Goal: Task Accomplishment & Management: Complete application form

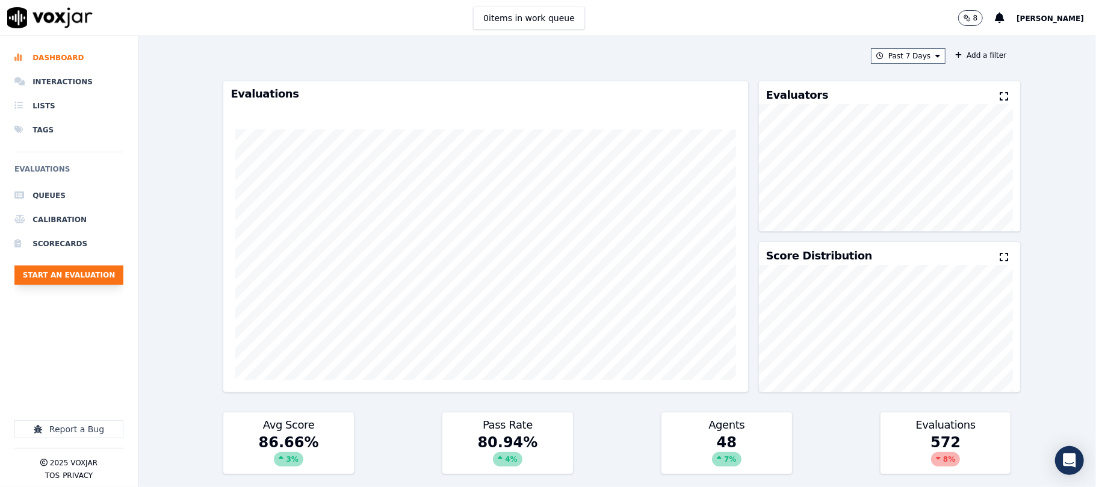
click at [95, 280] on button "Start an Evaluation" at bounding box center [68, 274] width 109 height 19
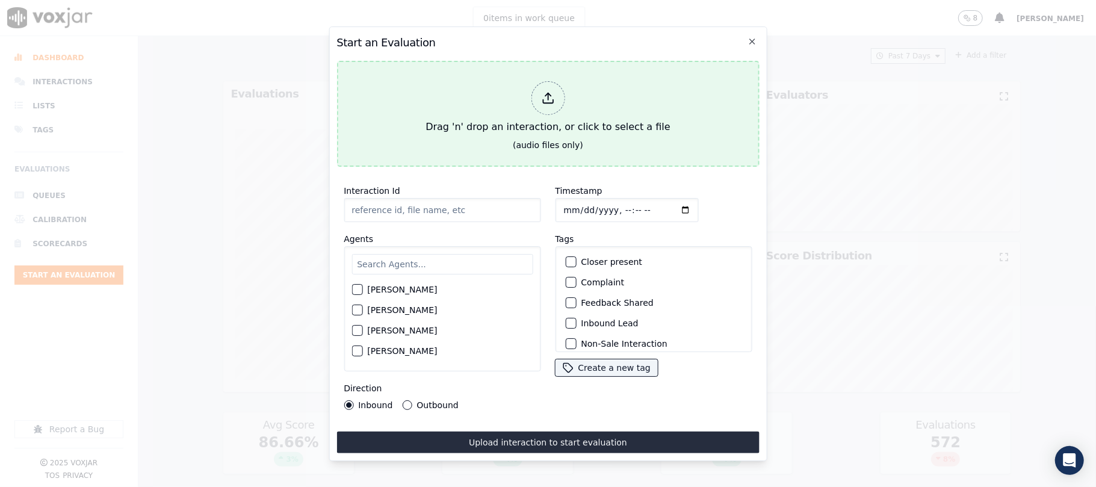
click at [542, 97] on icon at bounding box center [547, 97] width 13 height 13
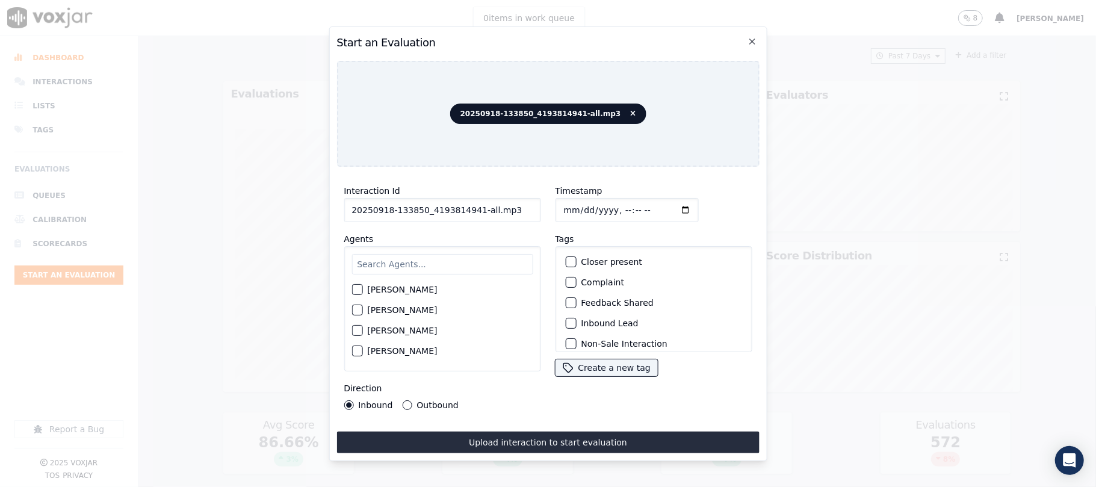
drag, startPoint x: 472, startPoint y: 205, endPoint x: 557, endPoint y: 208, distance: 85.5
click at [557, 208] on div "Interaction Id 20250918-133850_4193814941-all.mp3 Agents [PERSON_NAME] [PERSON_…" at bounding box center [547, 296] width 422 height 241
type input "20250918-133850_4193814941-C1"
click at [574, 203] on input "Timestamp" at bounding box center [626, 210] width 143 height 24
type input "[DATE]T18:41"
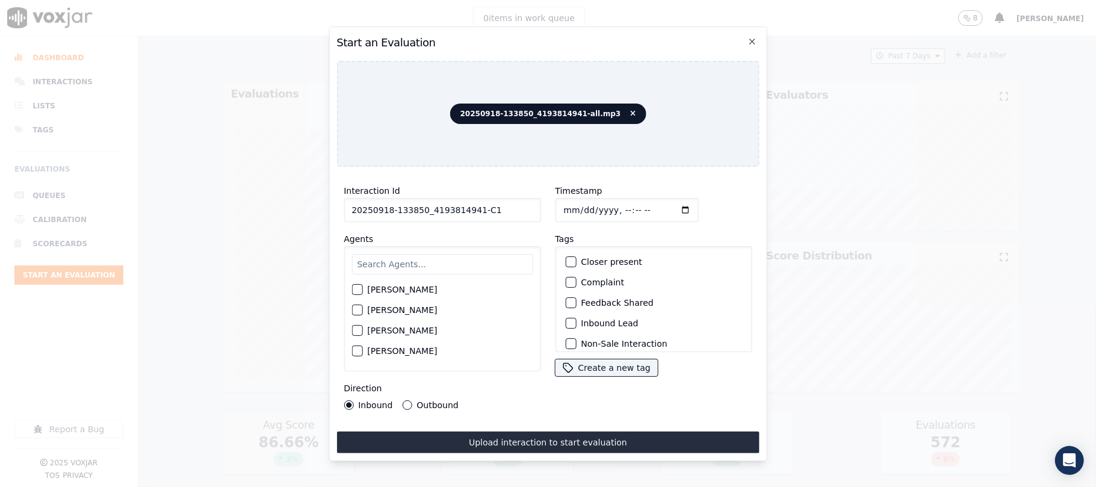
click at [424, 259] on input "text" at bounding box center [441, 264] width 181 height 20
type input "m"
type input "san"
click at [354, 289] on div "button" at bounding box center [356, 293] width 8 height 8
click at [407, 400] on button "Outbound" at bounding box center [407, 405] width 10 height 10
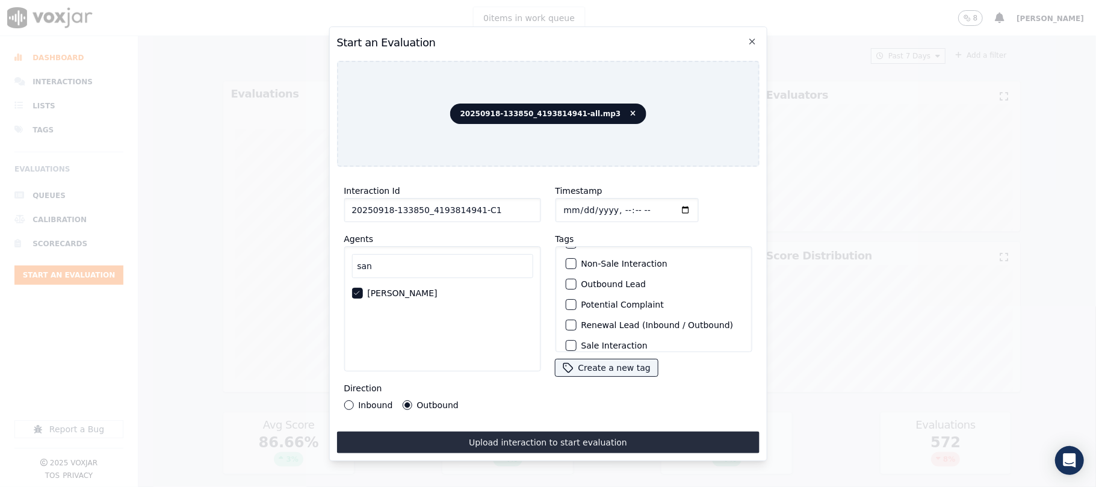
click at [566, 284] on div "button" at bounding box center [570, 284] width 8 height 8
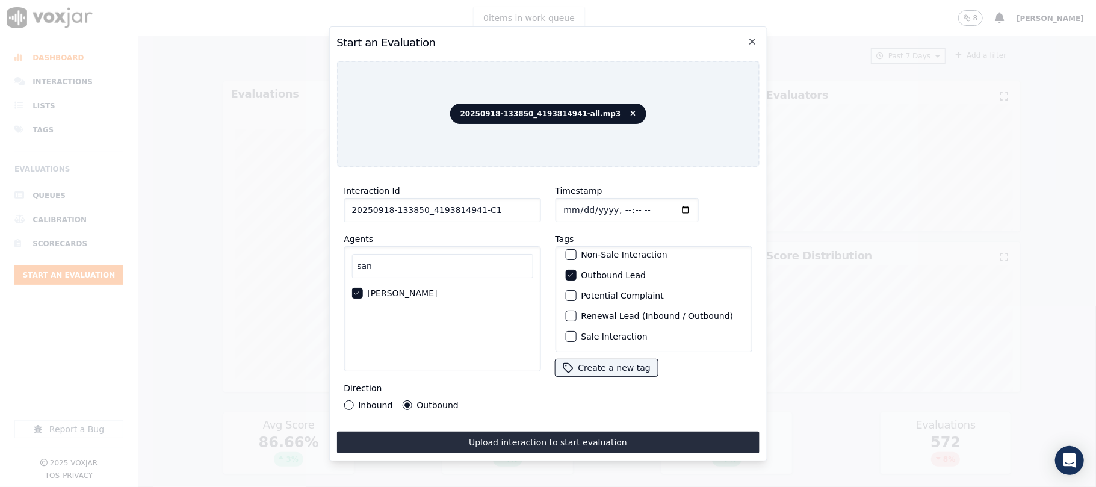
scroll to position [105, 0]
click at [566, 332] on div "button" at bounding box center [570, 336] width 8 height 8
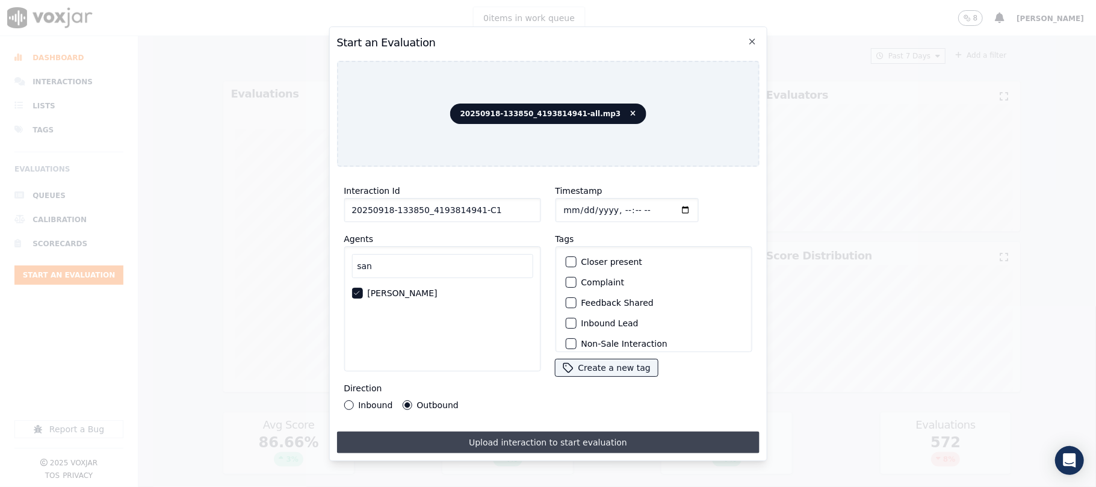
click at [526, 432] on button "Upload interaction to start evaluation" at bounding box center [547, 443] width 422 height 22
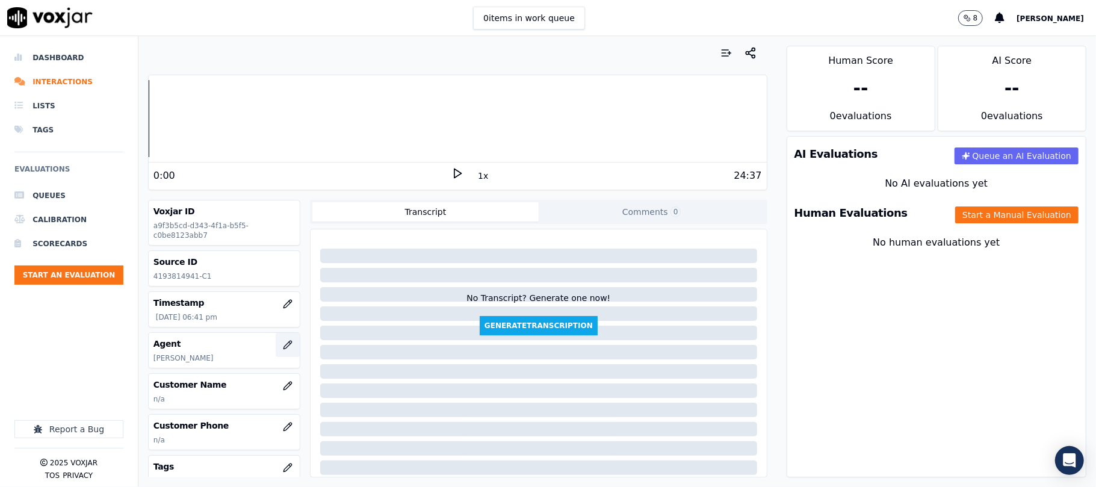
click at [283, 350] on icon "button" at bounding box center [288, 345] width 10 height 10
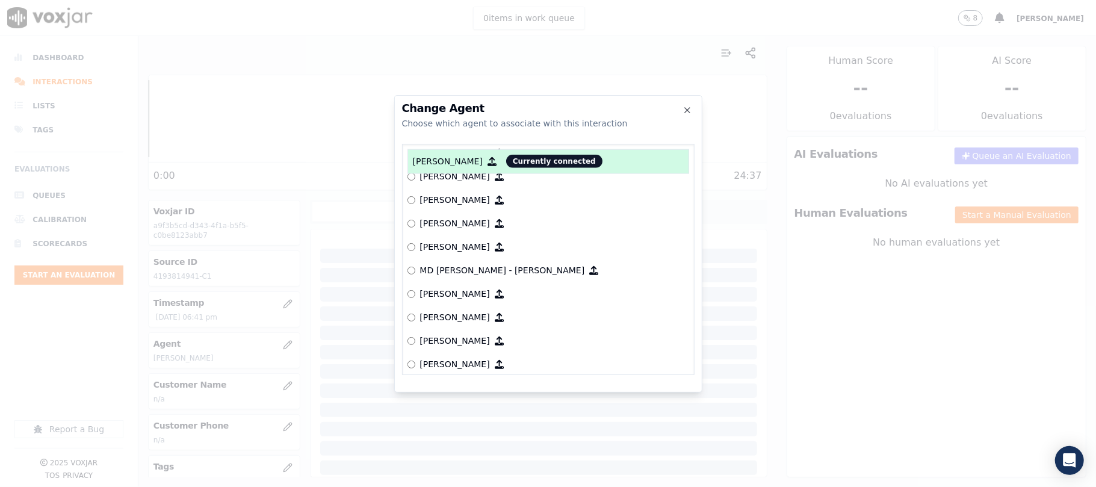
scroll to position [990, 0]
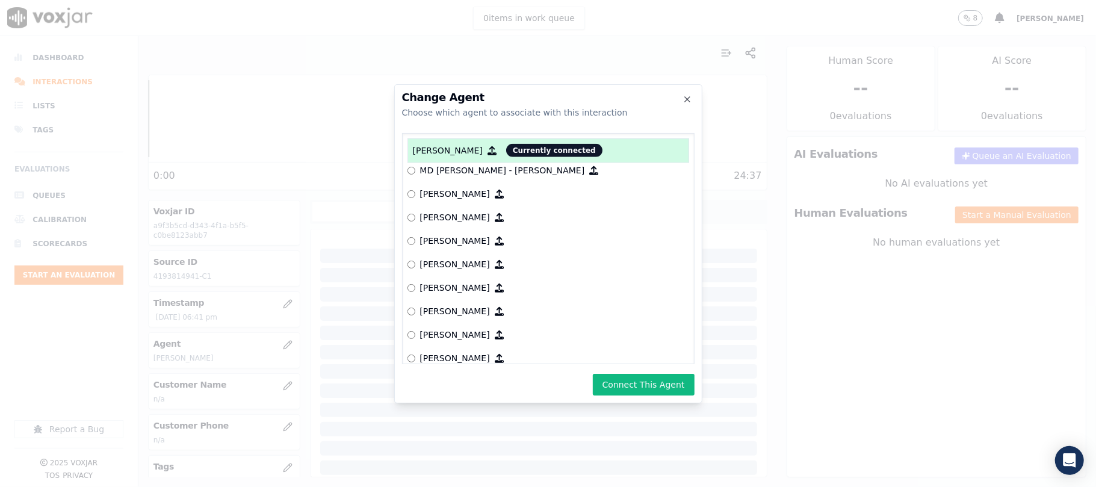
click at [607, 379] on button "Connect This Agent" at bounding box center [644, 385] width 102 height 22
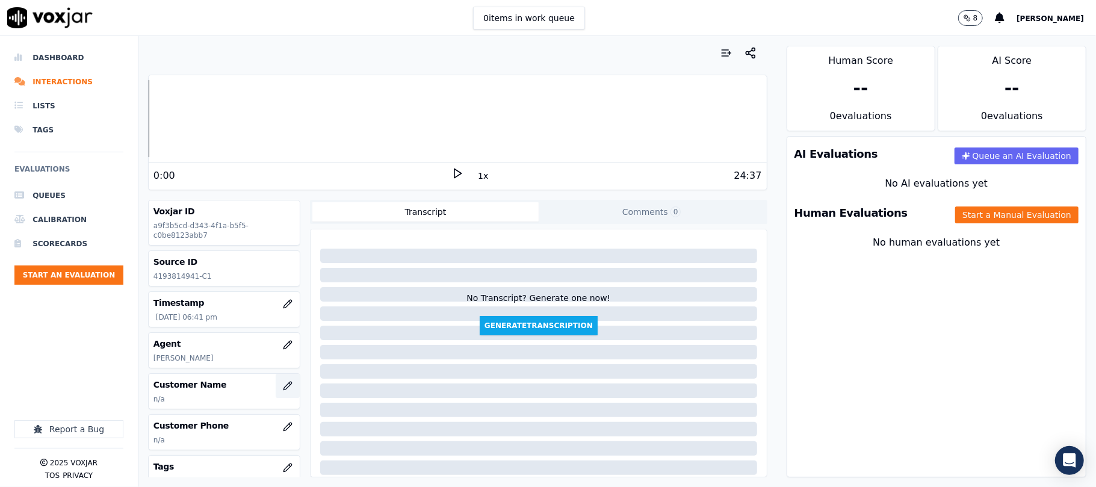
click at [283, 384] on icon "button" at bounding box center [288, 386] width 10 height 10
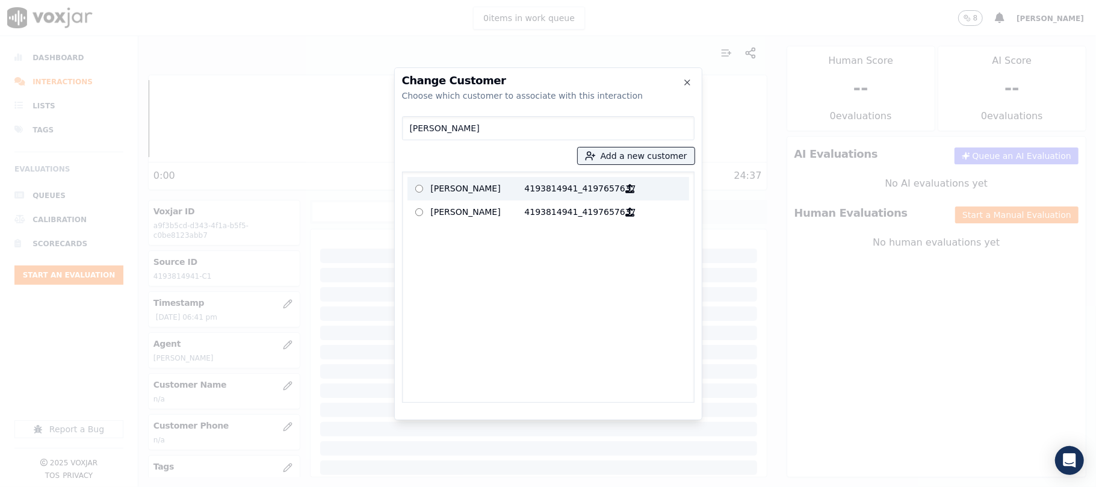
type input "[PERSON_NAME]"
click at [494, 190] on p "[PERSON_NAME]" at bounding box center [478, 188] width 94 height 19
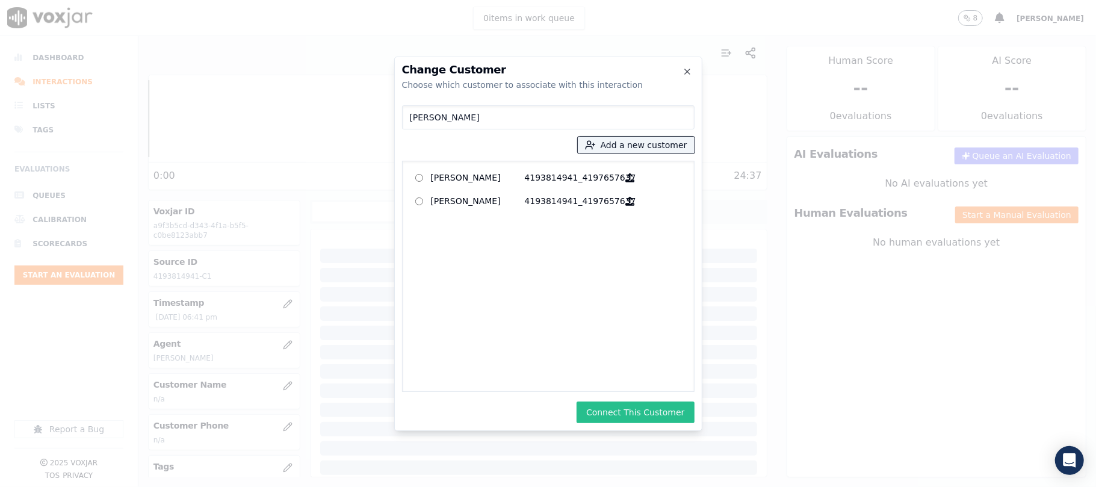
click at [610, 418] on button "Connect This Customer" at bounding box center [635, 412] width 117 height 22
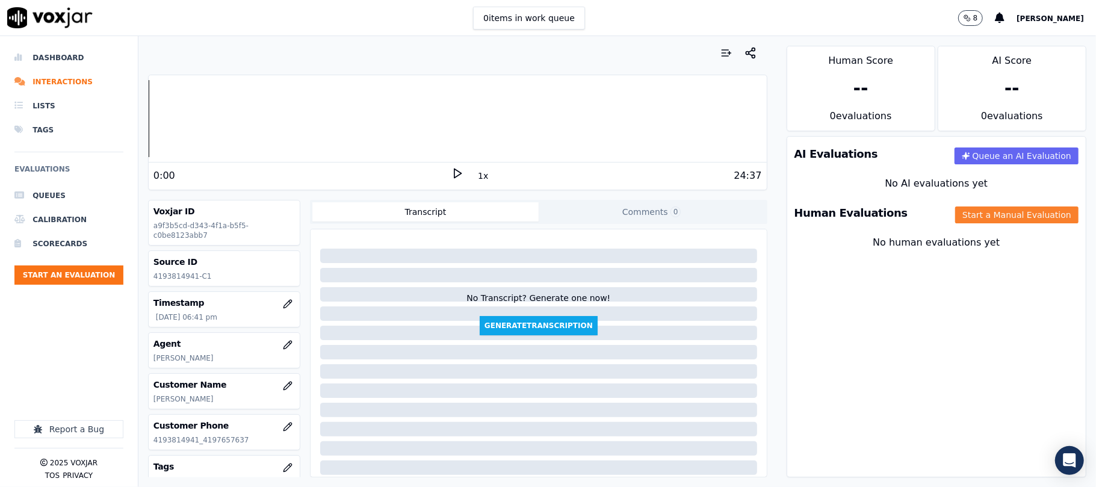
click at [966, 215] on button "Start a Manual Evaluation" at bounding box center [1016, 214] width 123 height 17
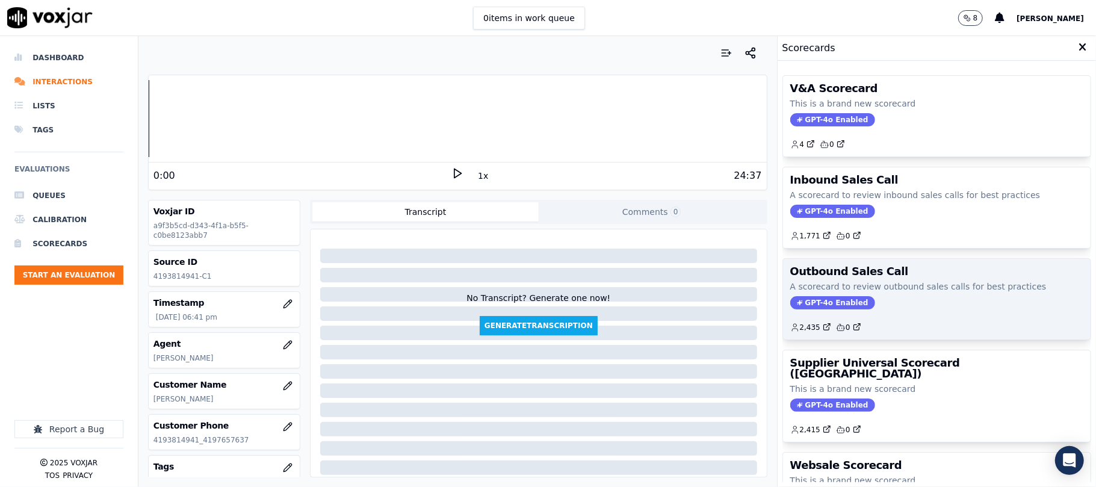
click at [820, 304] on span "GPT-4o Enabled" at bounding box center [832, 302] width 85 height 13
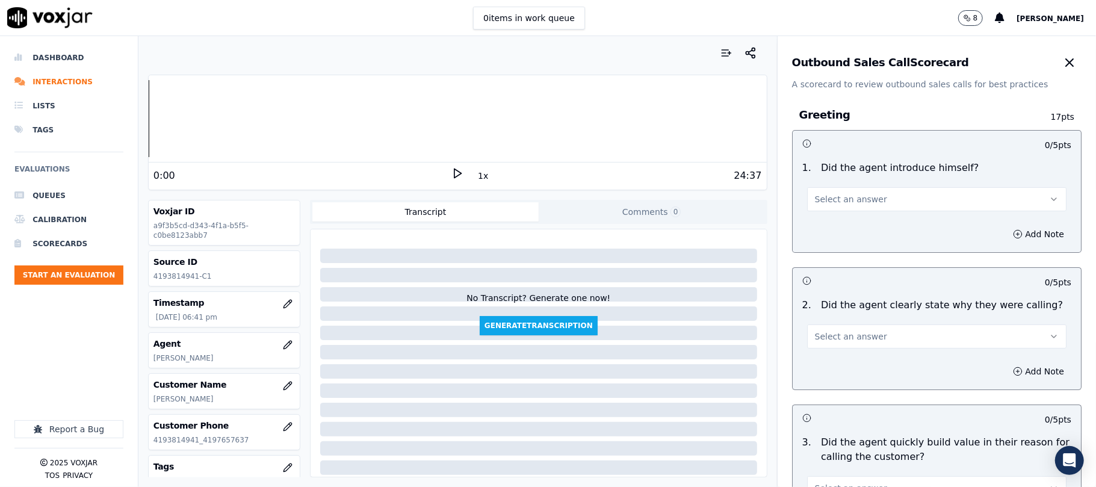
click at [858, 208] on button "Select an answer" at bounding box center [936, 199] width 259 height 24
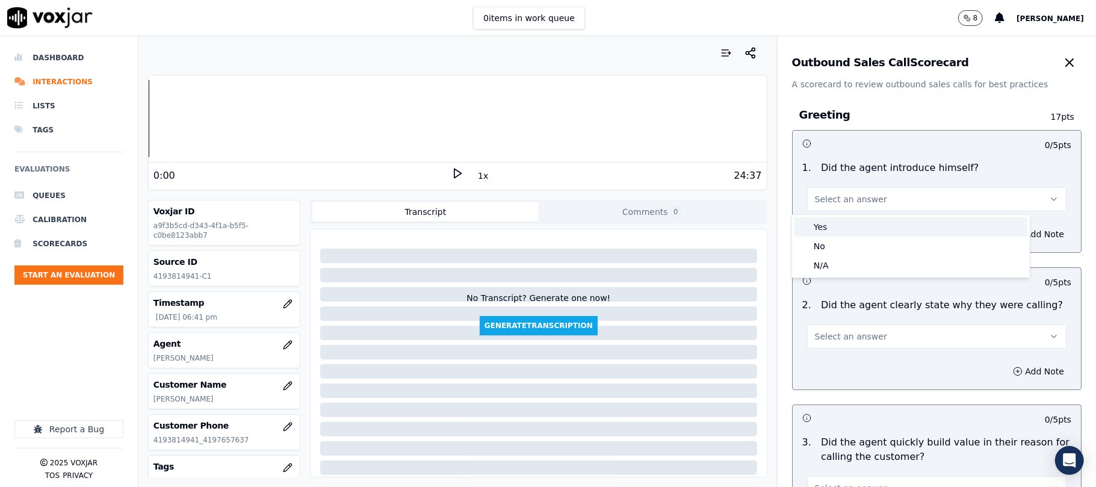
click at [856, 223] on div "Yes" at bounding box center [910, 226] width 233 height 19
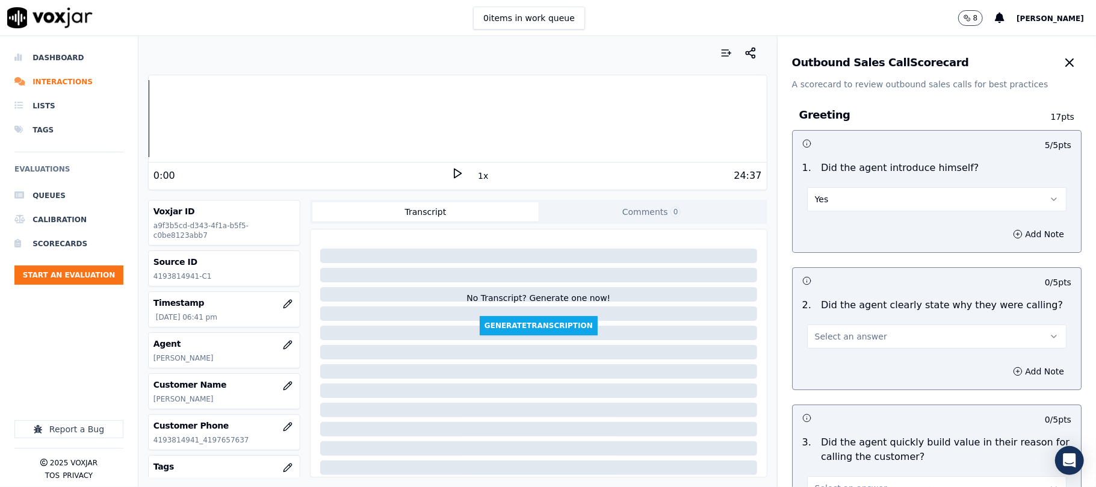
click at [838, 331] on button "Select an answer" at bounding box center [936, 336] width 259 height 24
click at [836, 359] on div "Yes" at bounding box center [910, 363] width 233 height 19
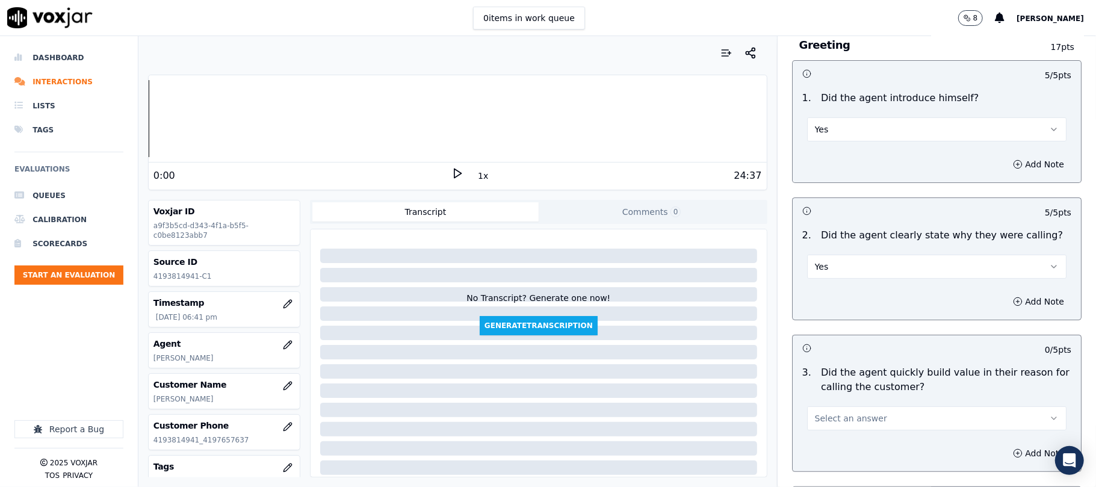
scroll to position [160, 0]
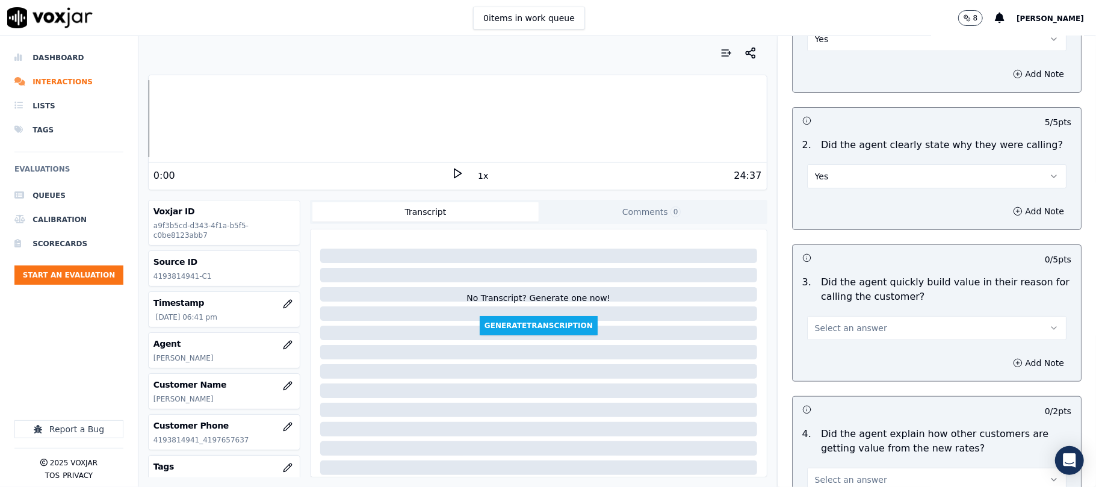
click at [846, 319] on button "Select an answer" at bounding box center [936, 328] width 259 height 24
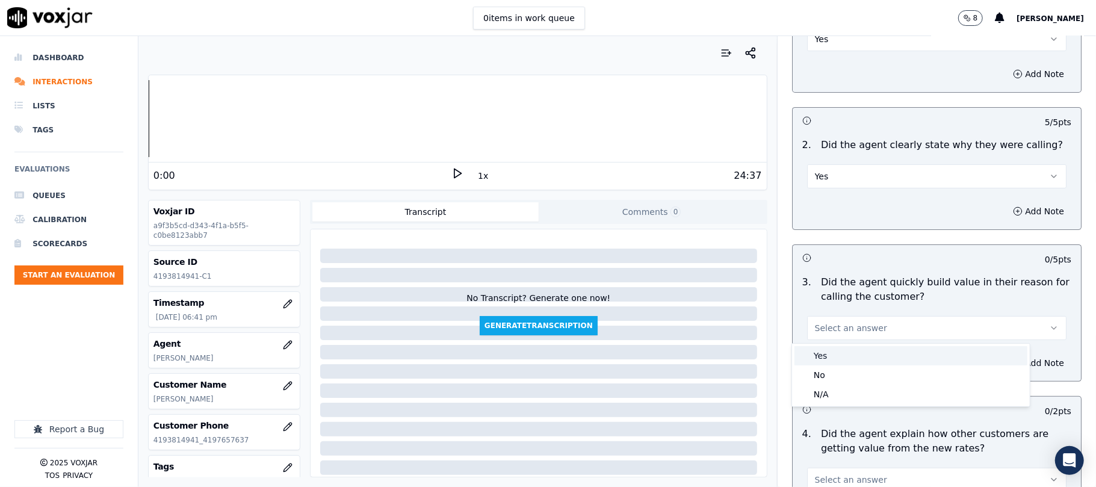
drag, startPoint x: 838, startPoint y: 347, endPoint x: 824, endPoint y: 330, distance: 22.2
click at [837, 347] on div "Yes" at bounding box center [910, 355] width 233 height 19
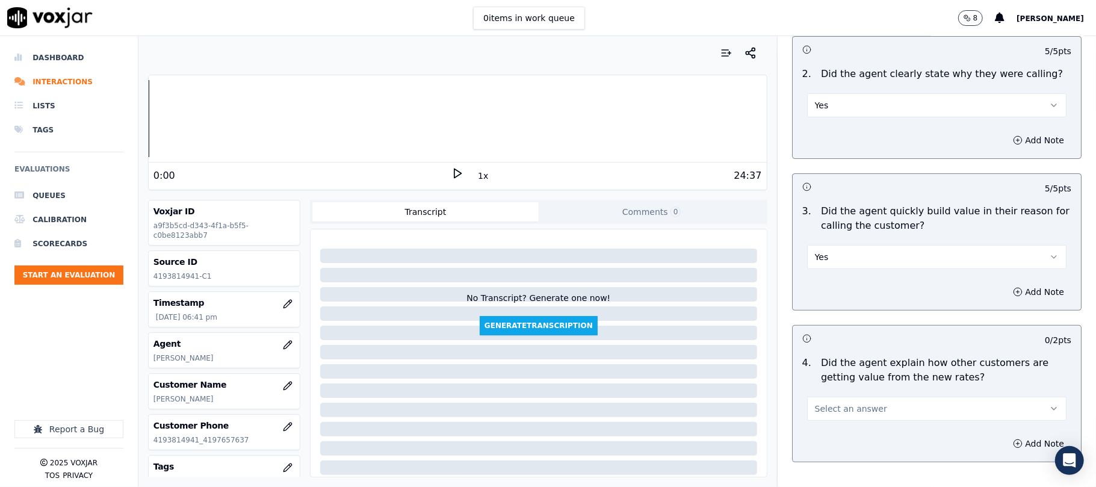
scroll to position [321, 0]
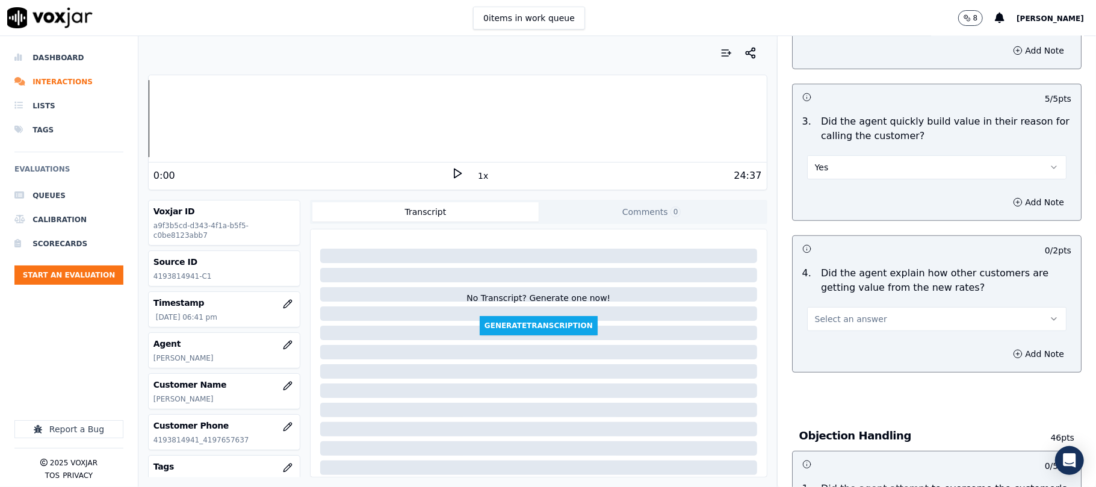
click at [851, 316] on span "Select an answer" at bounding box center [851, 319] width 72 height 12
drag, startPoint x: 834, startPoint y: 374, endPoint x: 827, endPoint y: 327, distance: 47.5
click at [834, 376] on div "Yes No N/A" at bounding box center [911, 366] width 238 height 63
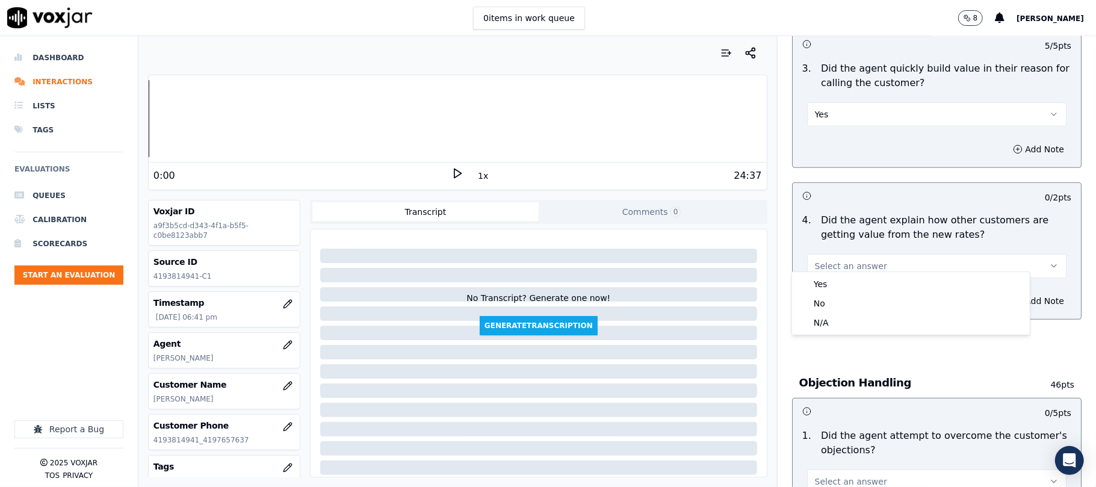
scroll to position [401, 0]
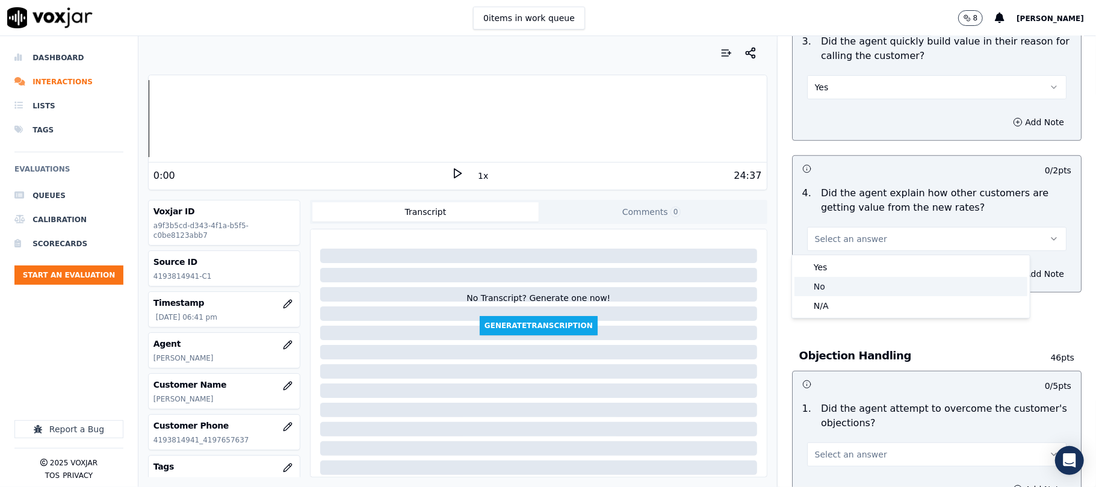
click at [816, 297] on div "Yes No N/A" at bounding box center [911, 286] width 238 height 63
click at [817, 300] on div "N/A" at bounding box center [910, 305] width 233 height 19
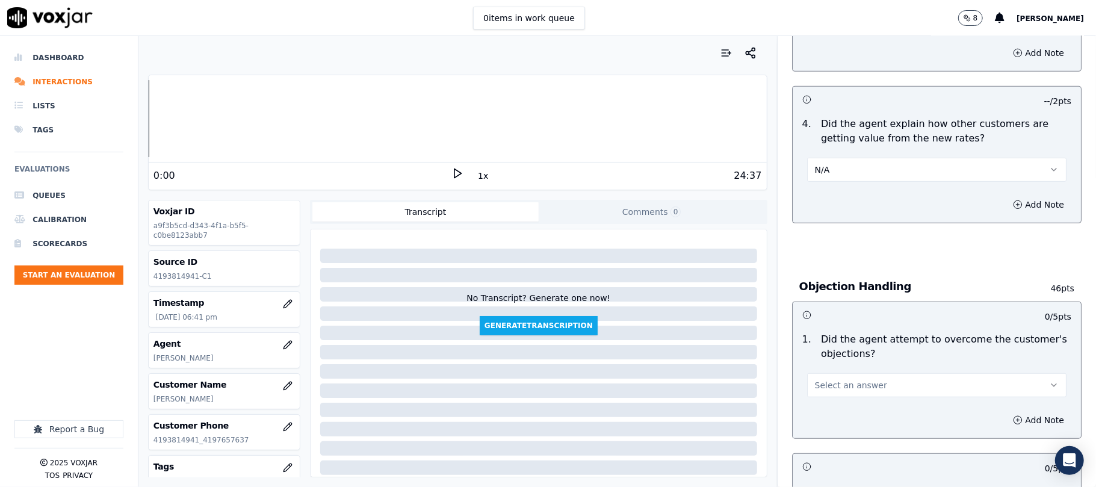
scroll to position [562, 0]
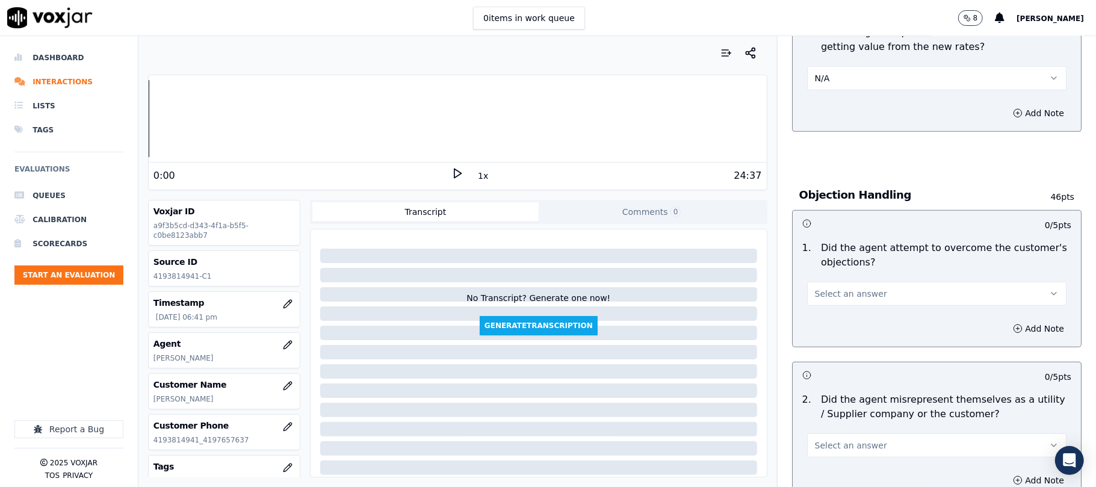
click at [850, 289] on span "Select an answer" at bounding box center [851, 294] width 72 height 12
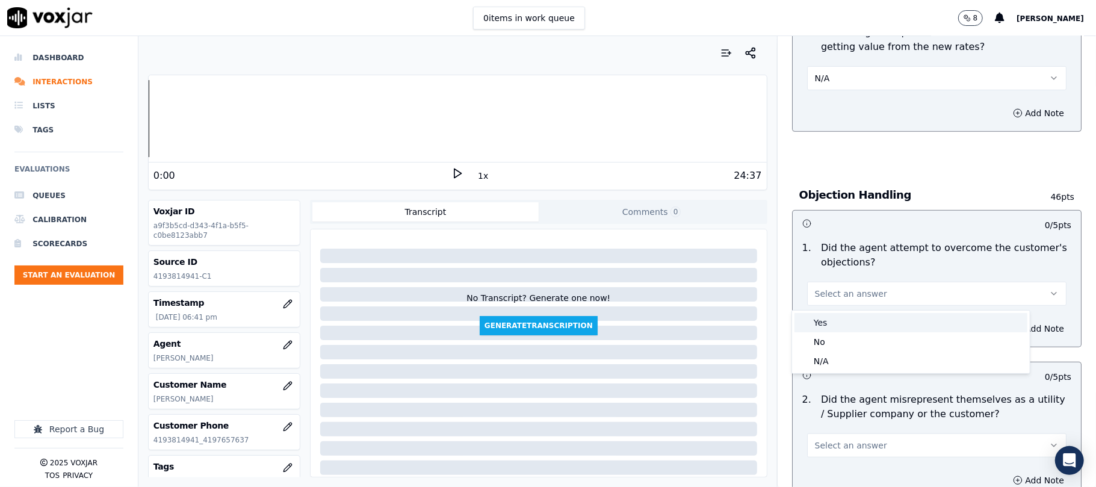
click at [838, 319] on div "Yes" at bounding box center [910, 322] width 233 height 19
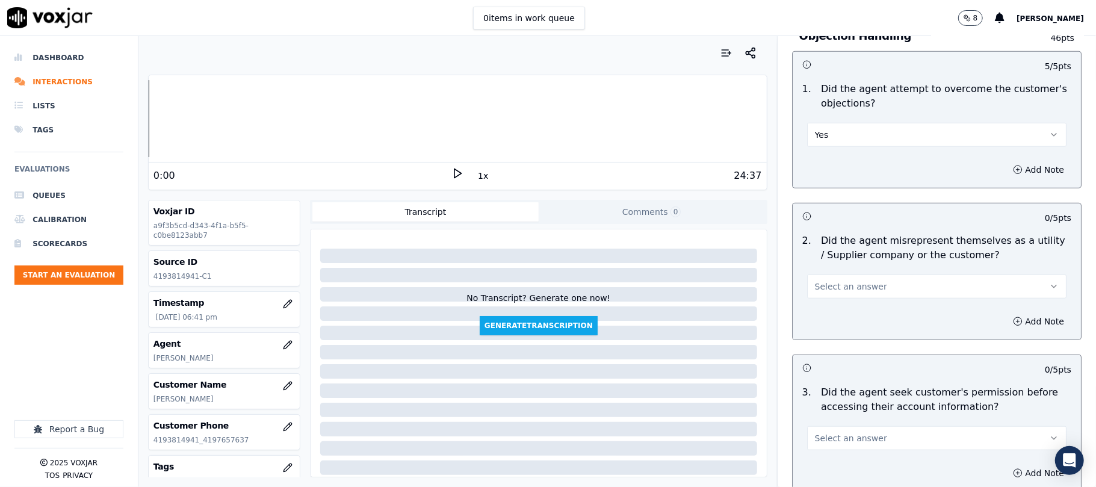
scroll to position [722, 0]
click at [870, 283] on button "Select an answer" at bounding box center [936, 285] width 259 height 24
click at [844, 326] on div "No" at bounding box center [910, 333] width 233 height 19
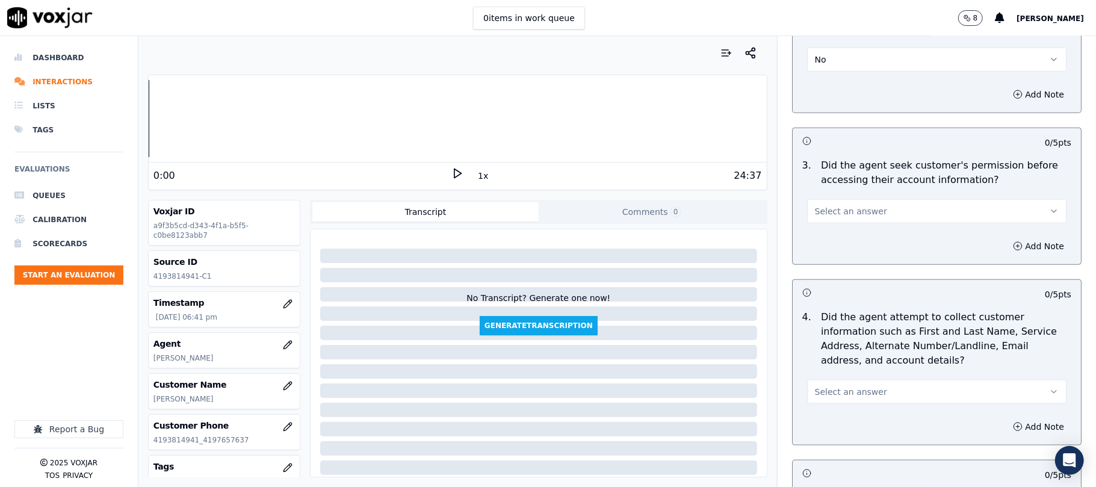
scroll to position [963, 0]
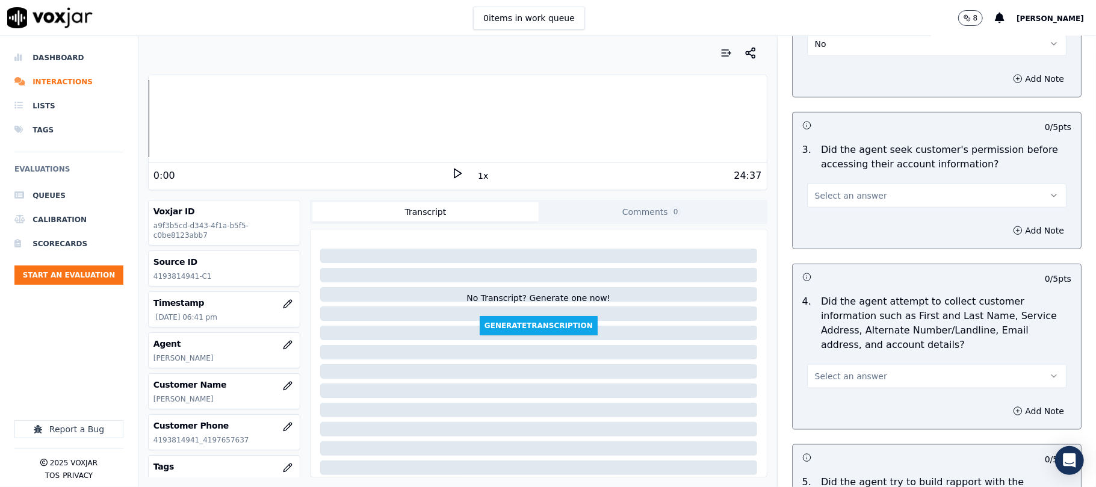
click at [855, 202] on span "Select an answer" at bounding box center [851, 196] width 72 height 12
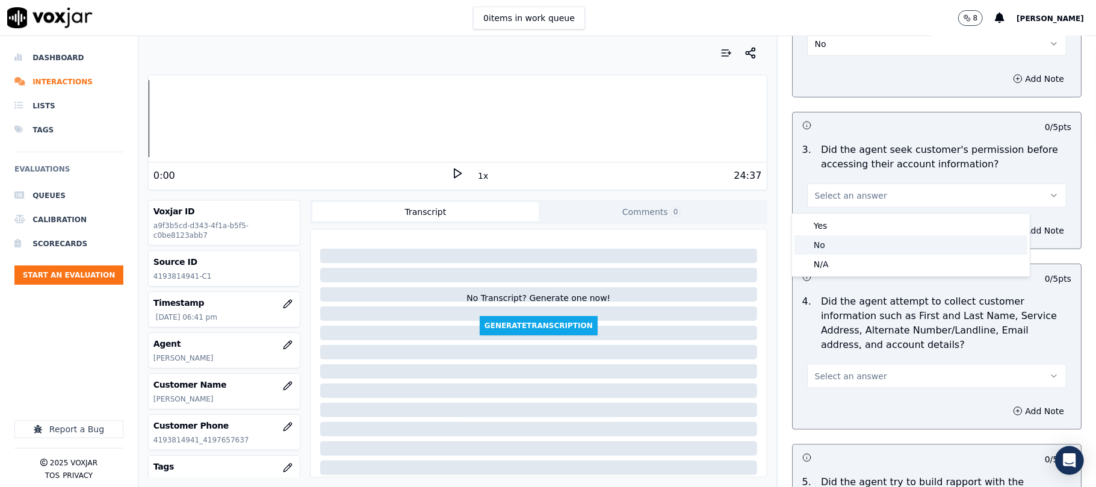
drag, startPoint x: 831, startPoint y: 237, endPoint x: 917, endPoint y: 229, distance: 86.4
click at [831, 238] on div "No" at bounding box center [910, 244] width 233 height 19
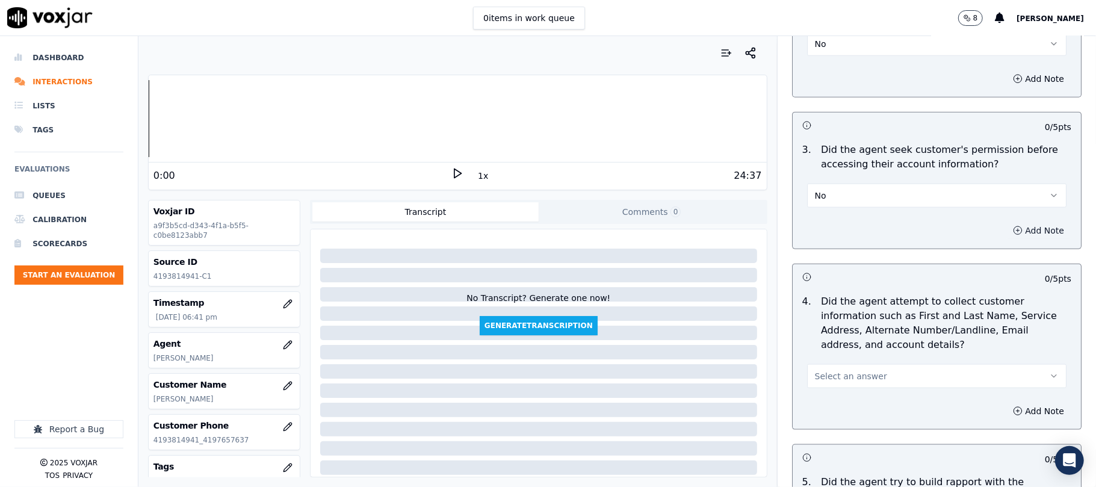
click at [1006, 229] on button "Add Note" at bounding box center [1039, 230] width 66 height 17
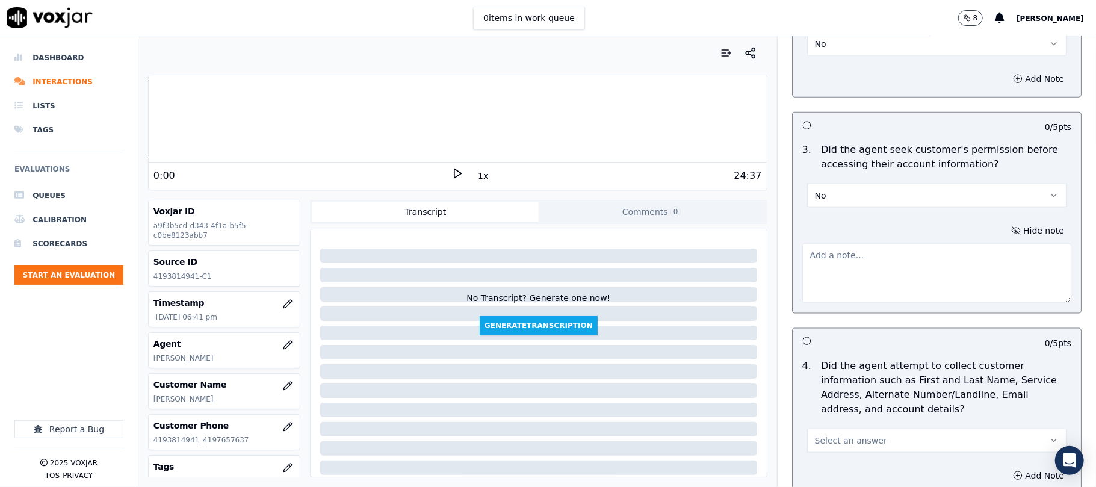
click at [959, 255] on textarea at bounding box center [936, 273] width 269 height 59
paste textarea "Call id - 20250918-133850_2025-09-18_Martin reconnect with the customer // @3:2…"
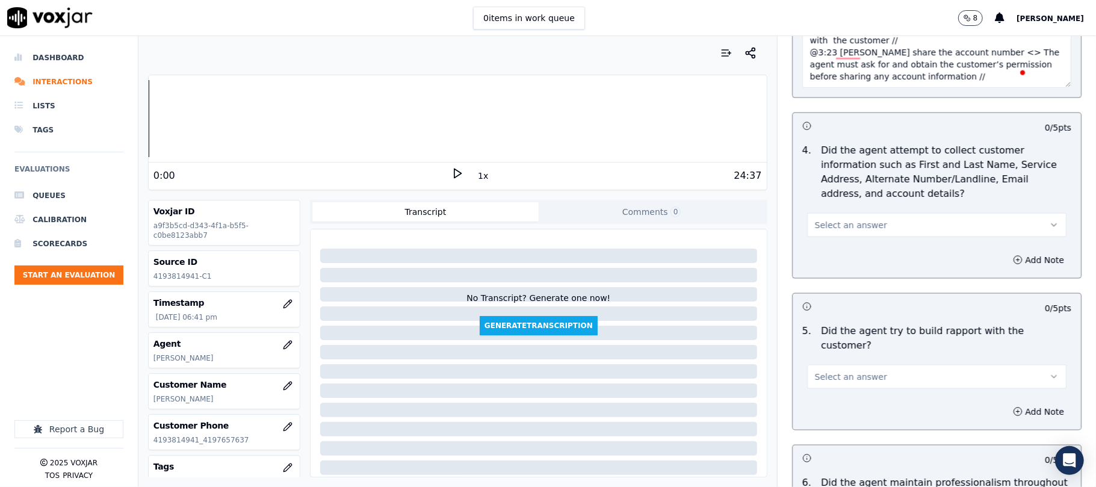
scroll to position [1204, 0]
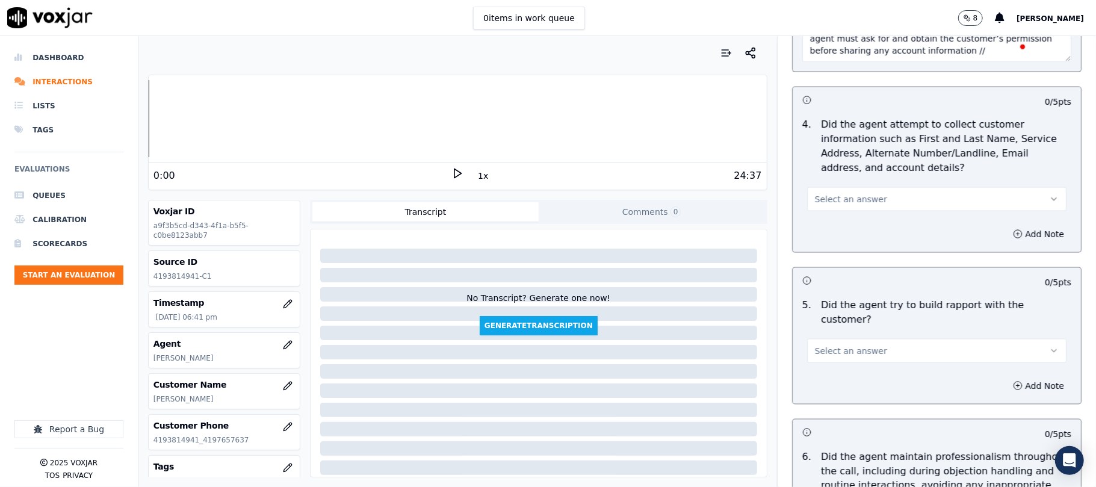
type textarea "Call id - 20250918-133850_2025-09-18_Martin reconnect with the customer // @3:2…"
click at [837, 205] on span "Select an answer" at bounding box center [851, 199] width 72 height 12
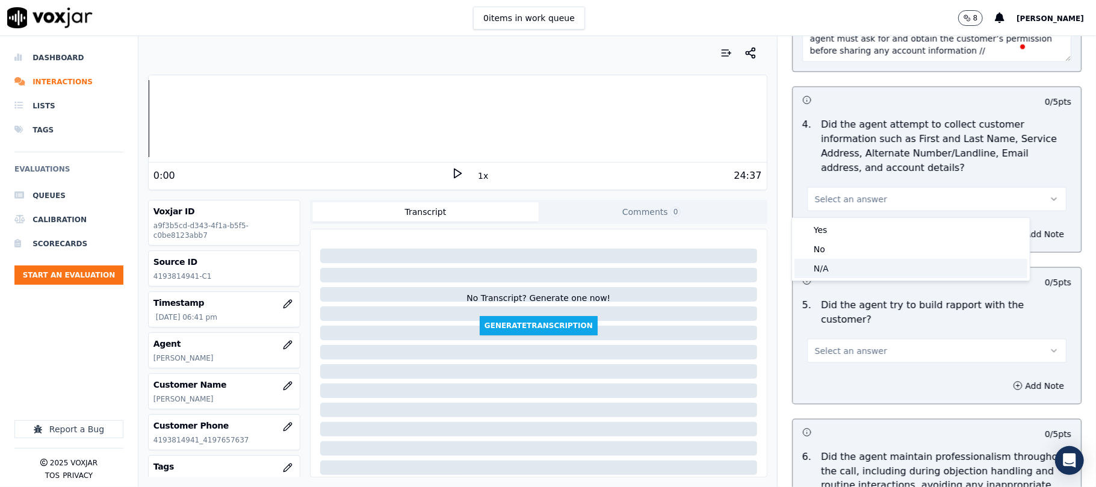
drag, startPoint x: 821, startPoint y: 268, endPoint x: 815, endPoint y: 265, distance: 6.7
click at [821, 270] on div "N/A" at bounding box center [910, 268] width 233 height 19
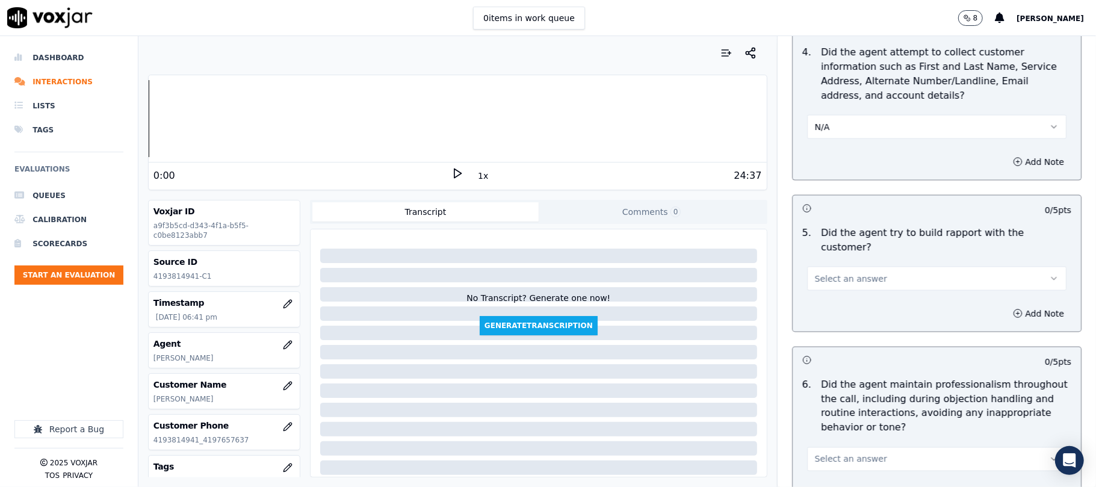
scroll to position [1364, 0]
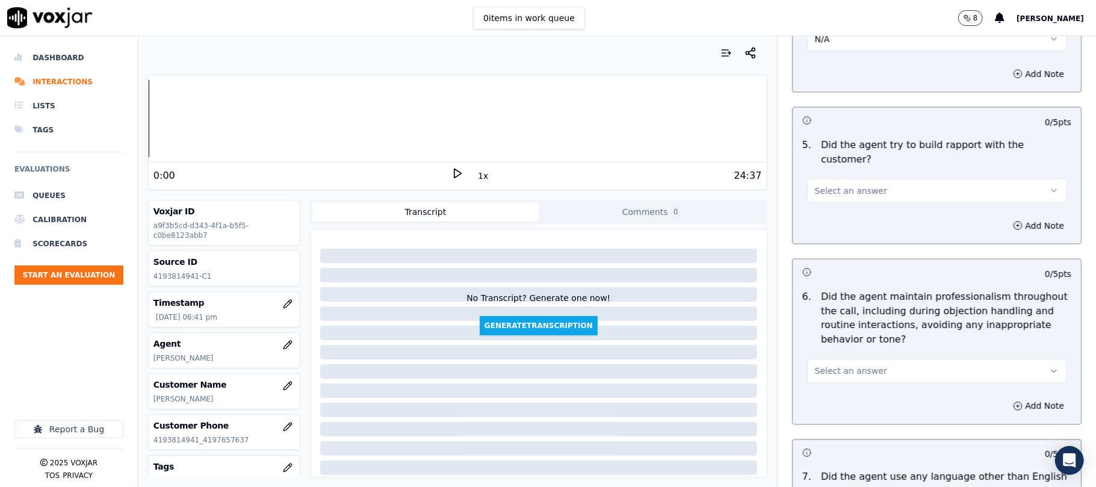
click at [839, 185] on span "Select an answer" at bounding box center [851, 191] width 72 height 12
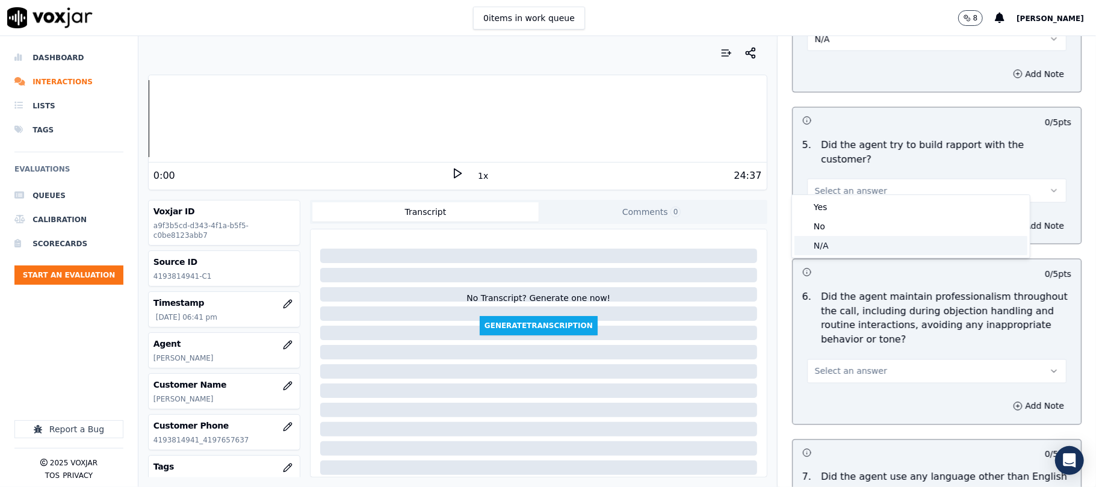
click at [828, 248] on div "N/A" at bounding box center [910, 245] width 233 height 19
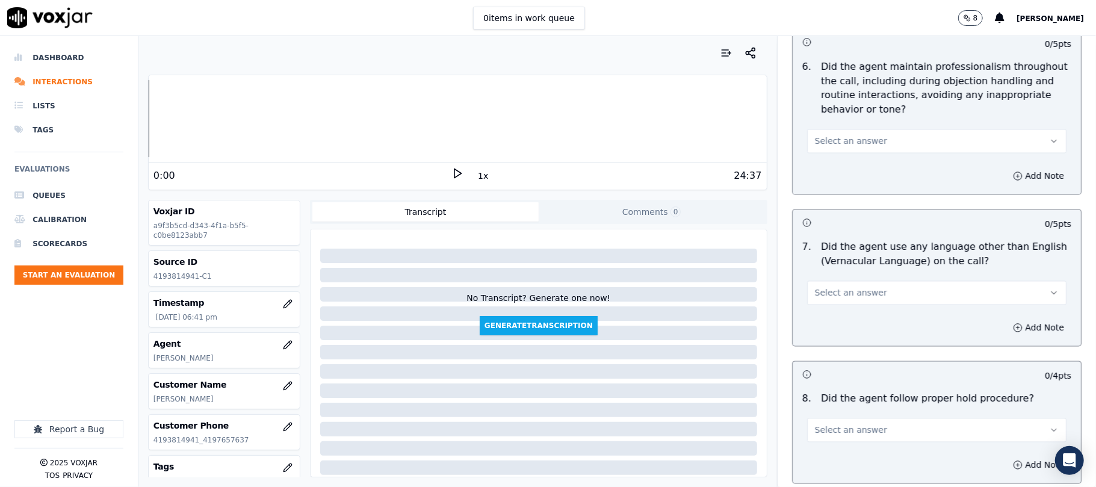
scroll to position [1605, 0]
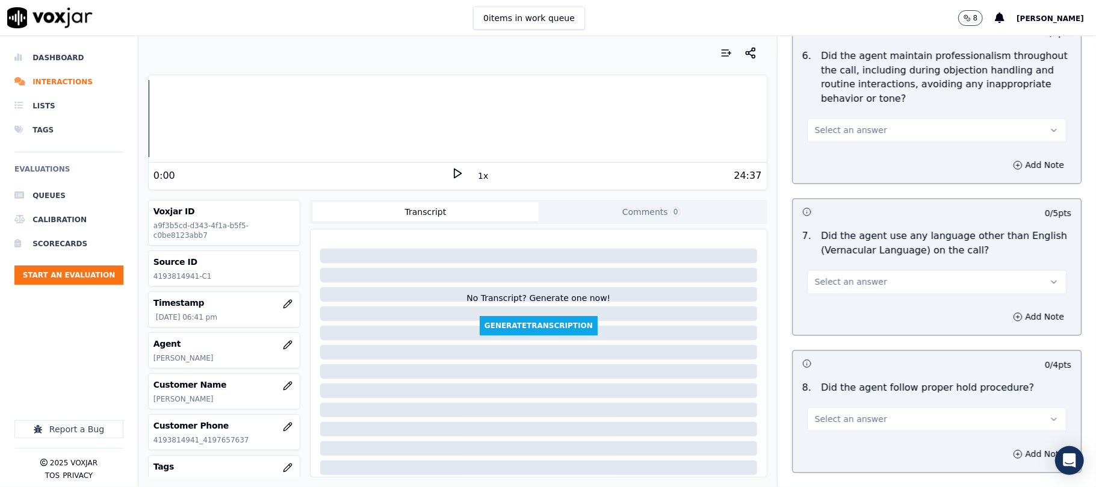
drag, startPoint x: 843, startPoint y: 121, endPoint x: 845, endPoint y: 129, distance: 8.0
click at [844, 125] on span "Select an answer" at bounding box center [851, 131] width 72 height 12
click at [838, 149] on div "Yes" at bounding box center [910, 147] width 233 height 19
click at [864, 271] on button "Select an answer" at bounding box center [936, 282] width 259 height 24
click at [837, 318] on div "No" at bounding box center [910, 318] width 233 height 19
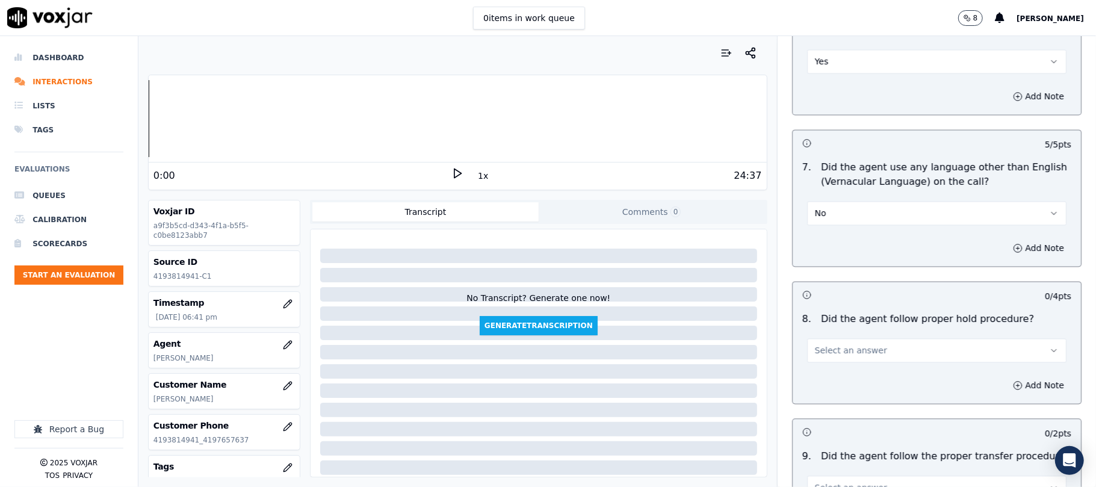
scroll to position [1765, 0]
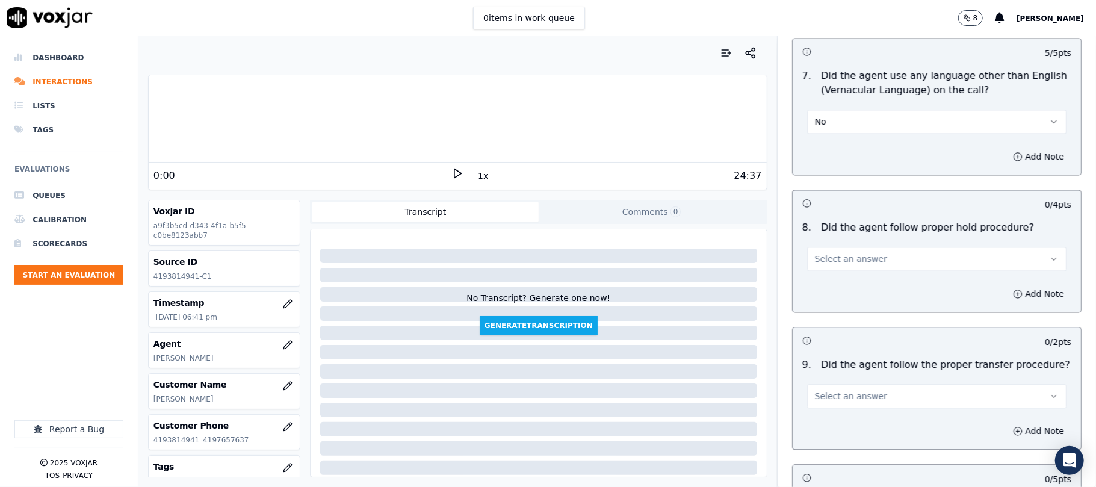
click at [850, 254] on span "Select an answer" at bounding box center [851, 259] width 72 height 12
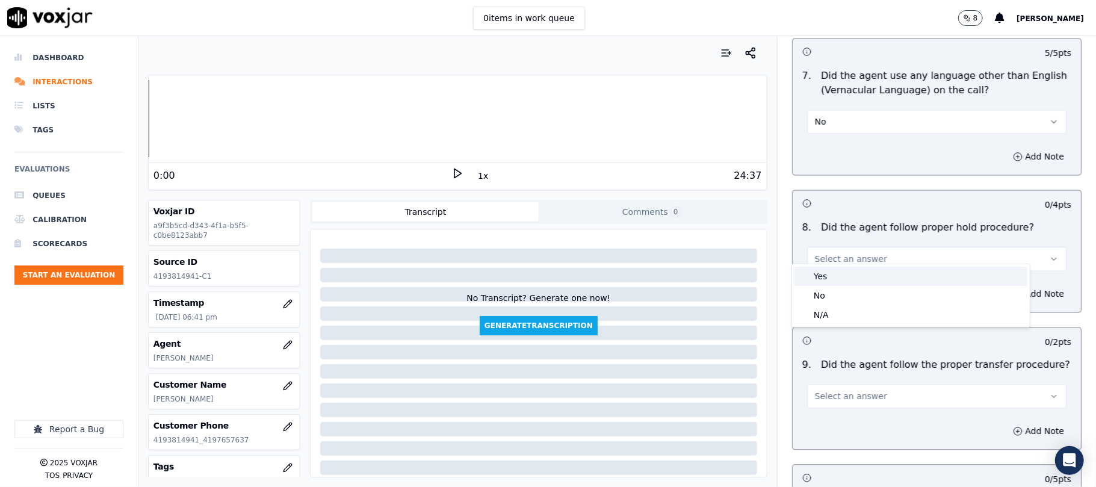
click at [833, 271] on div "Yes" at bounding box center [910, 276] width 233 height 19
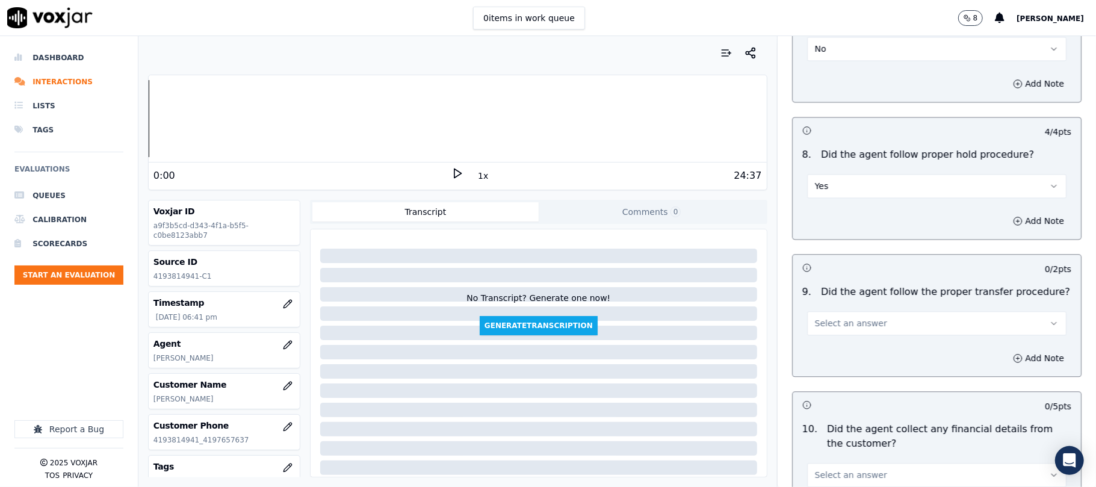
scroll to position [1926, 0]
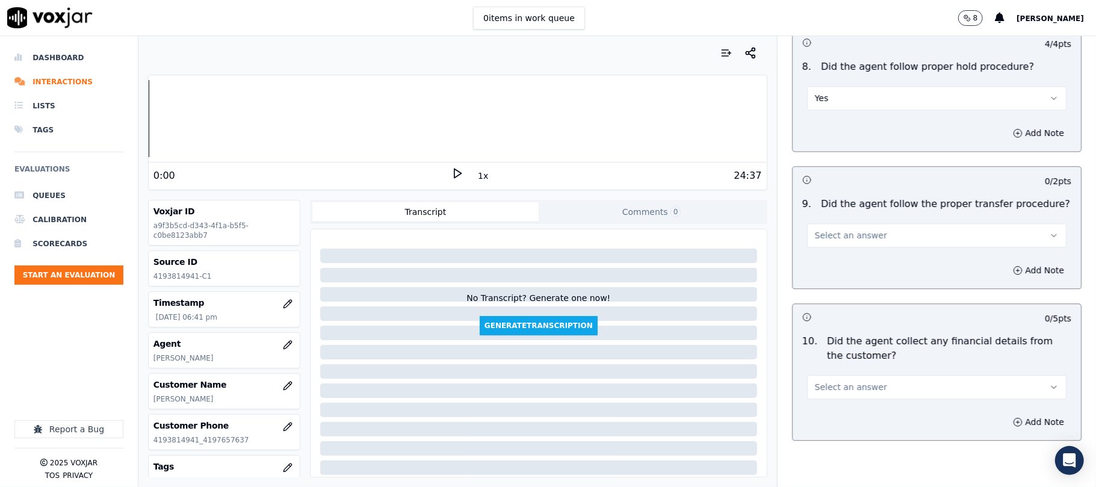
click at [836, 229] on span "Select an answer" at bounding box center [851, 235] width 72 height 12
click at [826, 253] on div "Yes" at bounding box center [910, 253] width 233 height 19
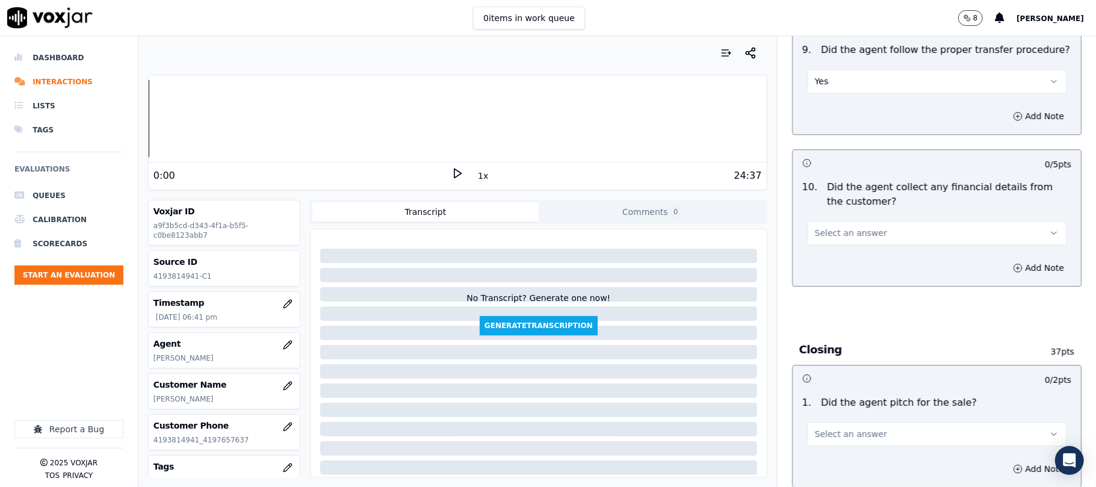
scroll to position [2086, 0]
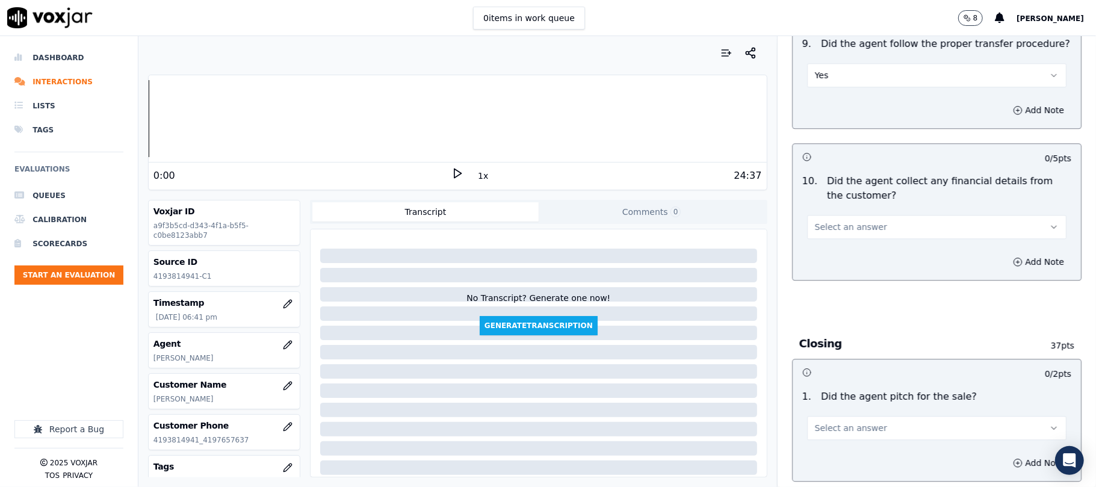
drag, startPoint x: 821, startPoint y: 209, endPoint x: 826, endPoint y: 227, distance: 18.9
click at [821, 215] on button "Select an answer" at bounding box center [936, 227] width 259 height 24
click at [823, 265] on div "No" at bounding box center [910, 264] width 233 height 19
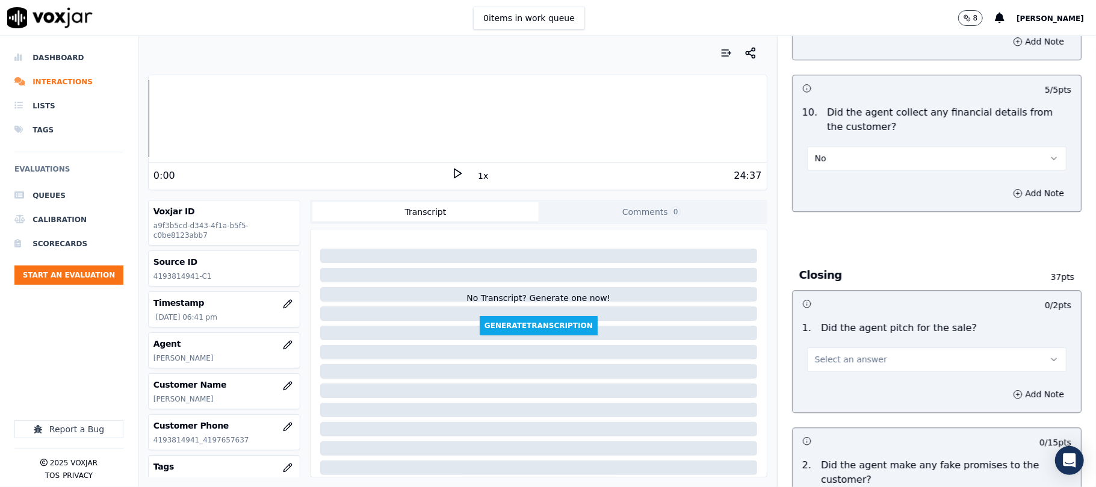
scroll to position [2247, 0]
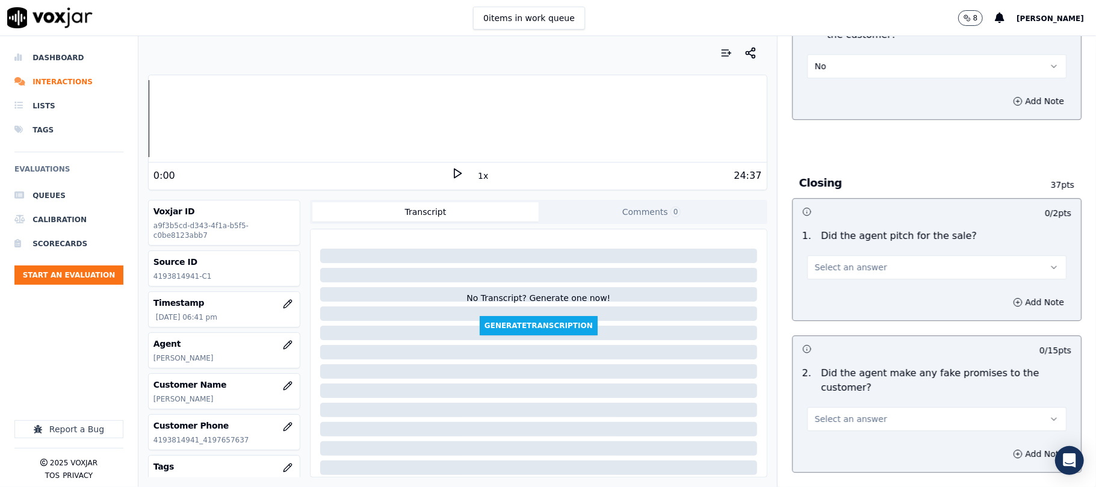
drag, startPoint x: 826, startPoint y: 258, endPoint x: 825, endPoint y: 268, distance: 10.4
click at [826, 261] on span "Select an answer" at bounding box center [851, 267] width 72 height 12
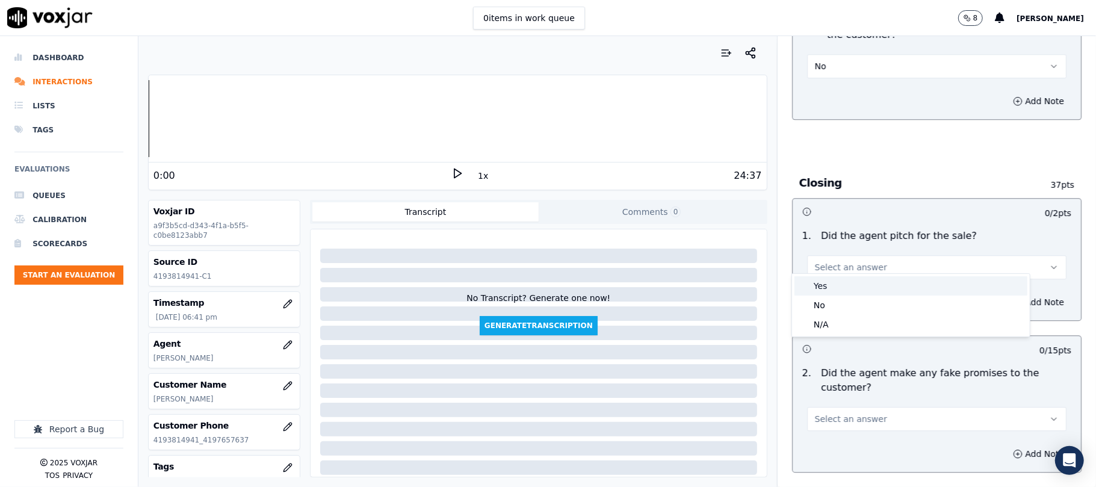
click at [817, 287] on div "Yes" at bounding box center [910, 285] width 233 height 19
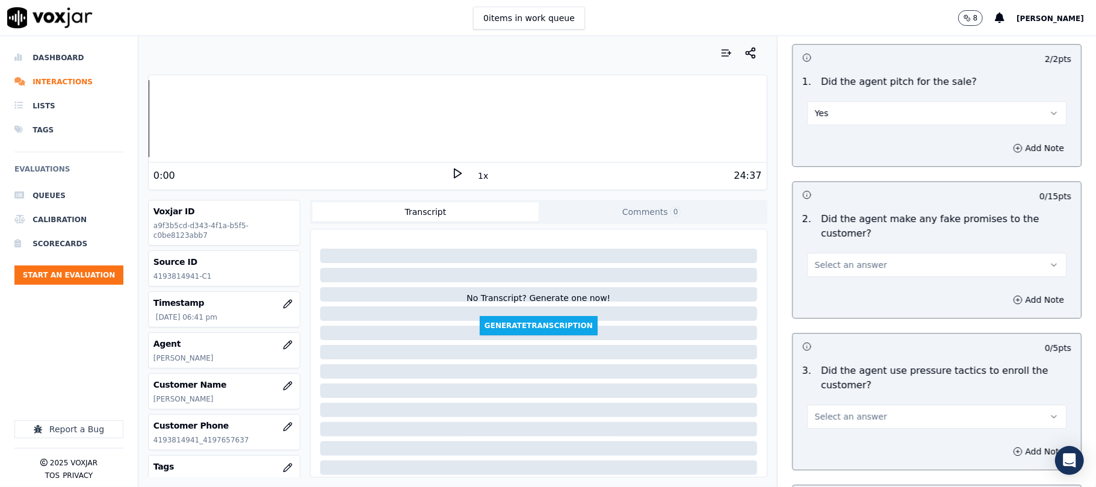
scroll to position [2407, 0]
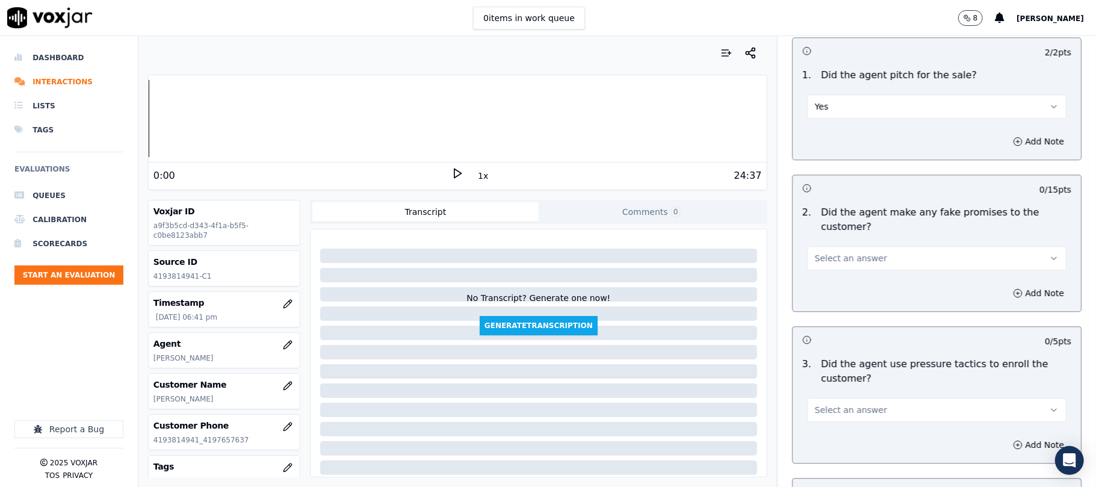
click at [868, 246] on button "Select an answer" at bounding box center [936, 258] width 259 height 24
click at [836, 295] on div "No" at bounding box center [910, 296] width 233 height 19
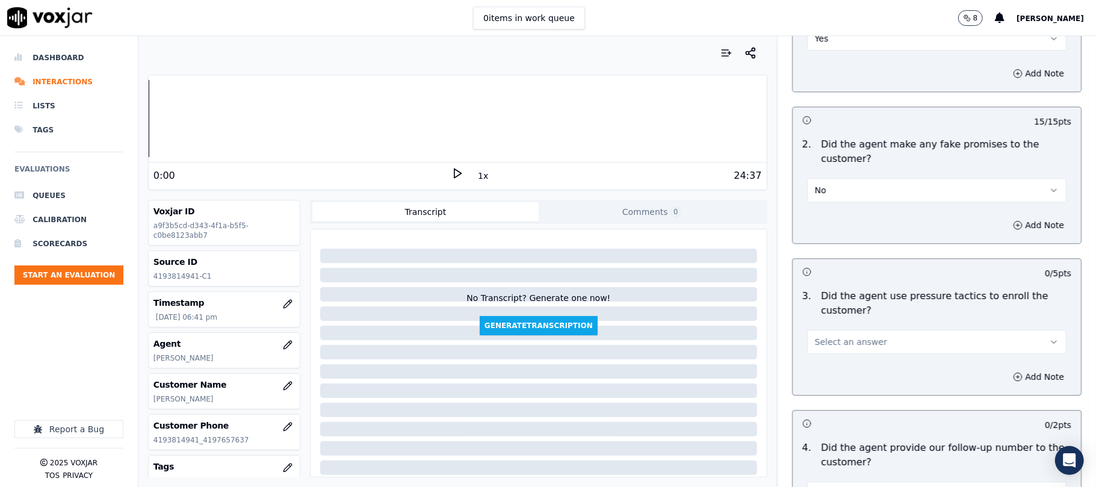
scroll to position [2567, 0]
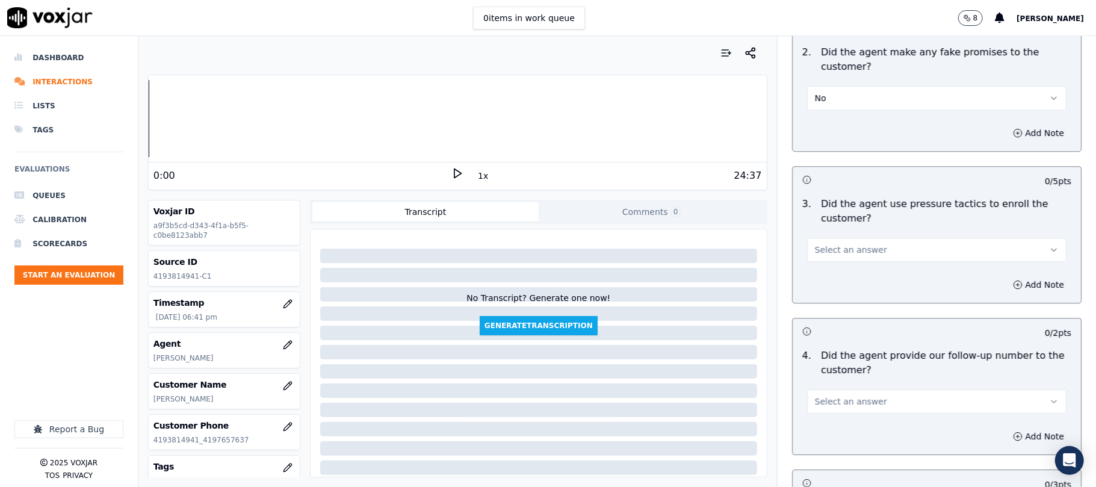
click at [844, 244] on span "Select an answer" at bounding box center [851, 250] width 72 height 12
click at [831, 288] on div "No" at bounding box center [910, 288] width 233 height 19
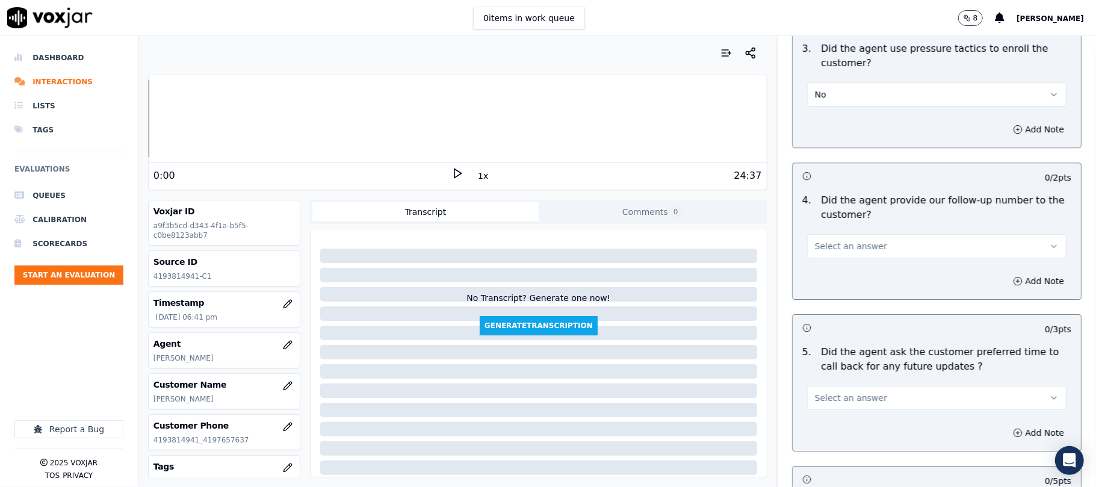
scroll to position [2728, 0]
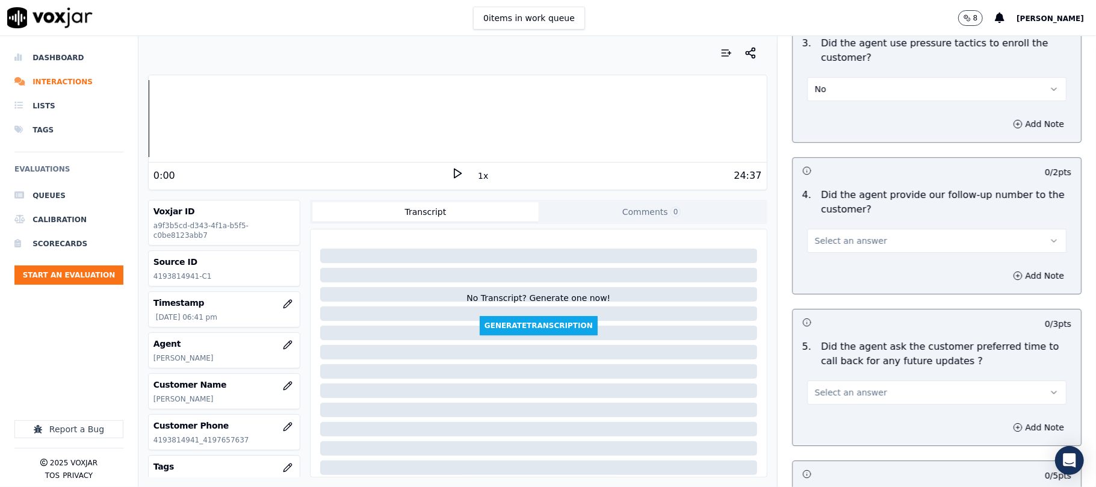
click at [871, 241] on button "Select an answer" at bounding box center [936, 241] width 259 height 24
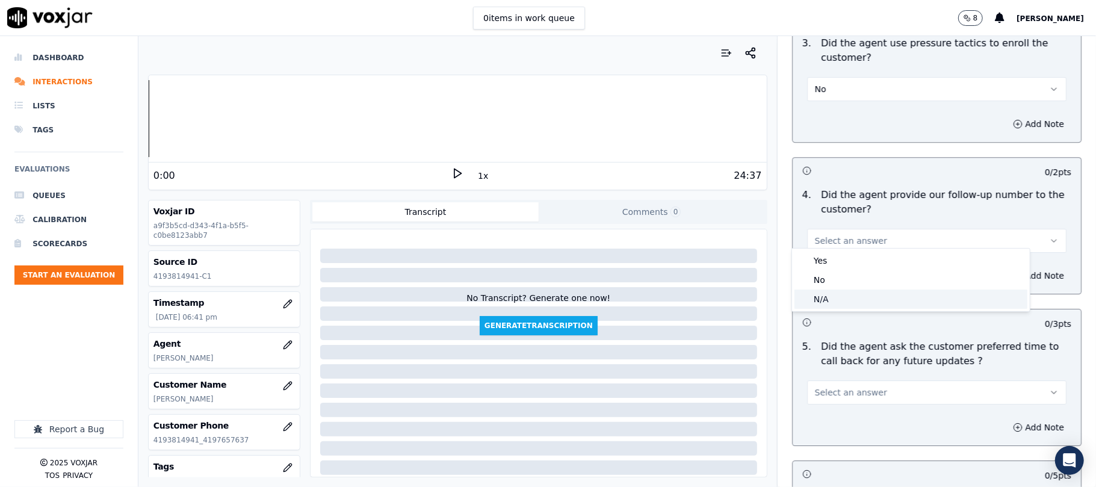
drag, startPoint x: 828, startPoint y: 290, endPoint x: 822, endPoint y: 285, distance: 8.2
click at [828, 292] on div "Yes No N/A" at bounding box center [911, 280] width 238 height 63
click at [834, 300] on div "N/A" at bounding box center [910, 298] width 233 height 19
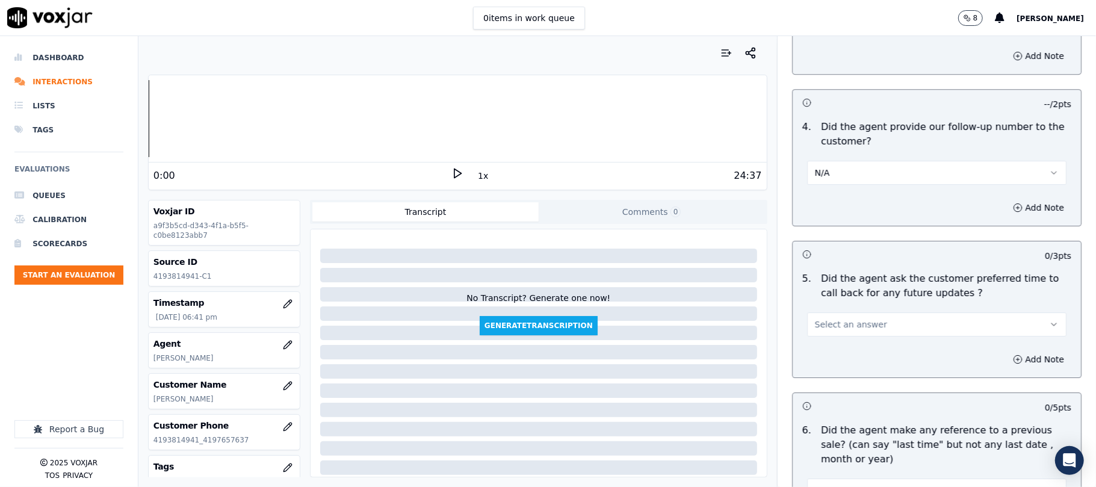
scroll to position [2889, 0]
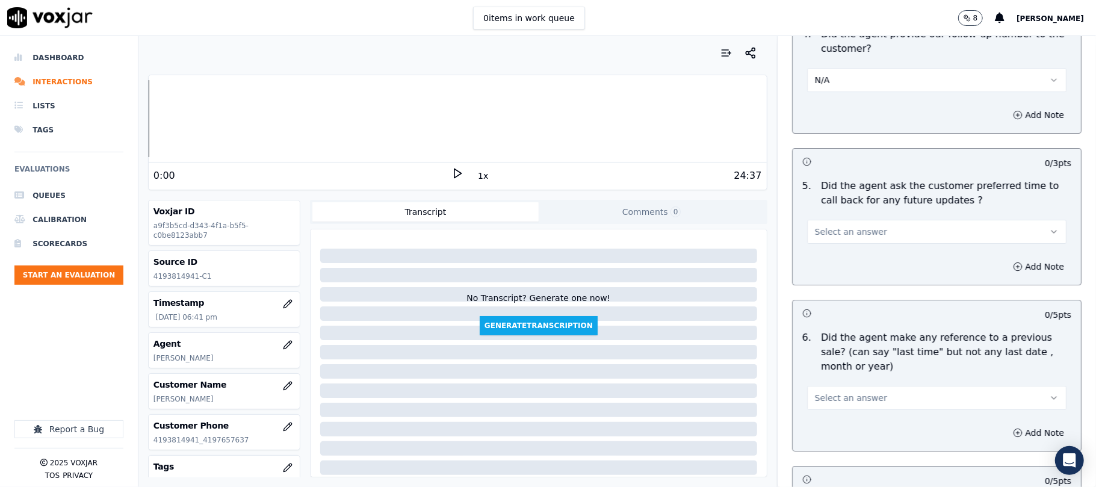
click at [847, 227] on span "Select an answer" at bounding box center [851, 232] width 72 height 12
click at [824, 273] on div "No" at bounding box center [910, 271] width 233 height 19
click at [840, 240] on div "5 . Did the agent ask the customer preferred time to call back for any future u…" at bounding box center [937, 211] width 288 height 75
click at [850, 231] on button "No" at bounding box center [936, 232] width 259 height 24
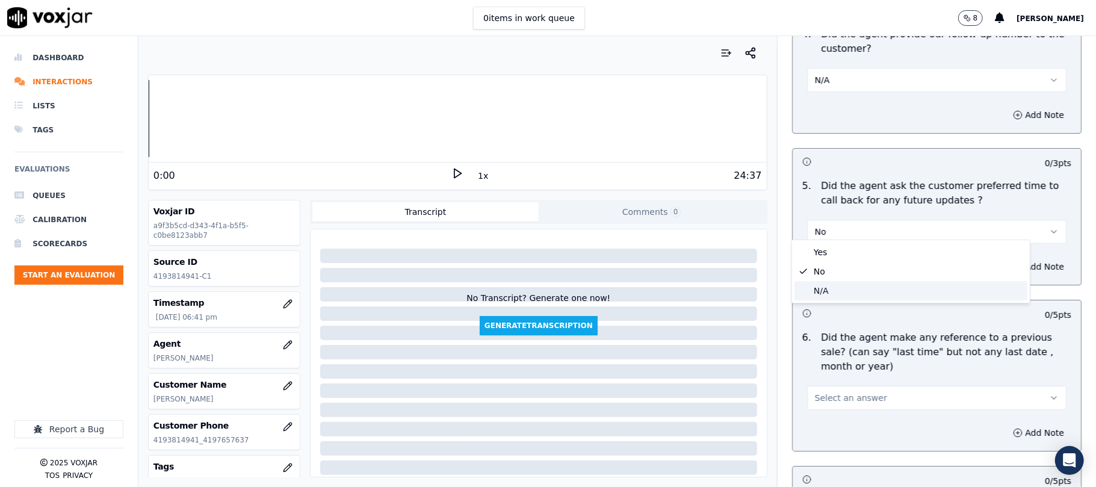
click at [829, 292] on div "N/A" at bounding box center [910, 290] width 233 height 19
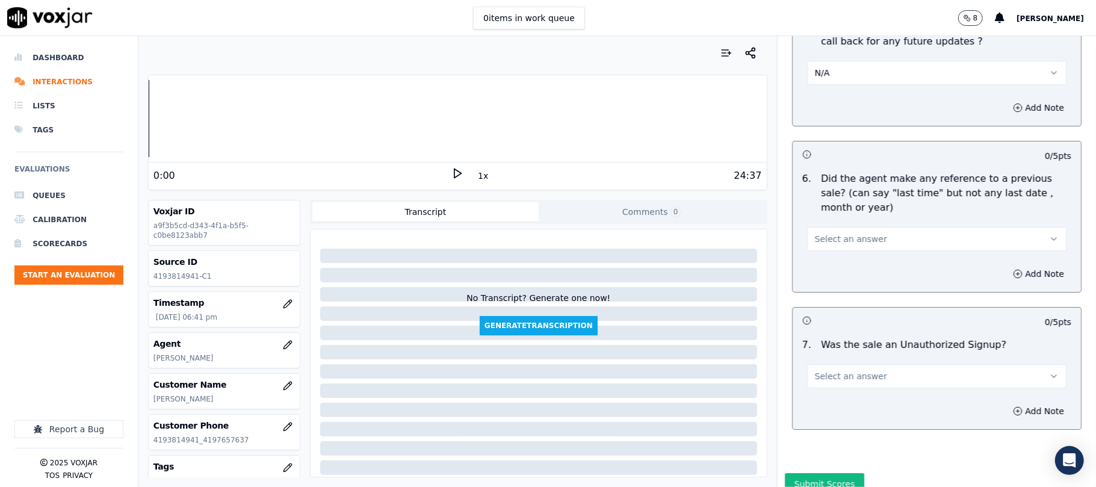
scroll to position [3049, 0]
click at [849, 214] on div "Select an answer" at bounding box center [936, 232] width 279 height 36
click at [836, 232] on span "Select an answer" at bounding box center [851, 238] width 72 height 12
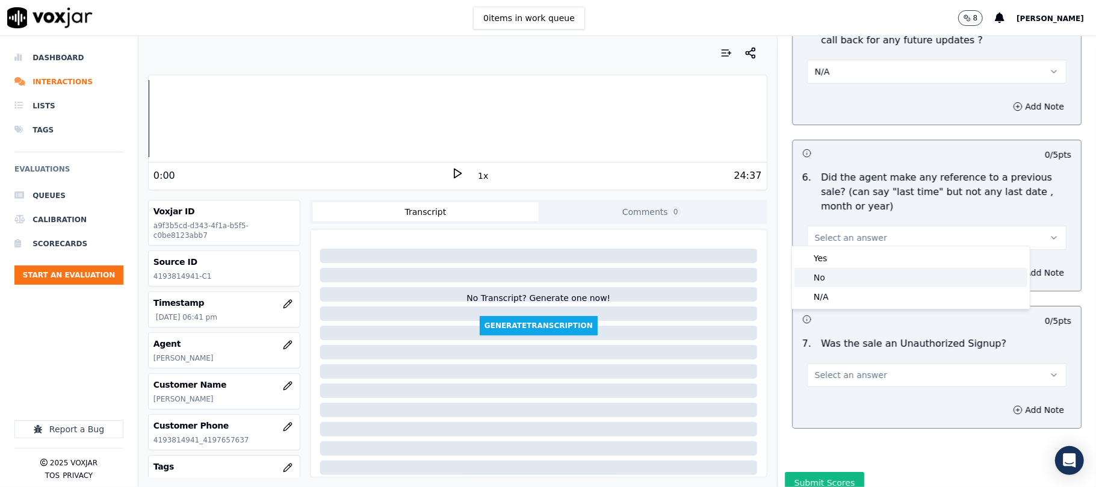
click at [826, 275] on div "No" at bounding box center [910, 277] width 233 height 19
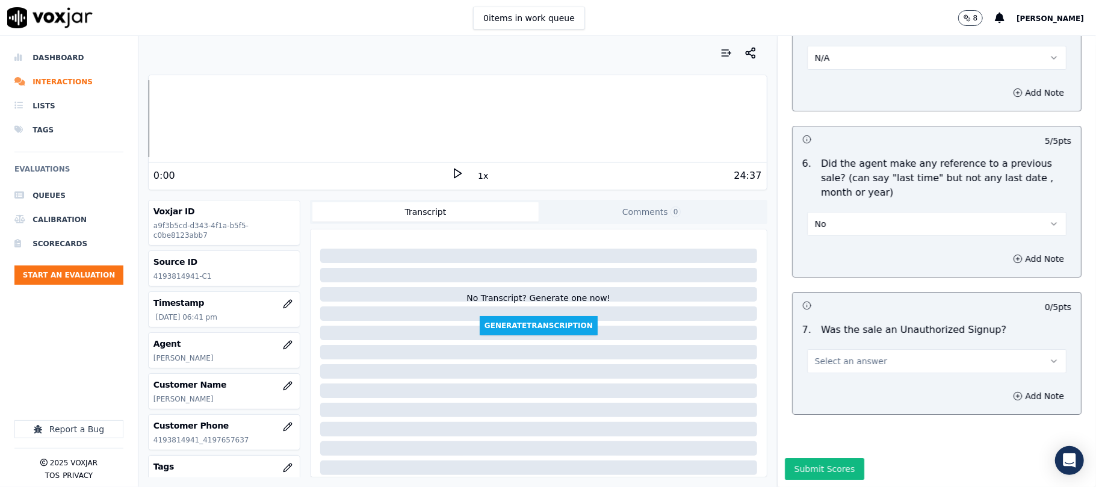
scroll to position [3093, 0]
click at [846, 355] on span "Select an answer" at bounding box center [851, 361] width 72 height 12
click at [831, 366] on div "No" at bounding box center [910, 371] width 233 height 19
click at [808, 458] on button "Submit Scores" at bounding box center [825, 469] width 80 height 22
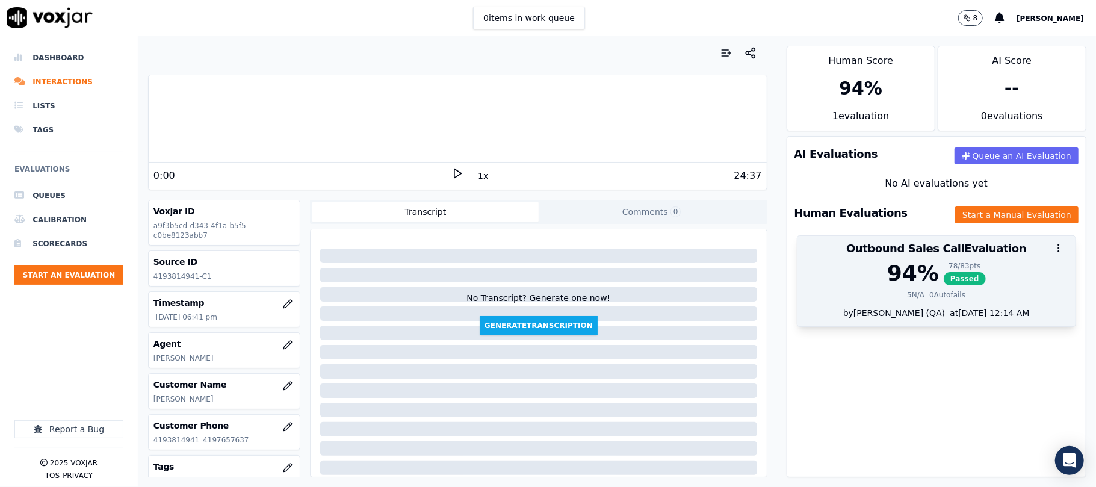
click at [914, 249] on div at bounding box center [936, 248] width 278 height 24
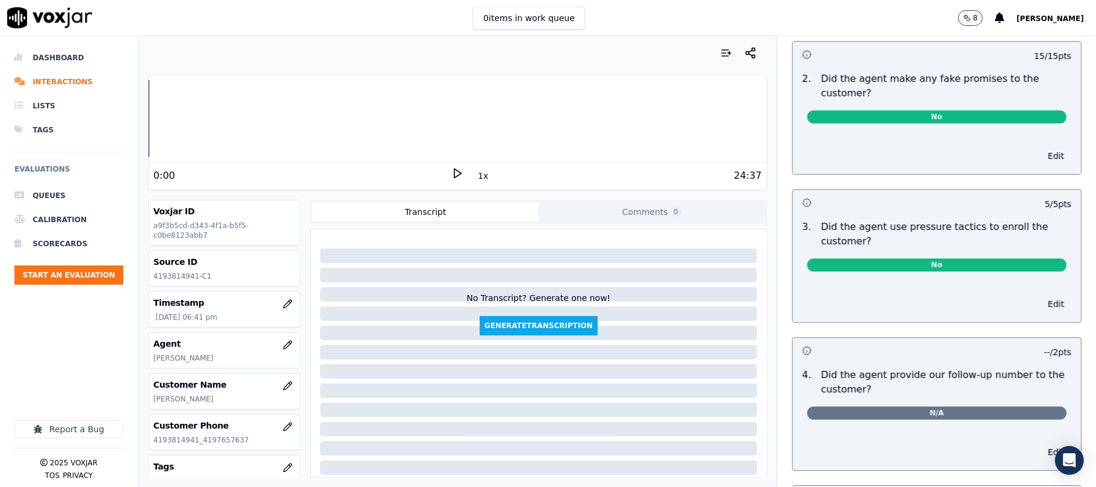
scroll to position [0, 0]
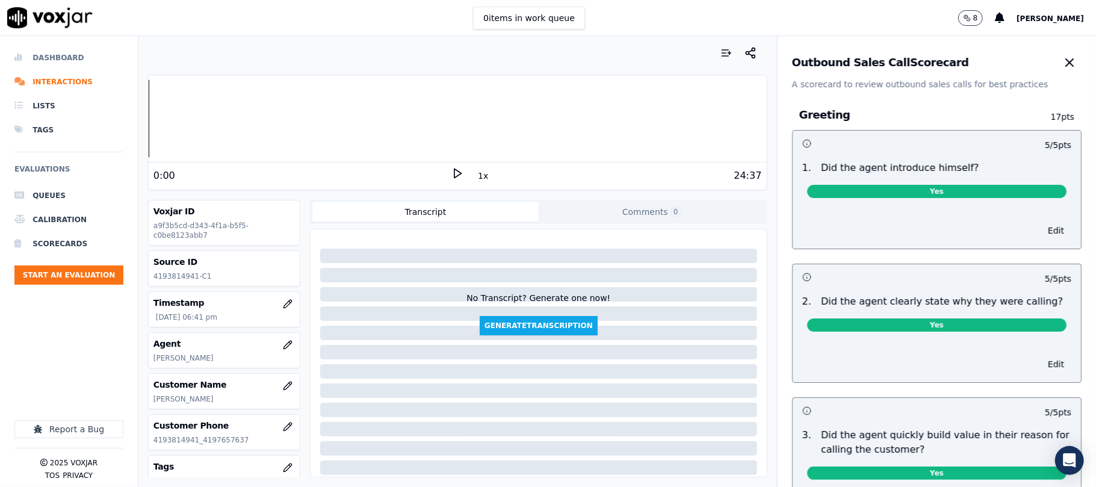
click at [59, 66] on li "Dashboard" at bounding box center [68, 58] width 109 height 24
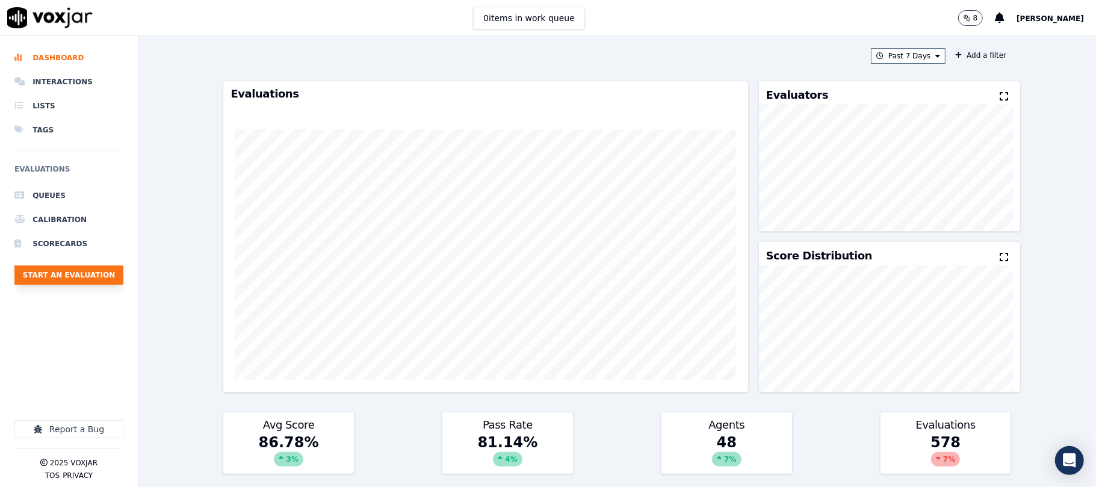
click at [101, 265] on button "Start an Evaluation" at bounding box center [68, 274] width 109 height 19
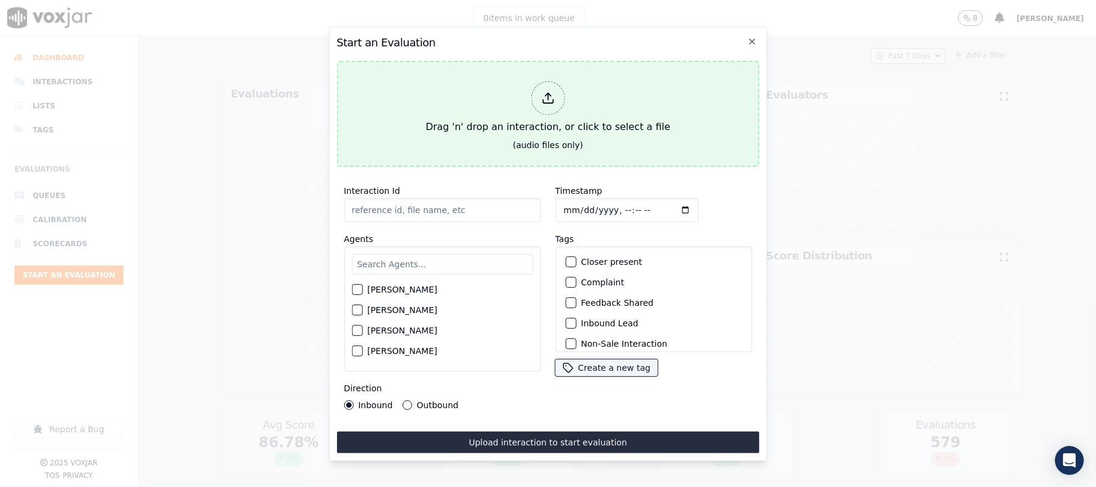
click at [564, 97] on div "Drag 'n' drop an interaction, or click to select a file" at bounding box center [548, 107] width 254 height 63
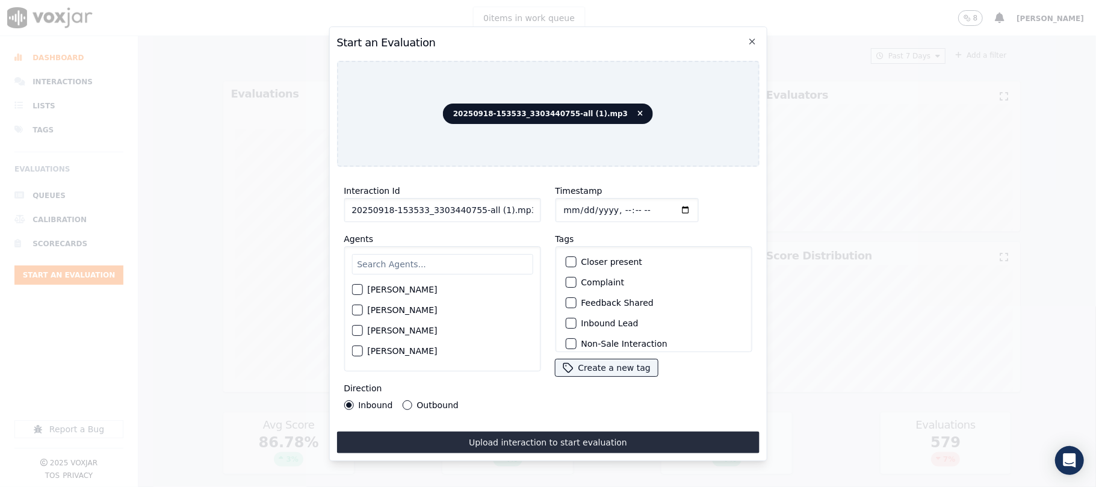
drag, startPoint x: 474, startPoint y: 206, endPoint x: 568, endPoint y: 206, distance: 93.9
click at [568, 206] on div "Interaction Id 20250918-153533_3303440755-all (1).mp3 Agents [PERSON_NAME] [PER…" at bounding box center [547, 296] width 422 height 241
type input "20250918-153533_3303440755-C1"
click at [400, 265] on input "text" at bounding box center [441, 264] width 181 height 20
type input "kel"
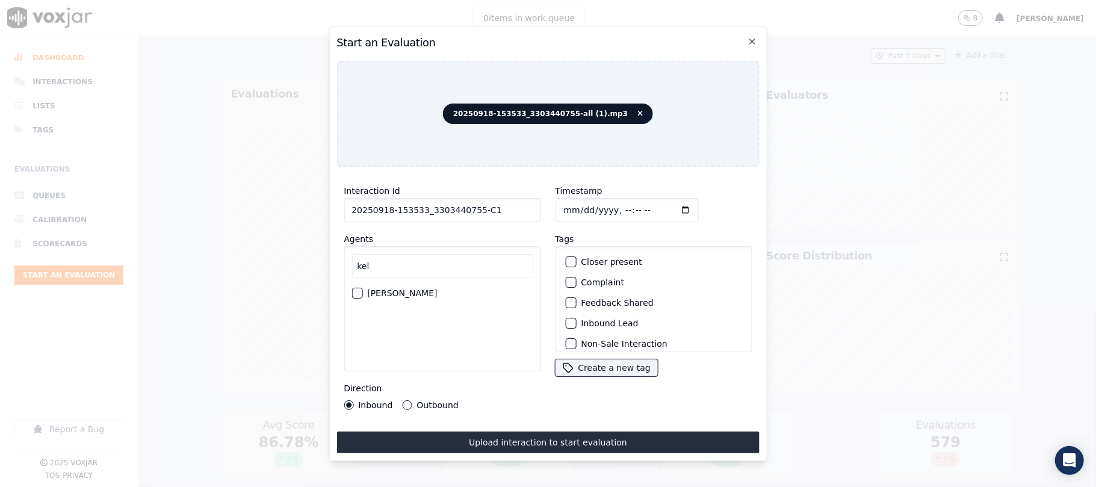
click at [354, 291] on div "button" at bounding box center [356, 293] width 8 height 8
click at [566, 321] on div "button" at bounding box center [570, 323] width 8 height 8
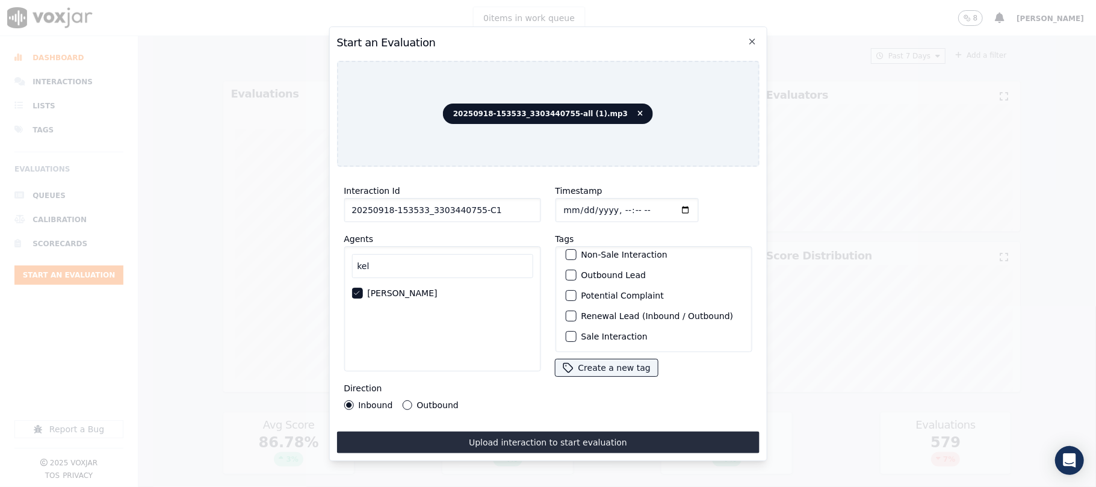
scroll to position [105, 0]
click at [566, 332] on div "button" at bounding box center [570, 336] width 8 height 8
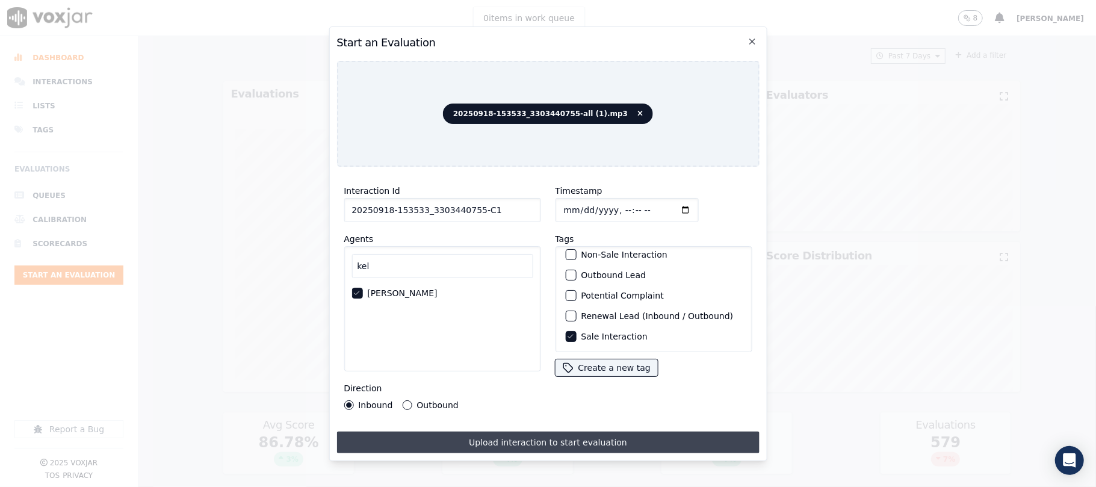
click at [559, 432] on button "Upload interaction to start evaluation" at bounding box center [547, 443] width 422 height 22
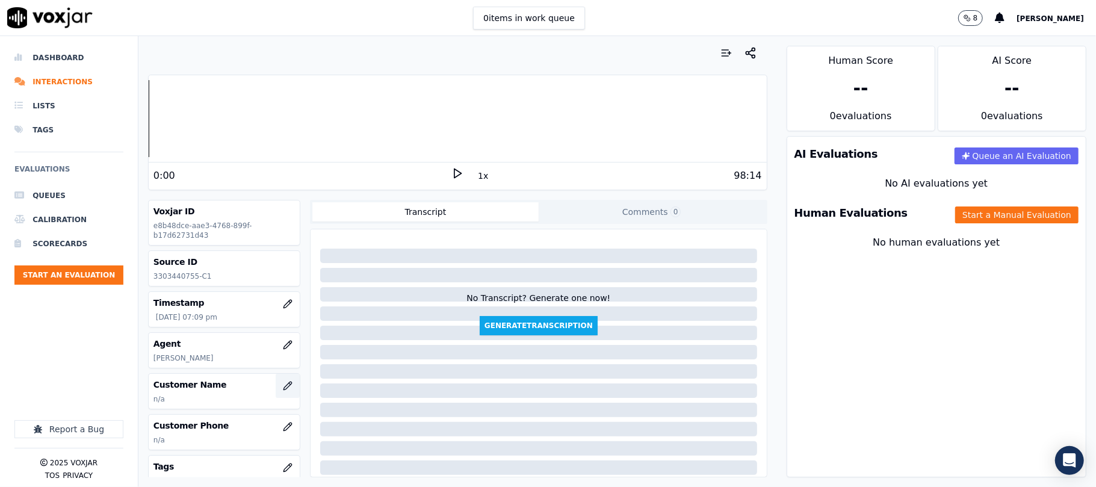
click at [283, 388] on icon "button" at bounding box center [288, 386] width 10 height 10
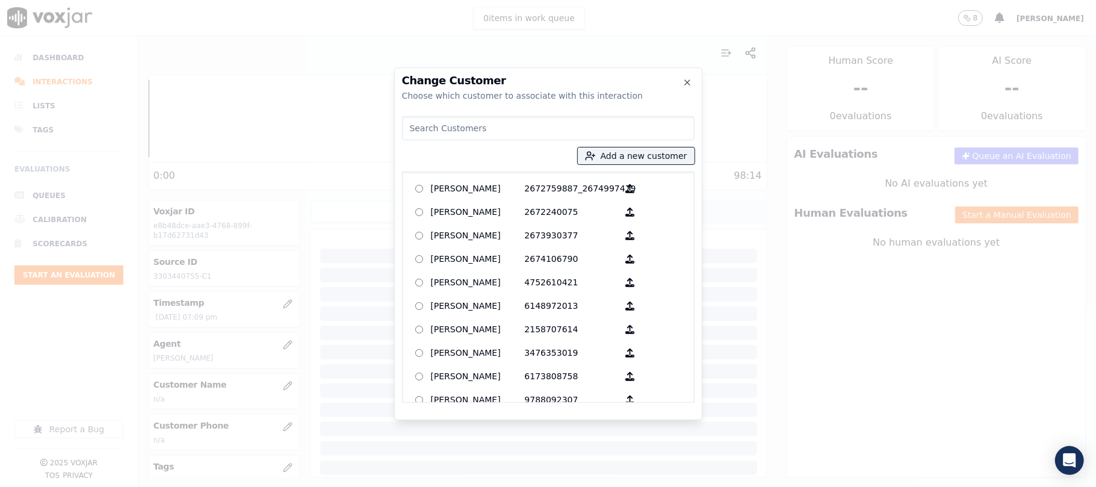
type input "[PERSON_NAME]"
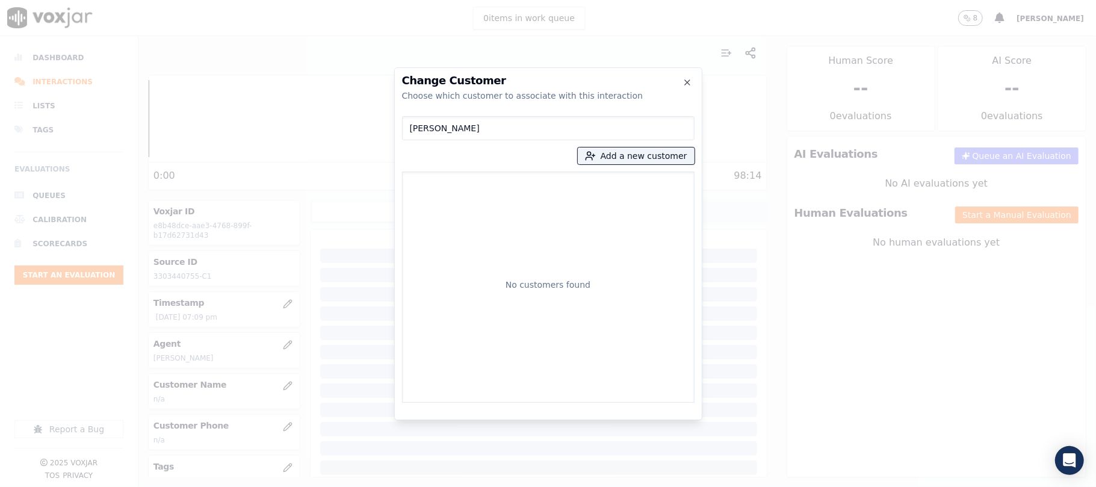
drag, startPoint x: 500, startPoint y: 126, endPoint x: 314, endPoint y: 150, distance: 187.6
click at [312, 486] on div "Change Customer Choose which customer to associate with this interaction [PERSO…" at bounding box center [548, 487] width 1096 height 0
click at [620, 155] on button "Add a new customer" at bounding box center [636, 155] width 117 height 17
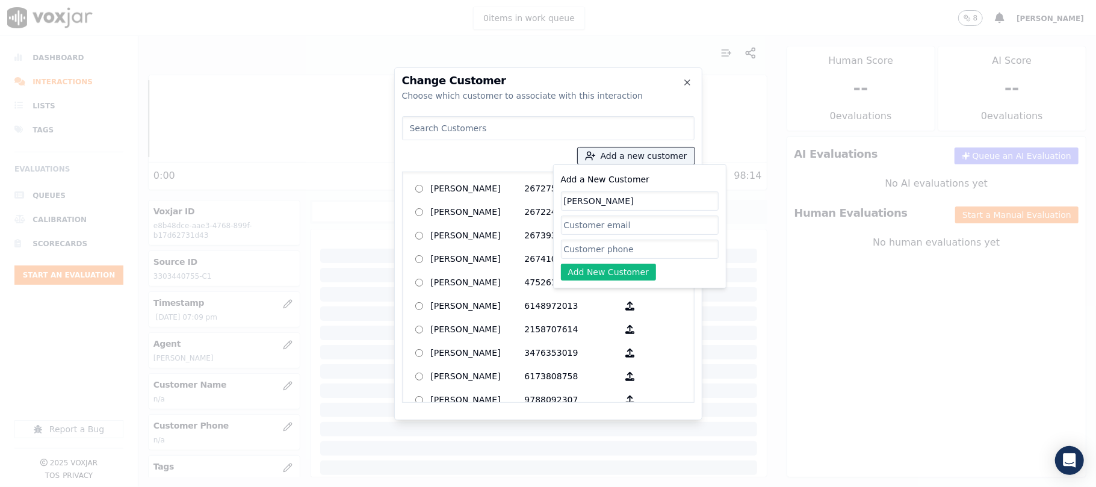
type input "[PERSON_NAME]"
click at [616, 252] on input "Add a New Customer" at bounding box center [640, 249] width 158 height 19
paste input "3303440755"
type input "3303440755"
click at [586, 272] on button "Add New Customer" at bounding box center [609, 272] width 96 height 17
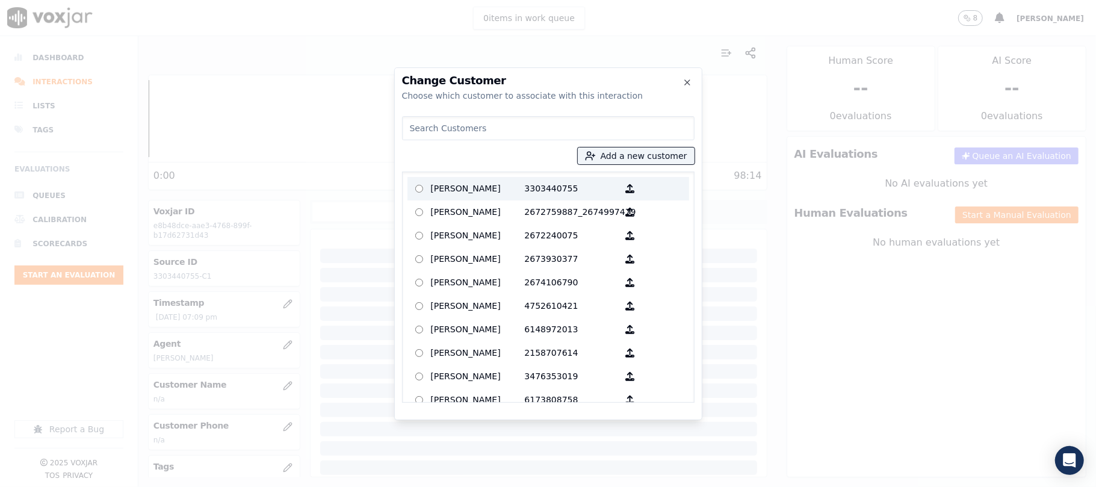
click at [480, 191] on p "[PERSON_NAME]" at bounding box center [478, 188] width 94 height 19
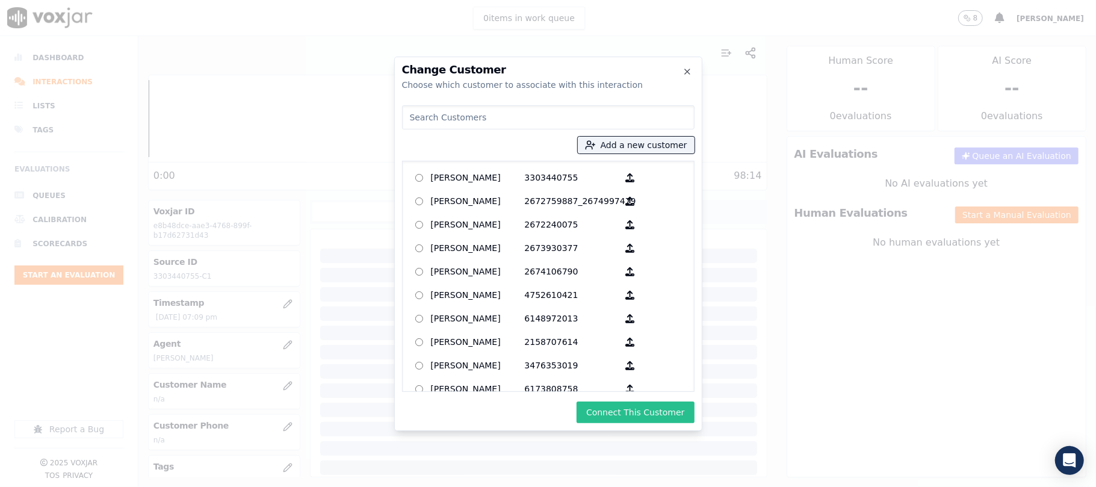
click at [619, 410] on button "Connect This Customer" at bounding box center [635, 412] width 117 height 22
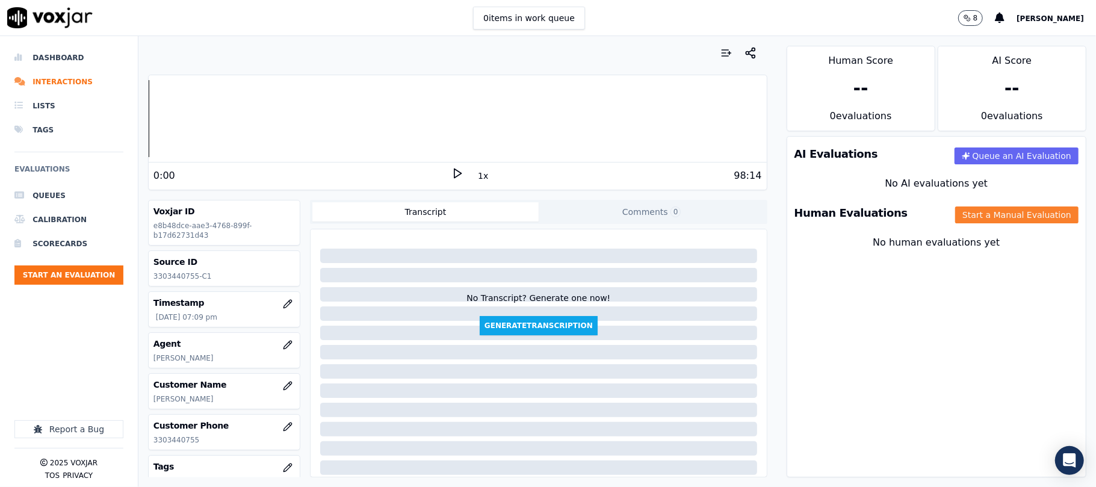
click at [979, 210] on button "Start a Manual Evaluation" at bounding box center [1016, 214] width 123 height 17
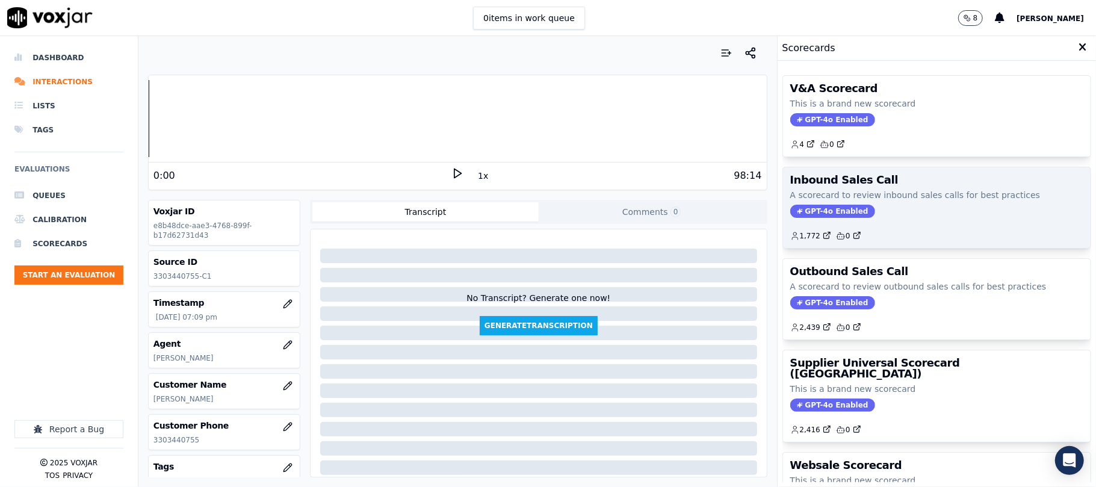
click at [790, 209] on span "GPT-4o Enabled" at bounding box center [832, 211] width 85 height 13
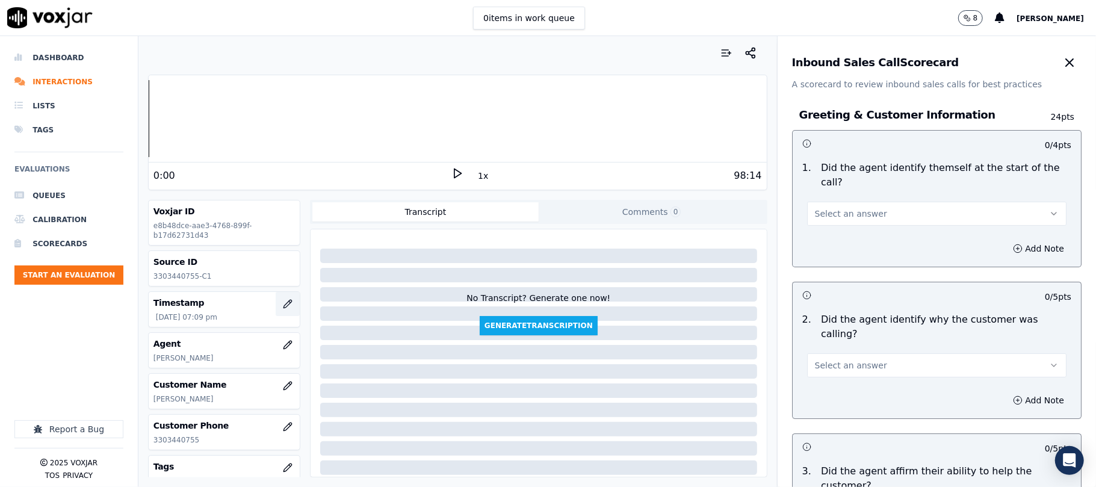
click at [283, 303] on icon "button" at bounding box center [288, 304] width 10 height 10
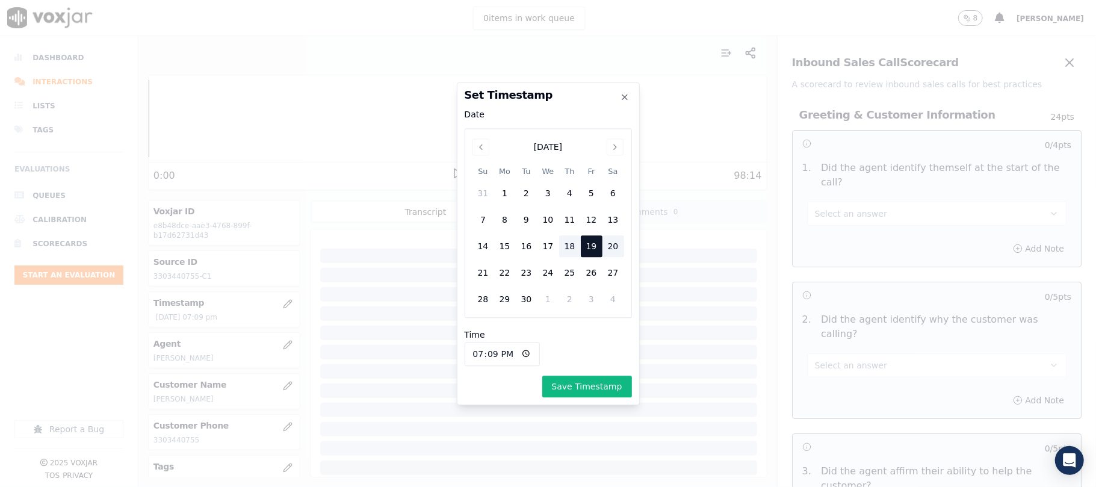
click at [569, 243] on div "18" at bounding box center [570, 246] width 22 height 22
click at [585, 391] on button "Save Timestamp" at bounding box center [587, 387] width 90 height 22
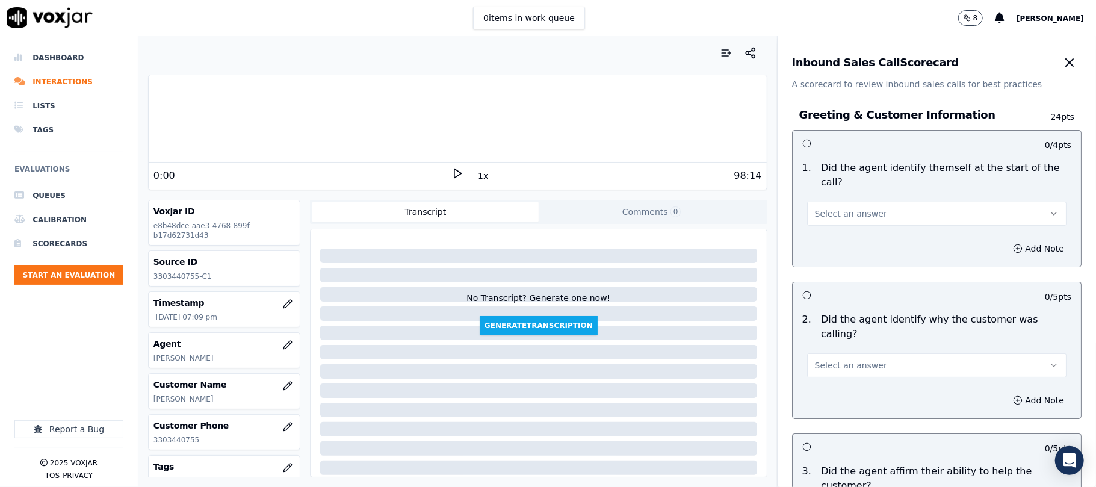
click at [843, 208] on span "Select an answer" at bounding box center [851, 214] width 72 height 12
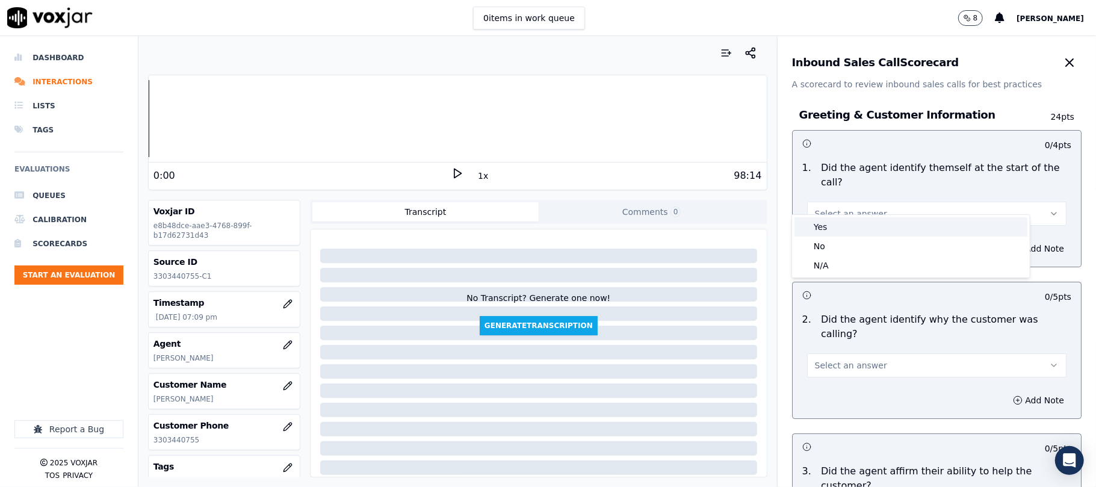
click at [837, 225] on div "Yes" at bounding box center [910, 226] width 233 height 19
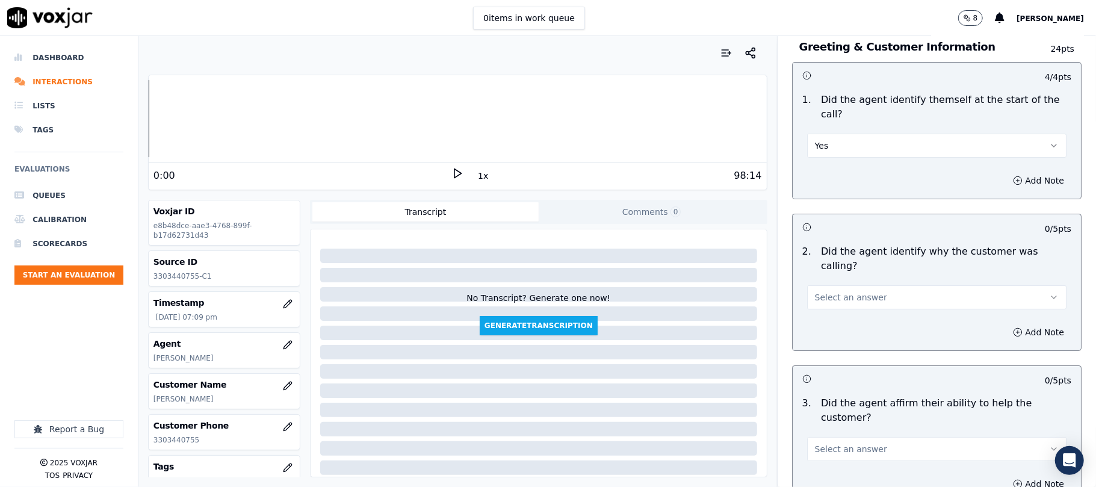
scroll to position [160, 0]
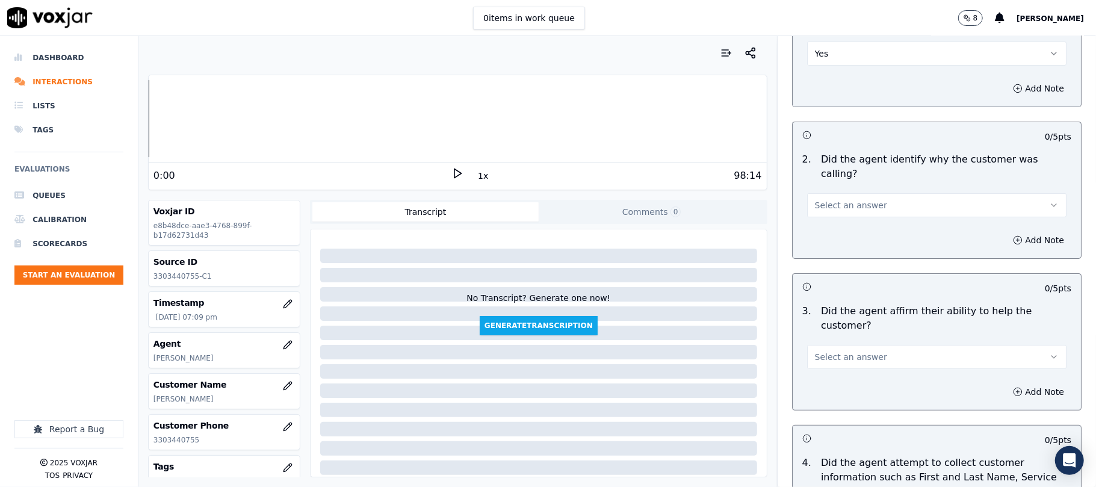
click at [843, 199] on span "Select an answer" at bounding box center [851, 205] width 72 height 12
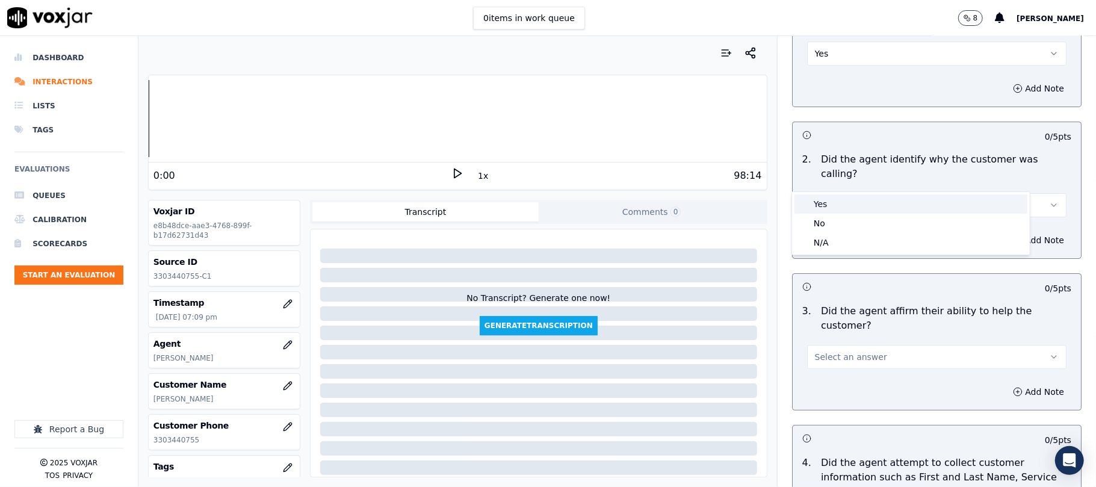
click at [835, 197] on div "Yes" at bounding box center [910, 203] width 233 height 19
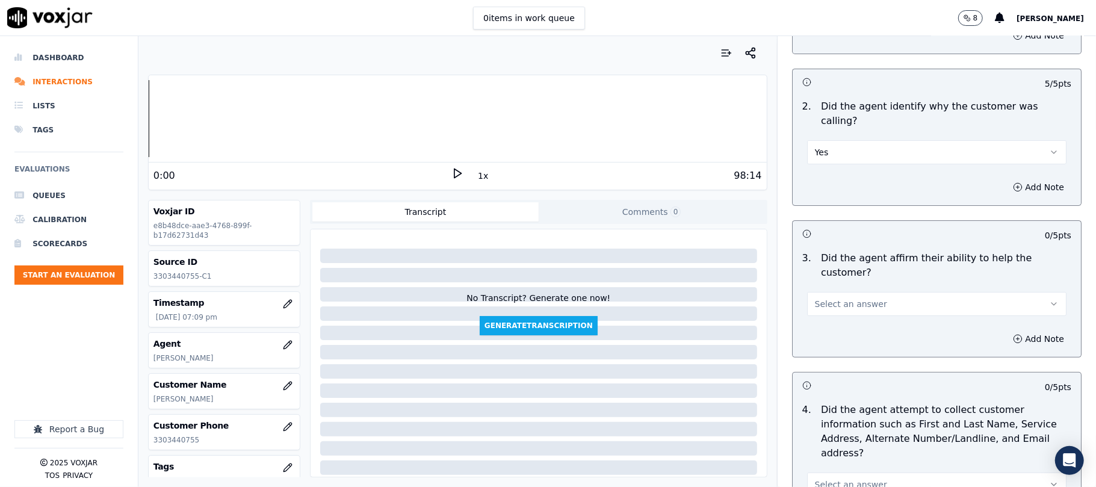
scroll to position [241, 0]
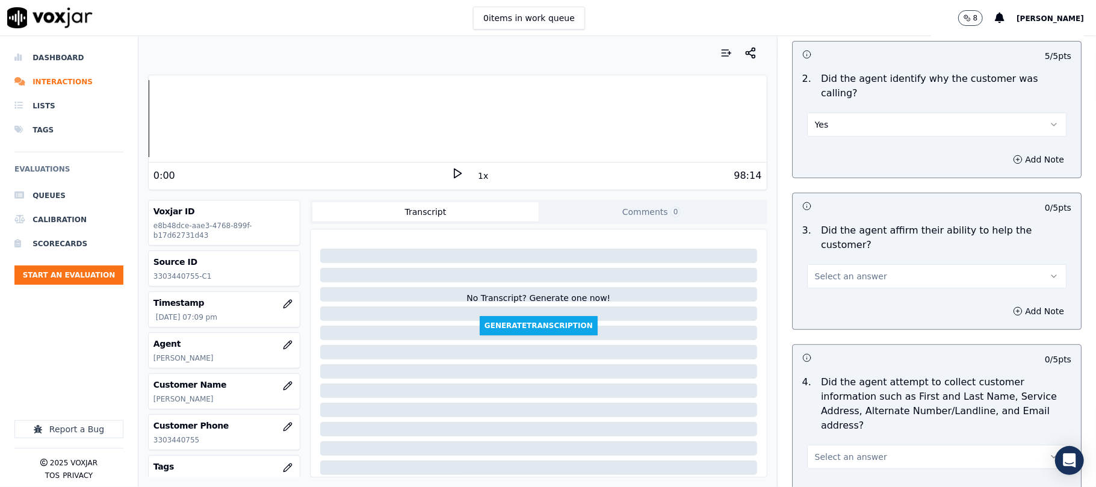
click at [832, 270] on span "Select an answer" at bounding box center [851, 276] width 72 height 12
click at [834, 268] on div "Yes" at bounding box center [910, 261] width 233 height 19
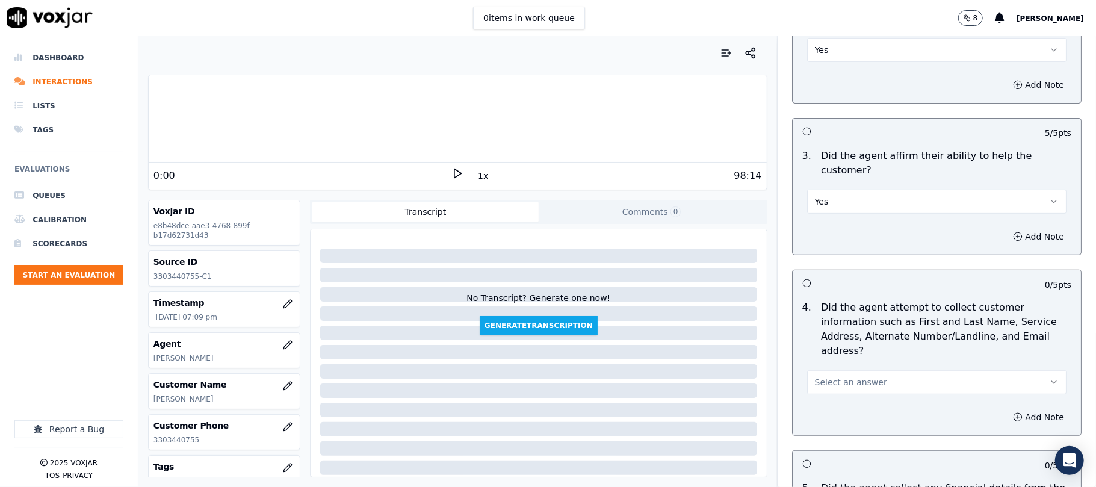
scroll to position [481, 0]
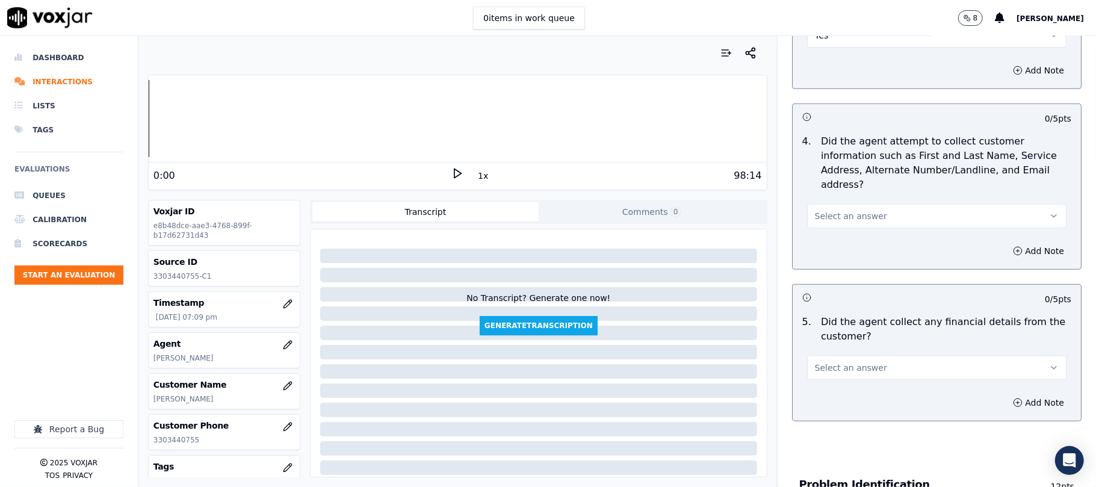
click at [848, 210] on span "Select an answer" at bounding box center [851, 216] width 72 height 12
click at [832, 184] on div "Yes" at bounding box center [910, 187] width 233 height 19
click at [846, 362] on span "Select an answer" at bounding box center [851, 368] width 72 height 12
click at [817, 350] on div "No" at bounding box center [910, 357] width 233 height 19
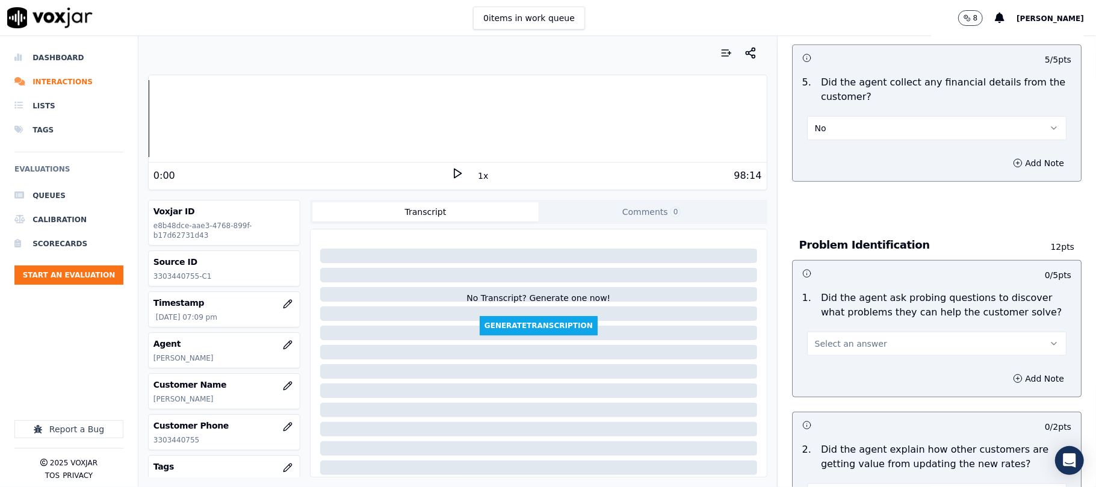
scroll to position [722, 0]
click at [826, 330] on button "Select an answer" at bounding box center [936, 342] width 259 height 24
click at [815, 311] on div "Yes" at bounding box center [910, 314] width 233 height 19
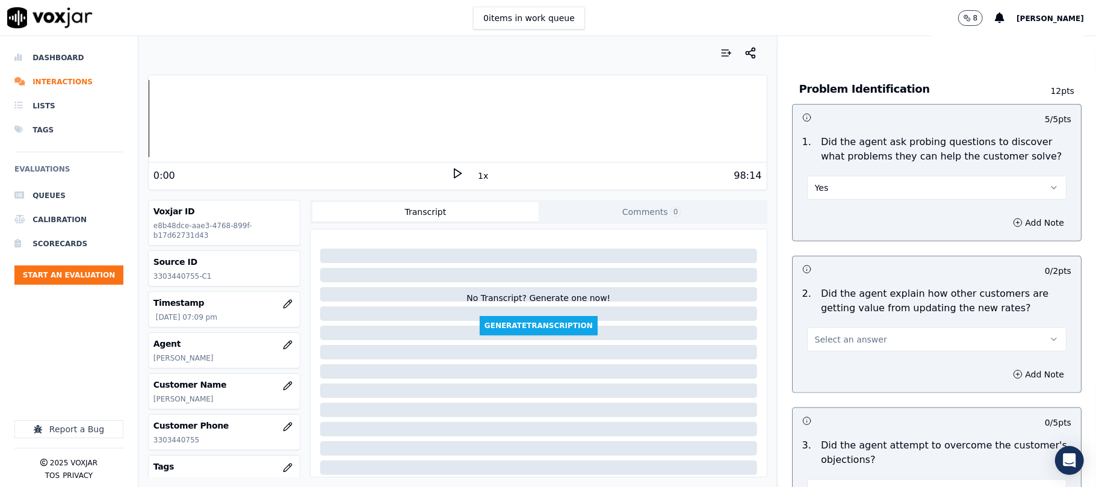
scroll to position [882, 0]
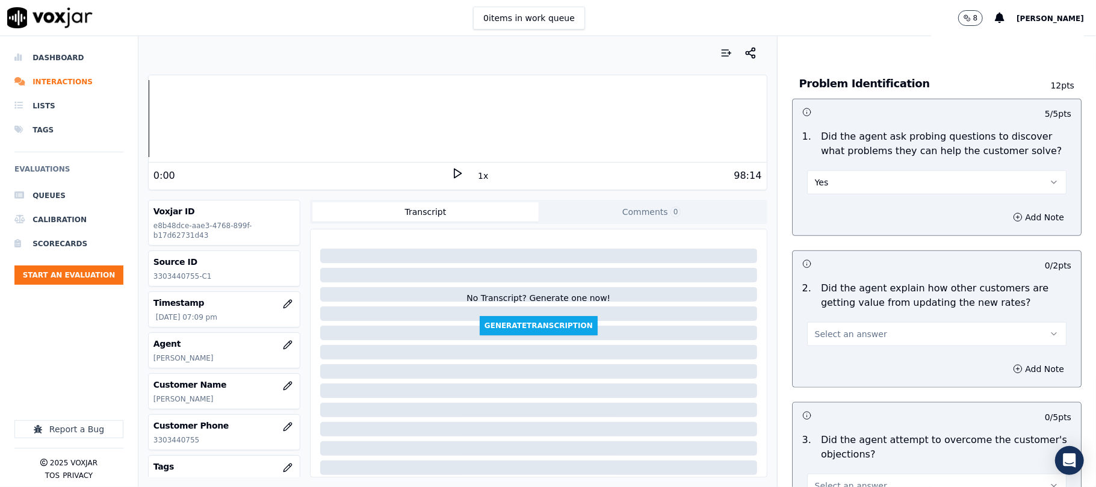
click at [819, 328] on span "Select an answer" at bounding box center [851, 334] width 72 height 12
click at [824, 343] on div "N/A" at bounding box center [910, 344] width 233 height 19
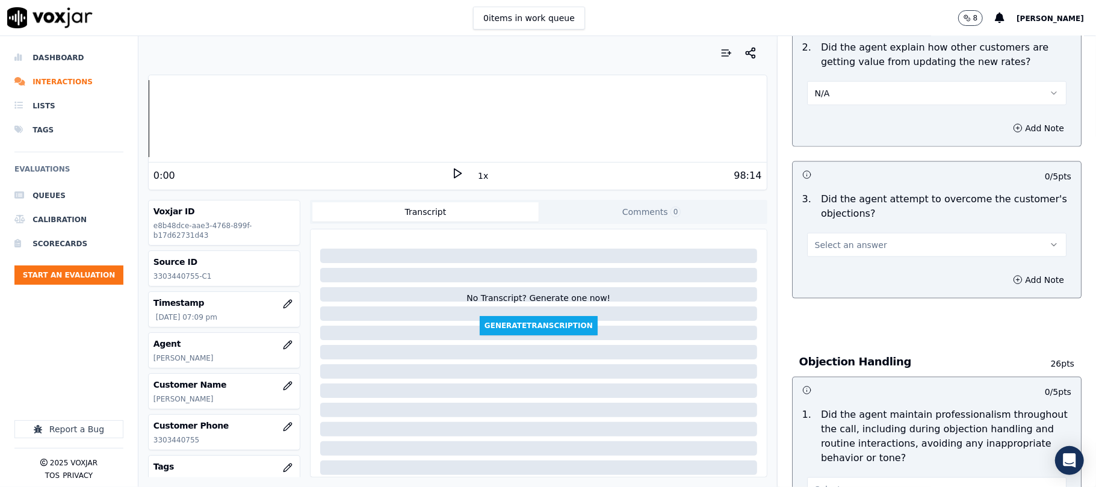
click at [837, 239] on span "Select an answer" at bounding box center [851, 245] width 72 height 12
click at [810, 209] on div "Yes" at bounding box center [910, 217] width 233 height 19
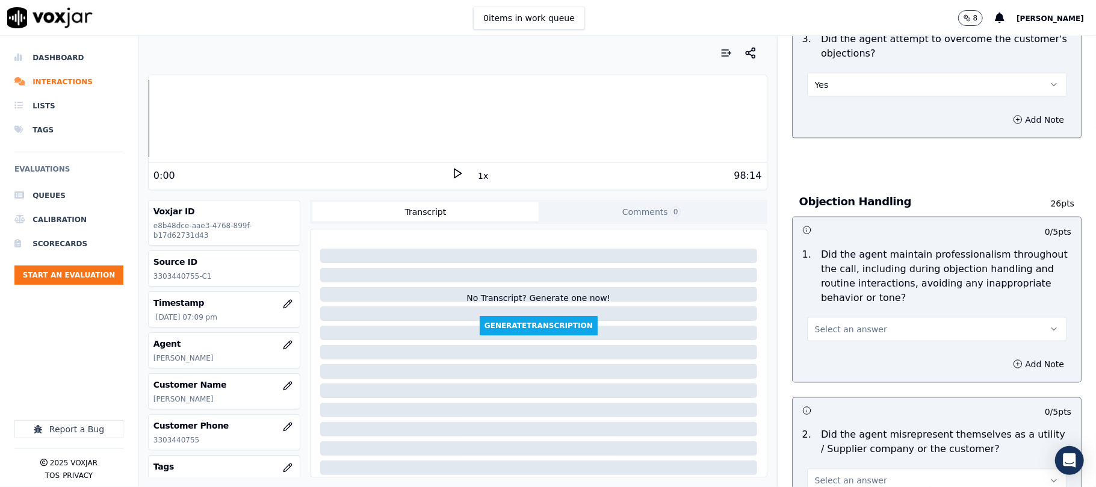
scroll to position [1284, 0]
click at [834, 317] on button "Select an answer" at bounding box center [936, 329] width 259 height 24
click at [822, 304] on div "Yes" at bounding box center [910, 301] width 233 height 19
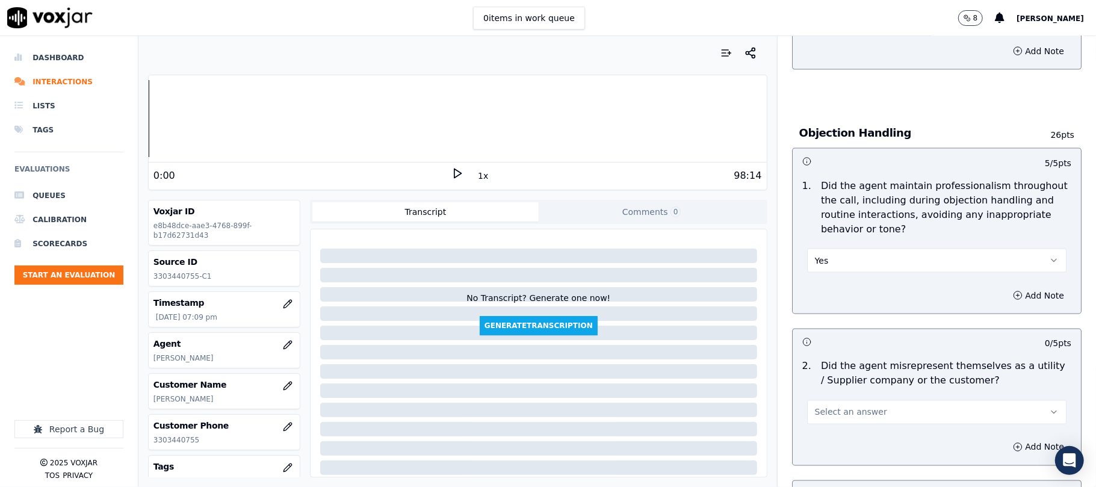
scroll to position [1444, 0]
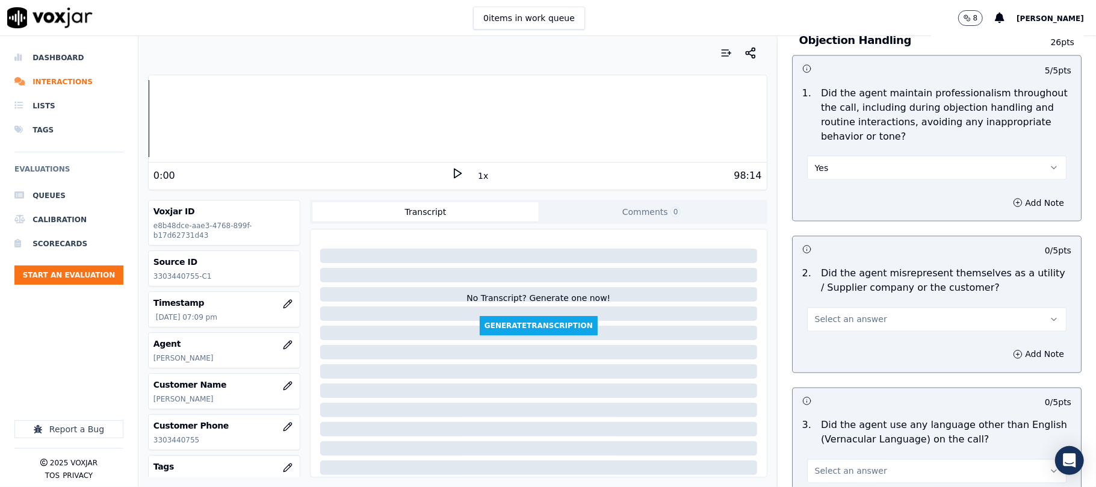
click at [826, 308] on button "Select an answer" at bounding box center [936, 320] width 259 height 24
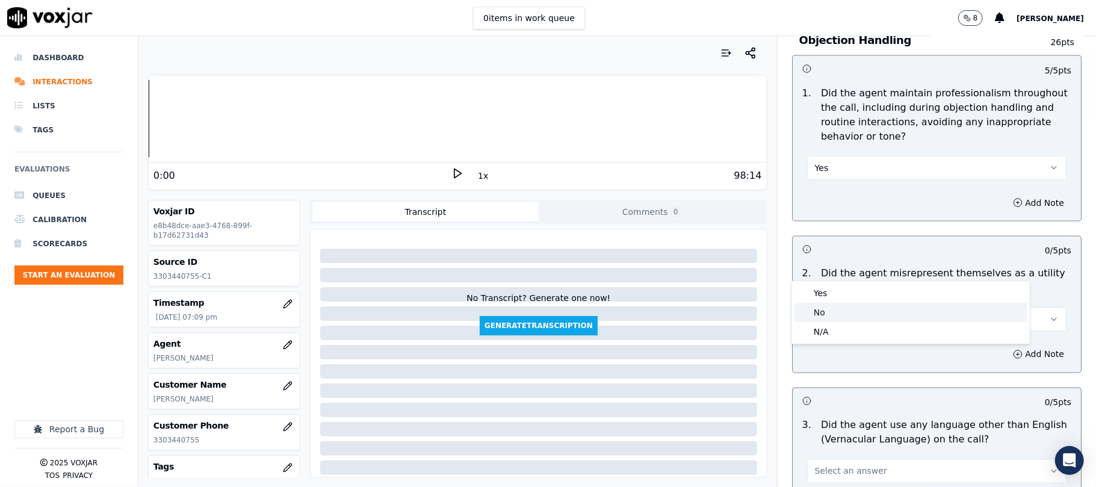
click at [822, 306] on div "No" at bounding box center [910, 312] width 233 height 19
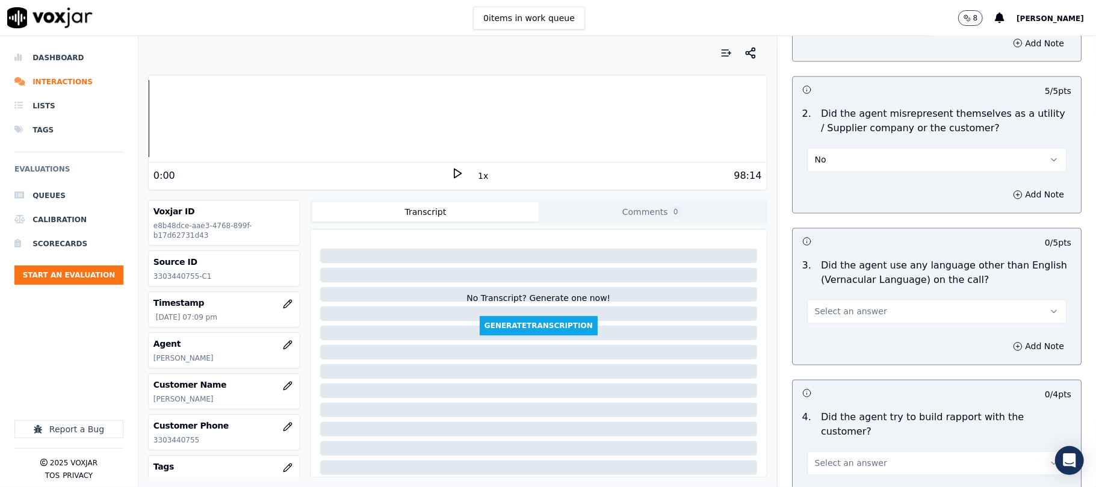
scroll to position [1605, 0]
click at [843, 305] on span "Select an answer" at bounding box center [851, 311] width 72 height 12
click at [831, 278] on div "Yes" at bounding box center [910, 284] width 233 height 19
click at [812, 299] on button "Yes" at bounding box center [936, 311] width 259 height 24
click at [816, 297] on div "No" at bounding box center [910, 303] width 233 height 19
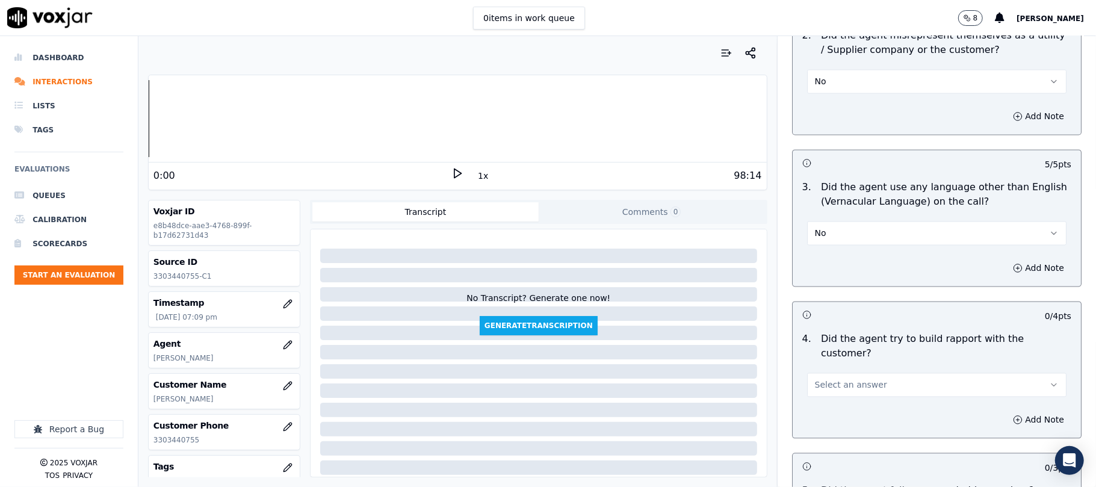
scroll to position [1765, 0]
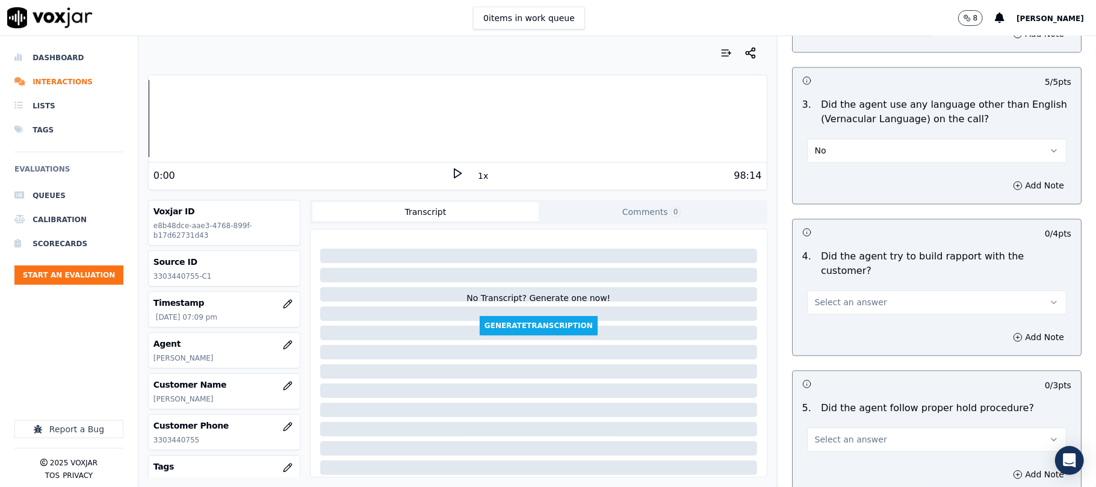
click at [834, 296] on span "Select an answer" at bounding box center [851, 302] width 72 height 12
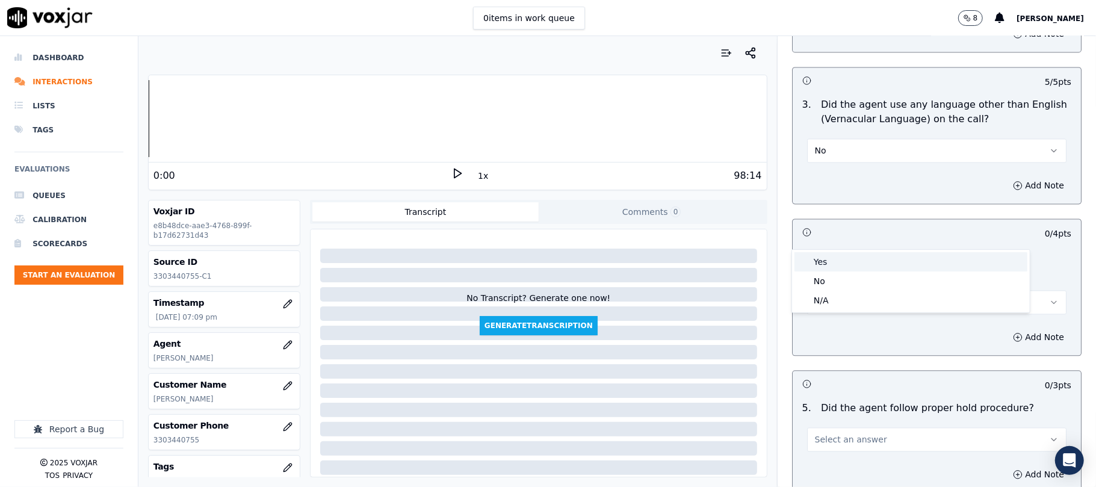
click at [824, 261] on div "Yes" at bounding box center [910, 261] width 233 height 19
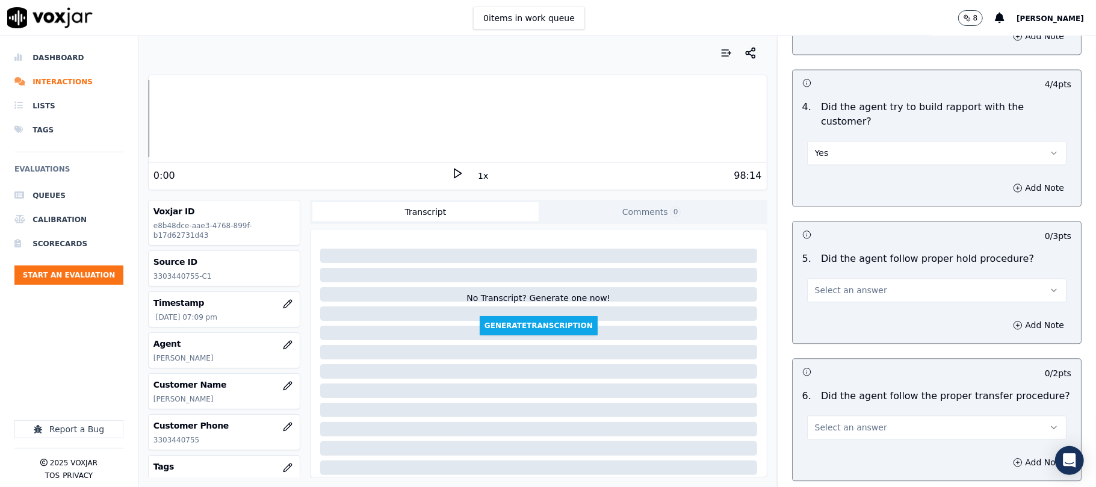
scroll to position [2006, 0]
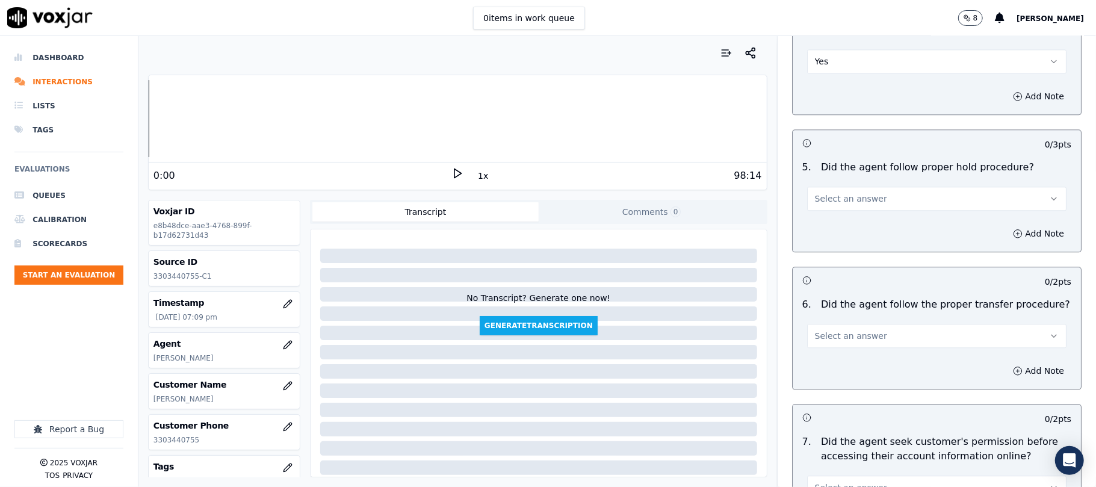
drag, startPoint x: 852, startPoint y: 130, endPoint x: 838, endPoint y: 140, distance: 17.2
click at [850, 193] on span "Select an answer" at bounding box center [851, 199] width 72 height 12
click at [821, 158] on div "Yes" at bounding box center [910, 158] width 233 height 19
click at [858, 330] on span "Select an answer" at bounding box center [851, 336] width 72 height 12
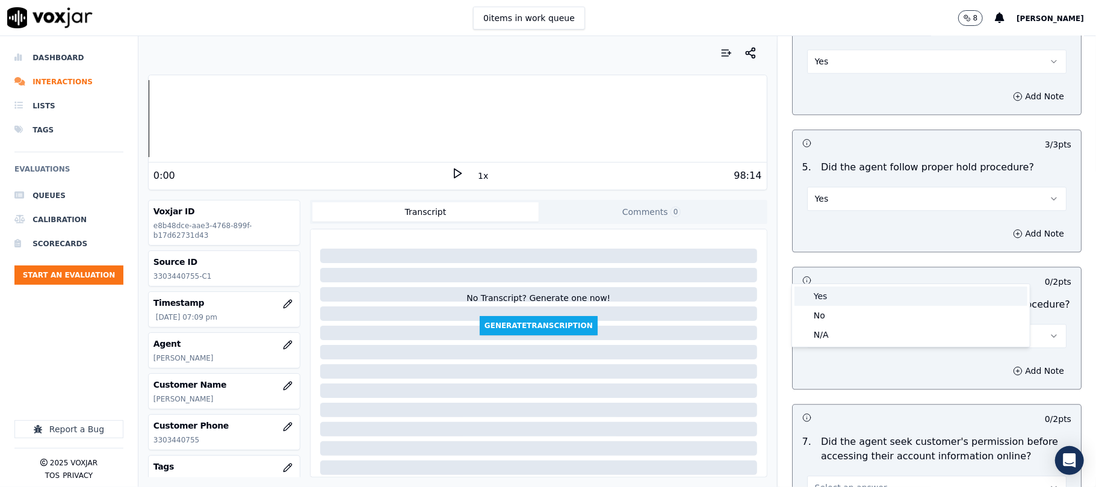
click at [829, 288] on div "Yes" at bounding box center [910, 295] width 233 height 19
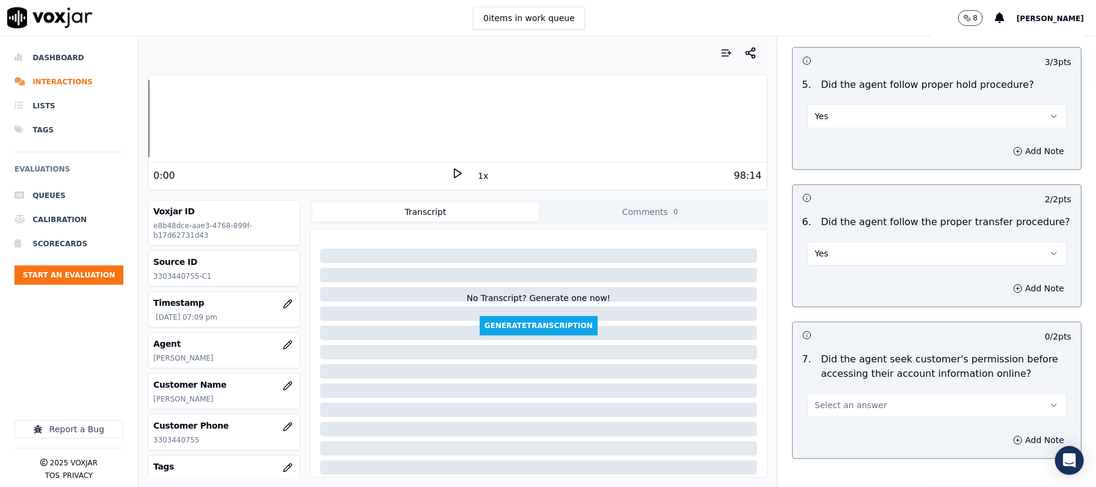
scroll to position [2167, 0]
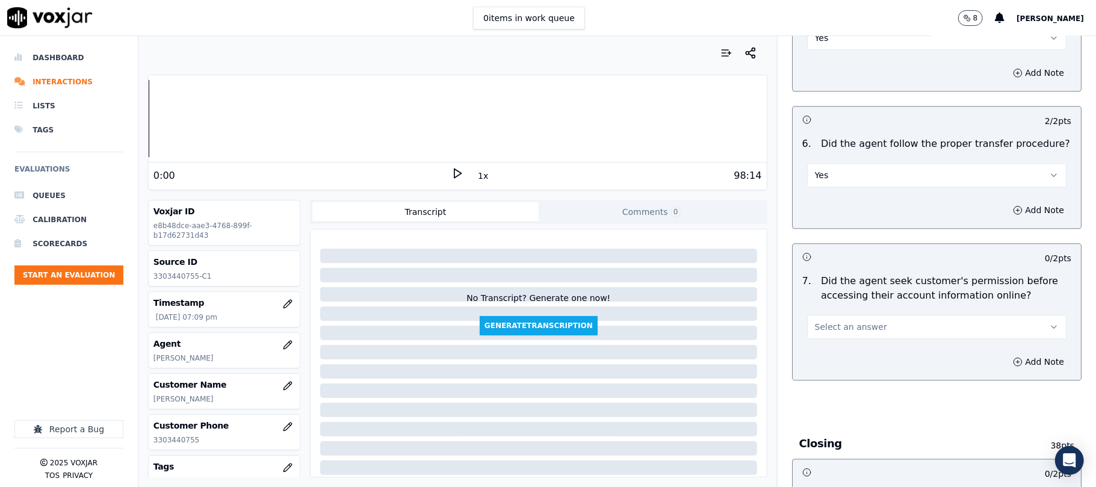
click at [841, 321] on span "Select an answer" at bounding box center [851, 327] width 72 height 12
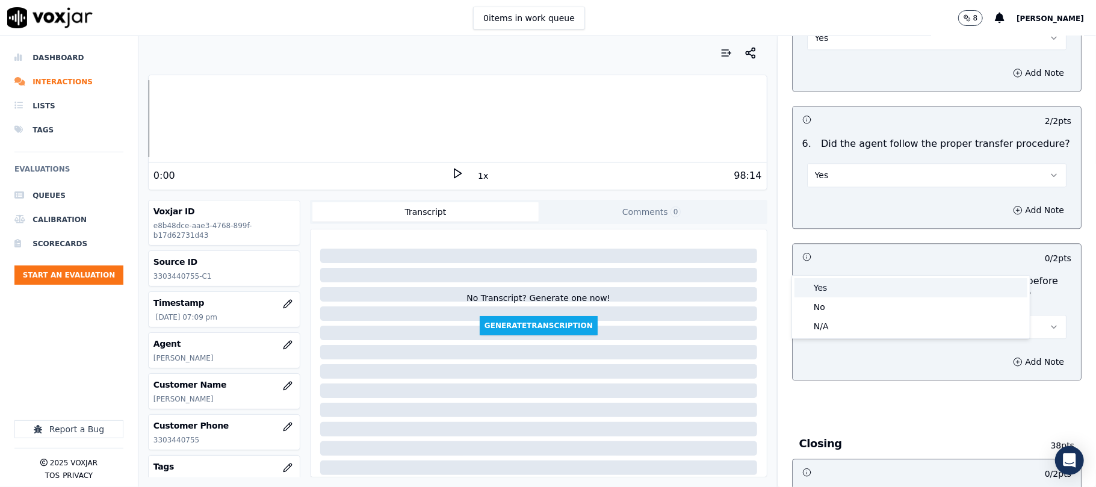
click at [834, 280] on div "Yes" at bounding box center [910, 287] width 233 height 19
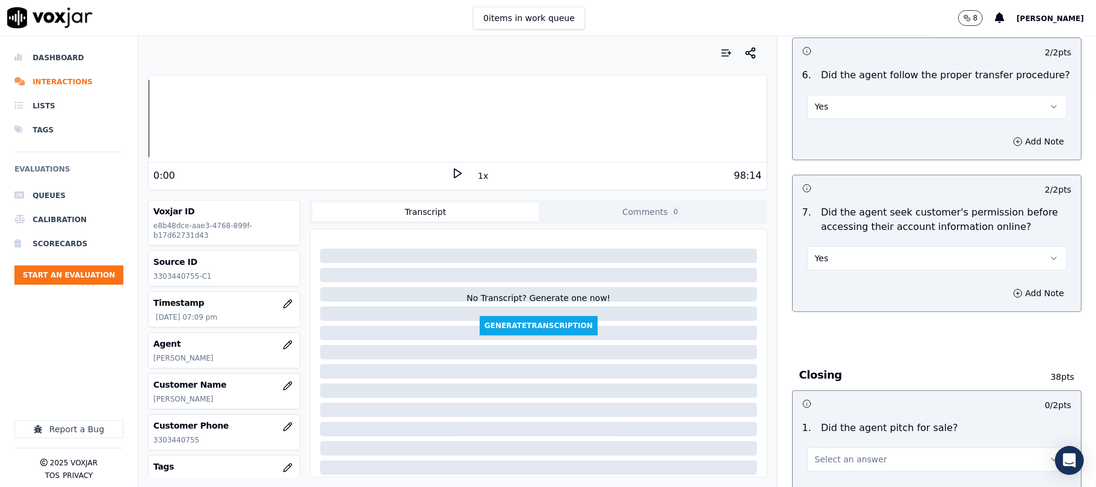
scroll to position [2407, 0]
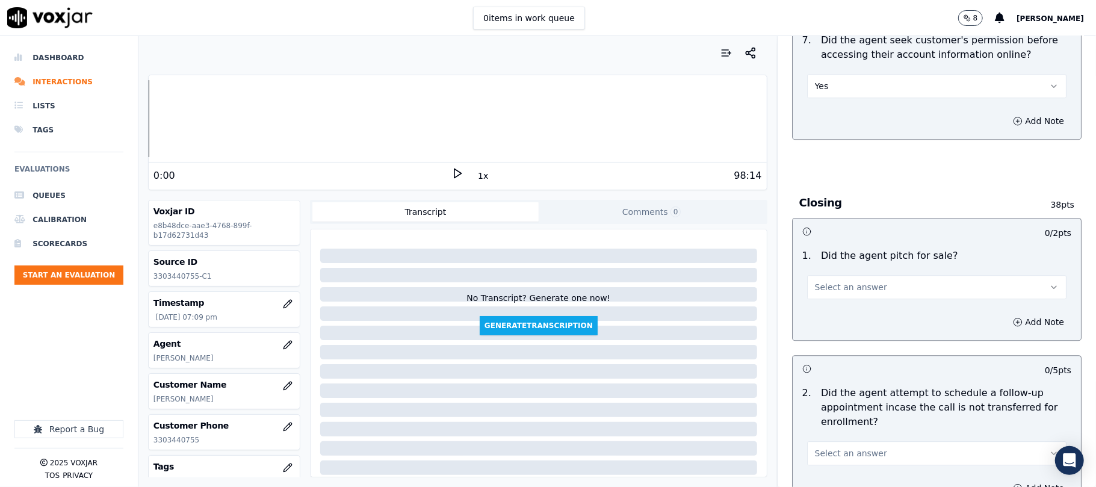
click at [864, 275] on button "Select an answer" at bounding box center [936, 287] width 259 height 24
click at [834, 243] on div "Yes" at bounding box center [910, 248] width 233 height 19
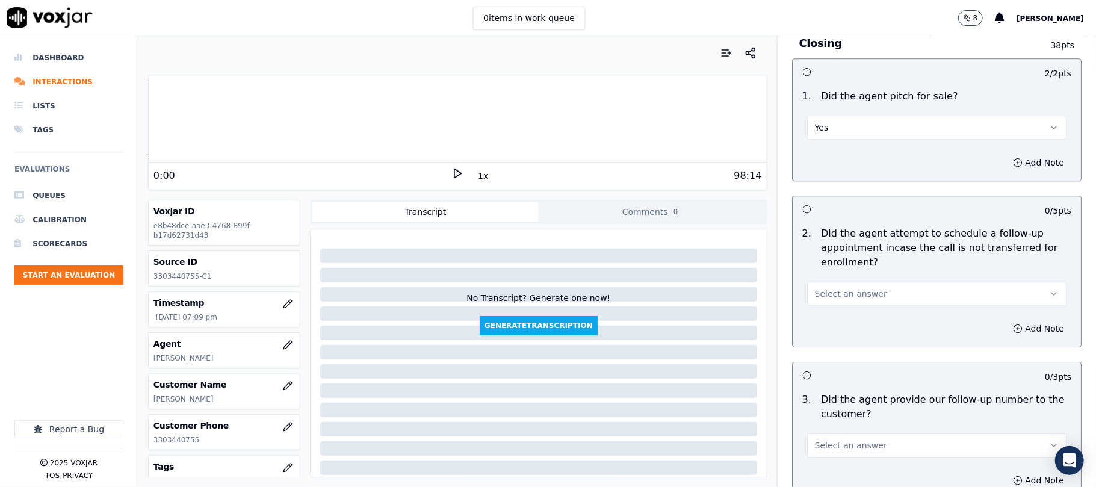
scroll to position [2567, 0]
click at [841, 287] on span "Select an answer" at bounding box center [851, 293] width 72 height 12
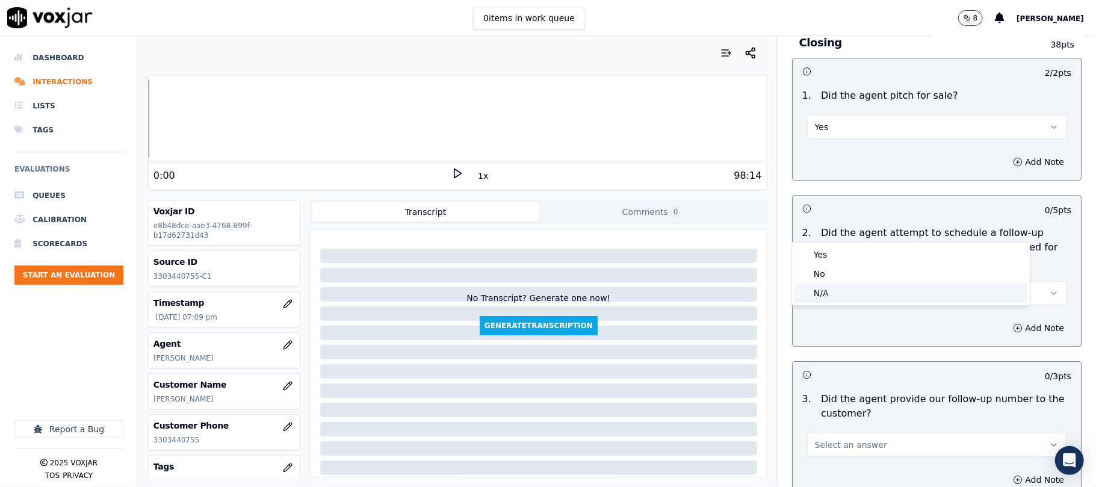
click at [824, 289] on div "N/A" at bounding box center [910, 292] width 233 height 19
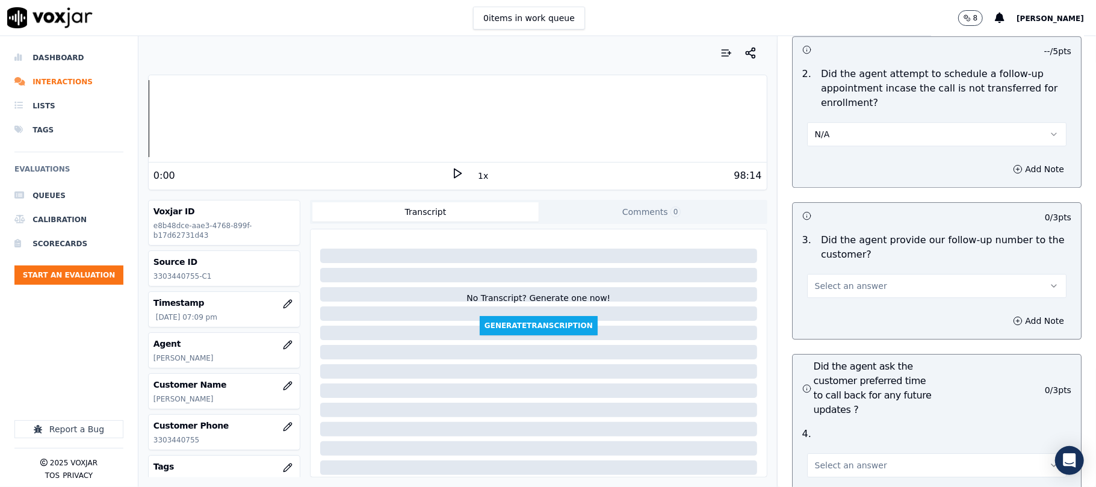
scroll to position [2728, 0]
drag, startPoint x: 855, startPoint y: 217, endPoint x: 849, endPoint y: 231, distance: 15.9
click at [855, 278] on span "Select an answer" at bounding box center [851, 284] width 72 height 12
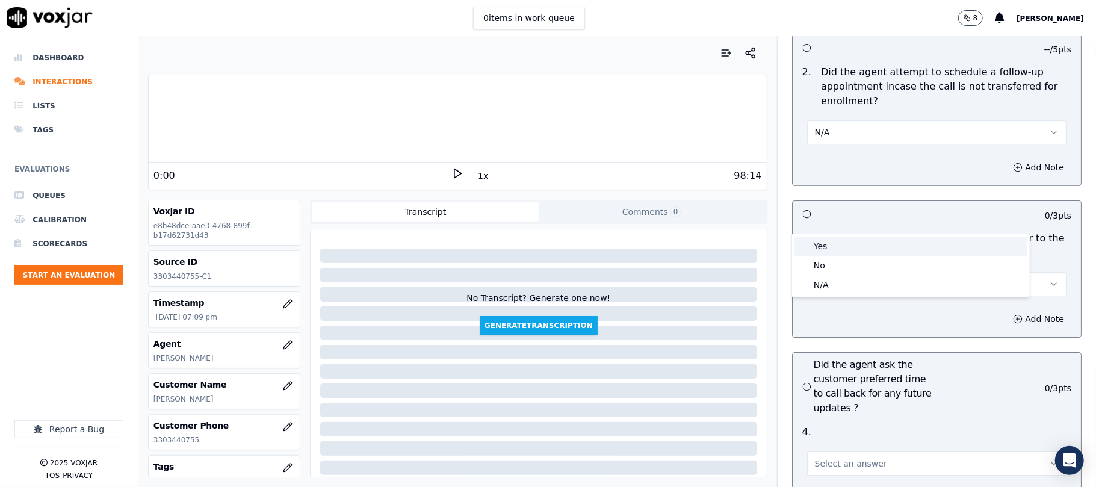
click at [837, 242] on div "Yes" at bounding box center [910, 246] width 233 height 19
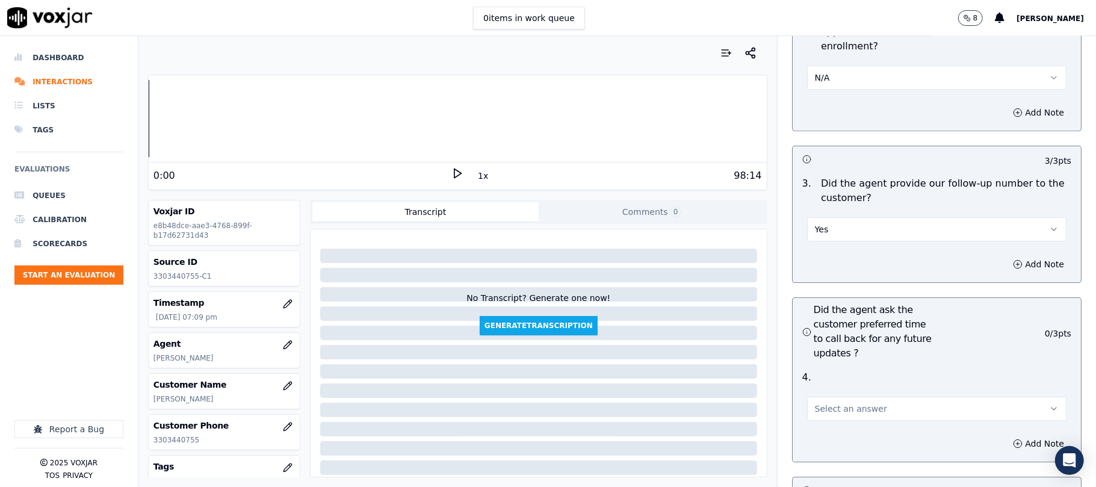
scroll to position [2808, 0]
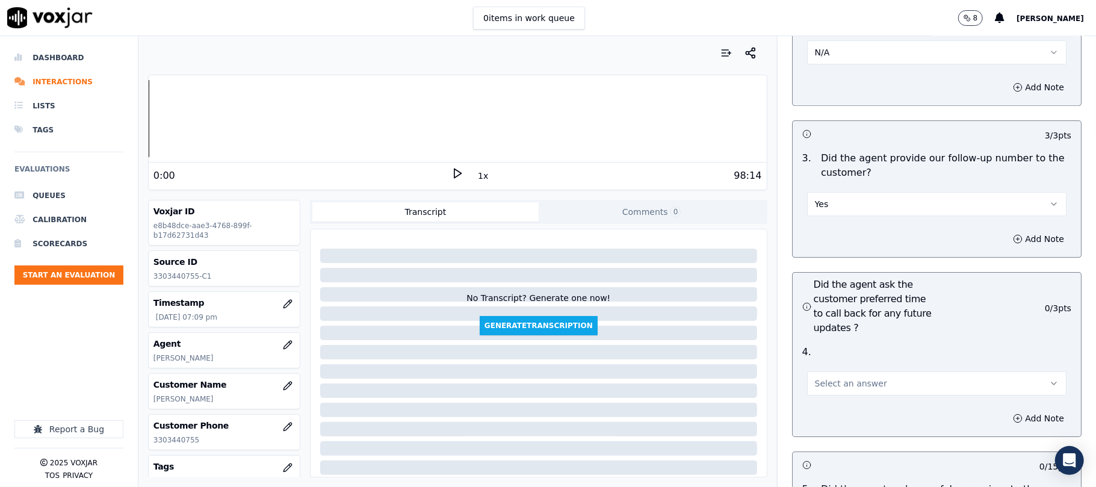
click at [850, 377] on span "Select an answer" at bounding box center [851, 383] width 72 height 12
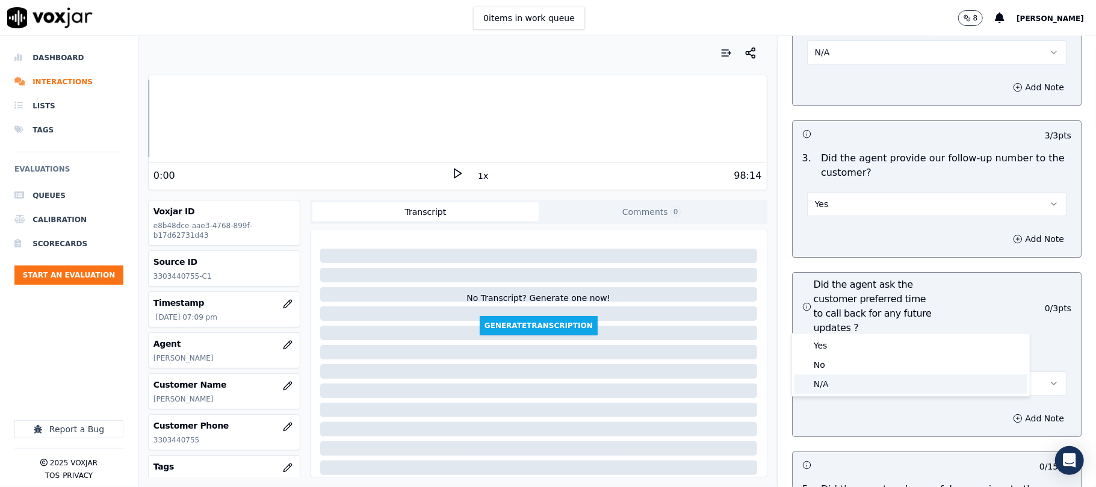
click at [840, 376] on div "N/A" at bounding box center [910, 383] width 233 height 19
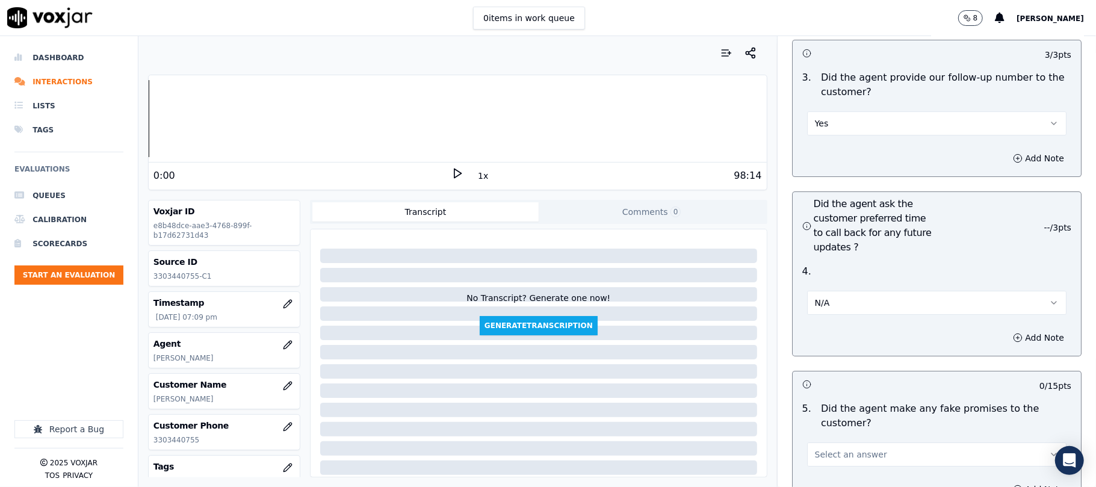
scroll to position [3049, 0]
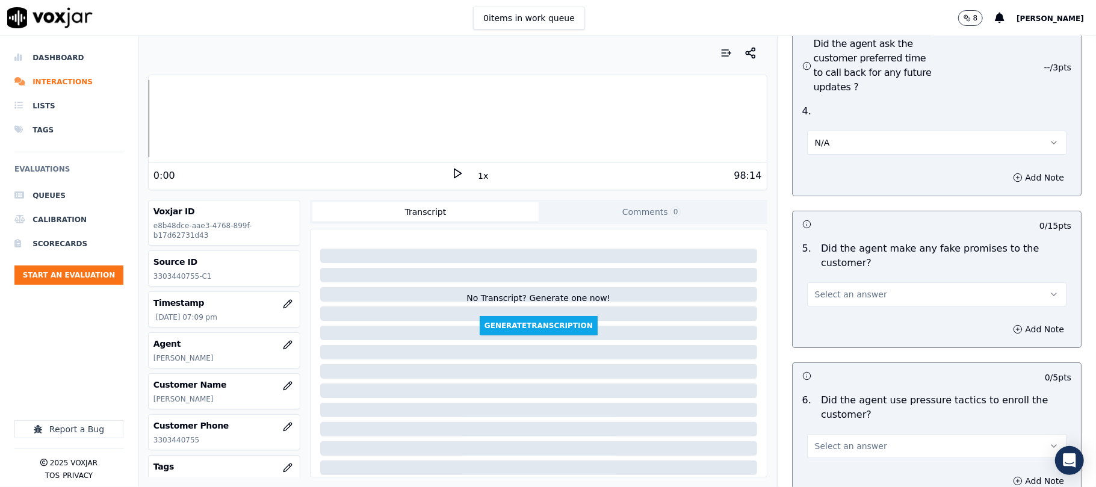
click at [853, 288] on span "Select an answer" at bounding box center [851, 294] width 72 height 12
click at [838, 274] on div "No" at bounding box center [910, 276] width 233 height 19
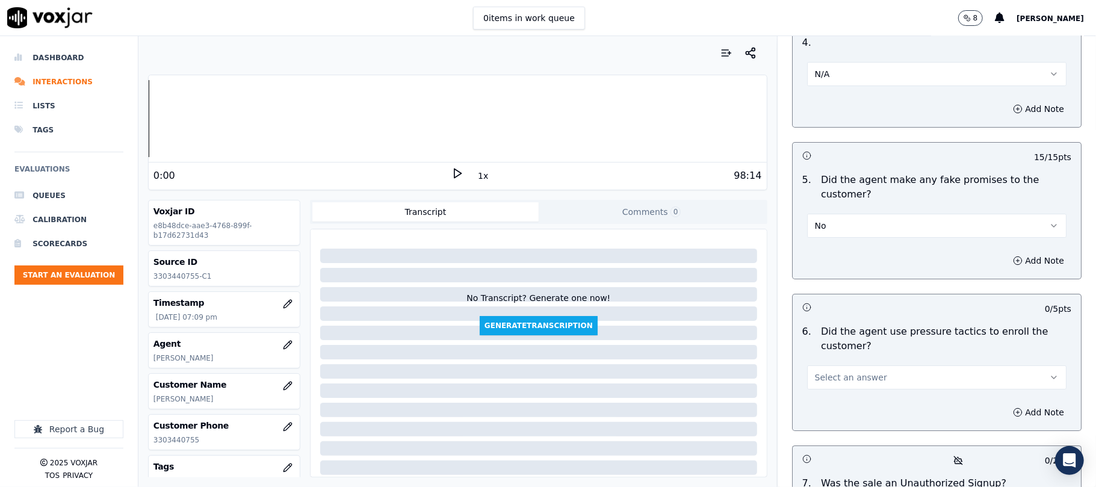
scroll to position [3210, 0]
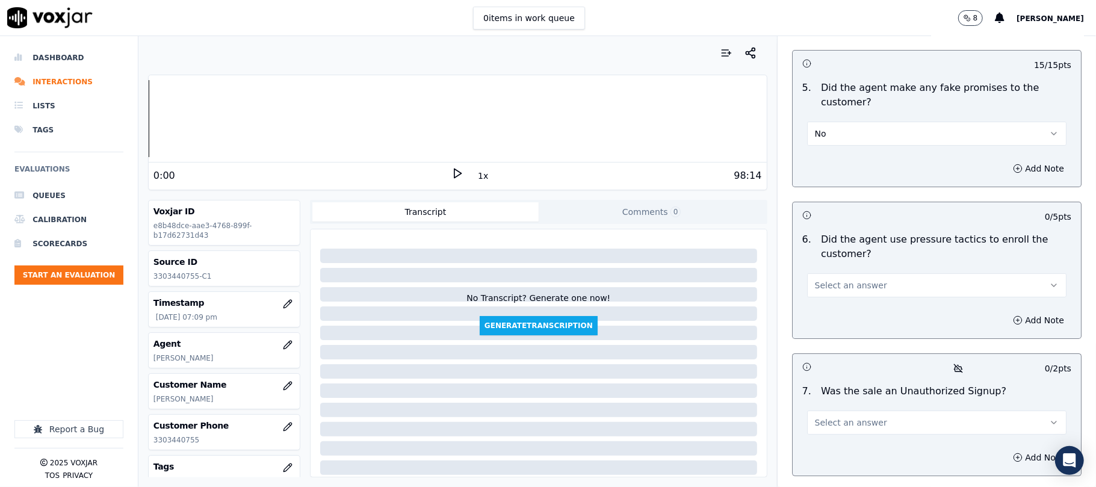
click at [835, 279] on span "Select an answer" at bounding box center [851, 285] width 72 height 12
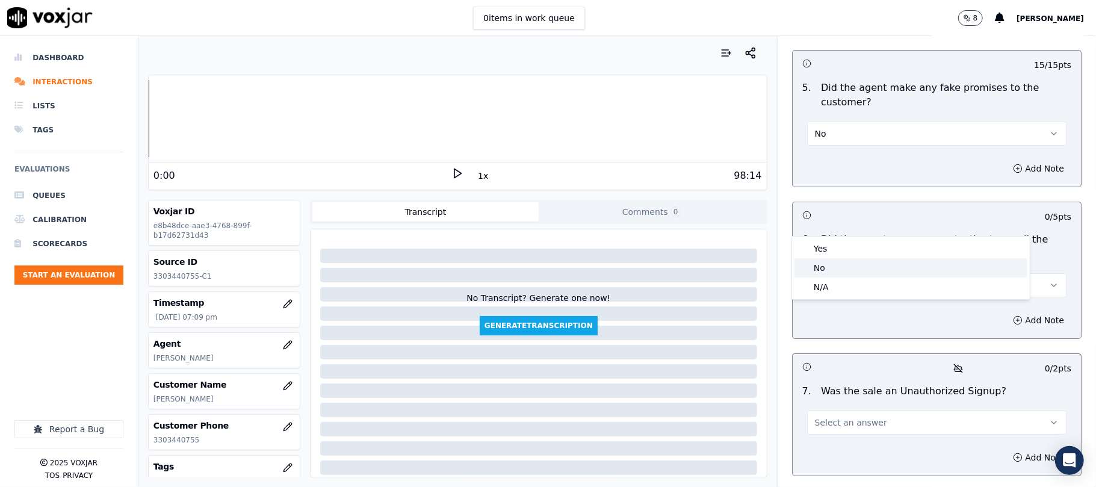
click at [826, 264] on div "No" at bounding box center [910, 267] width 233 height 19
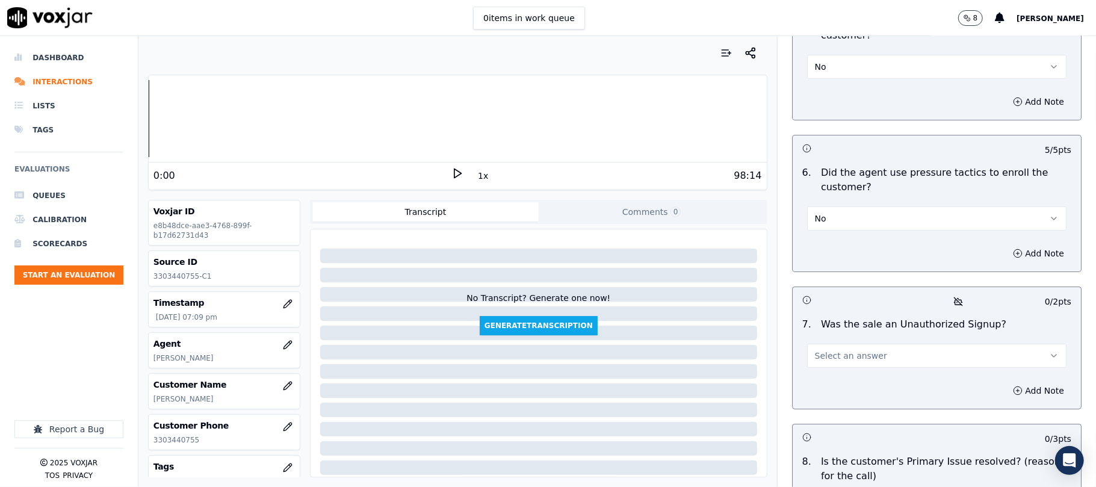
scroll to position [3396, 0]
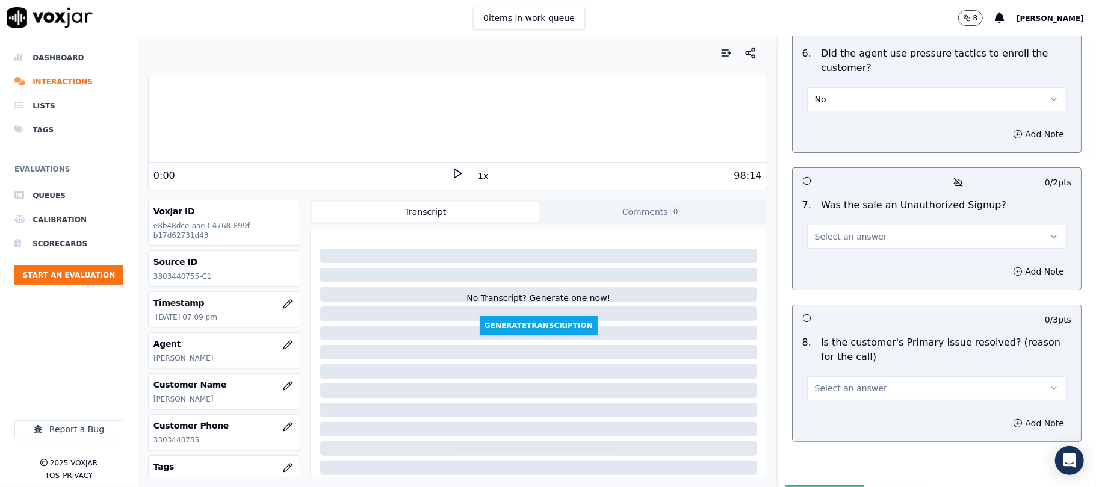
click at [848, 224] on button "Select an answer" at bounding box center [936, 236] width 259 height 24
drag, startPoint x: 836, startPoint y: 217, endPoint x: 828, endPoint y: 219, distance: 8.2
click at [835, 217] on div "No" at bounding box center [910, 218] width 233 height 19
click at [836, 382] on span "Select an answer" at bounding box center [851, 388] width 72 height 12
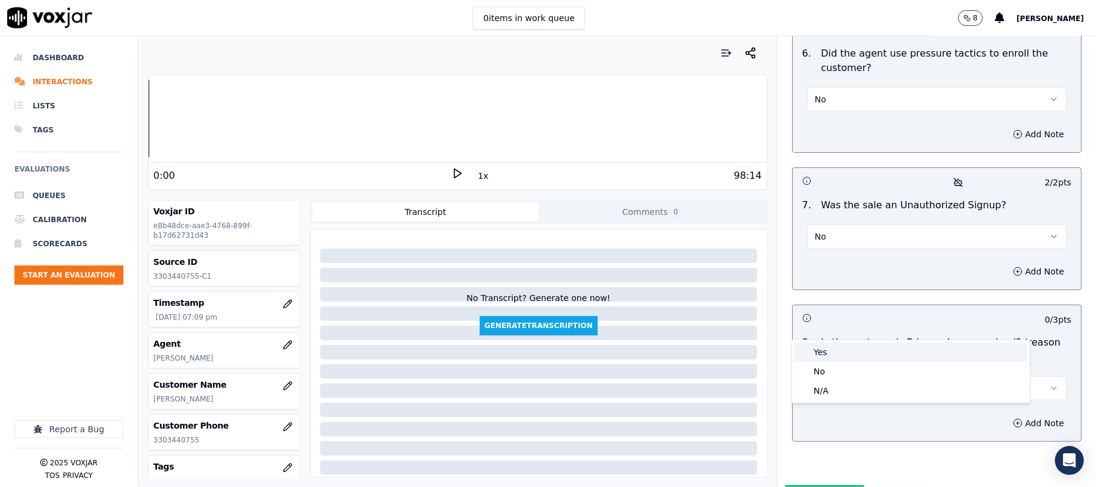
click at [829, 350] on div "Yes" at bounding box center [910, 351] width 233 height 19
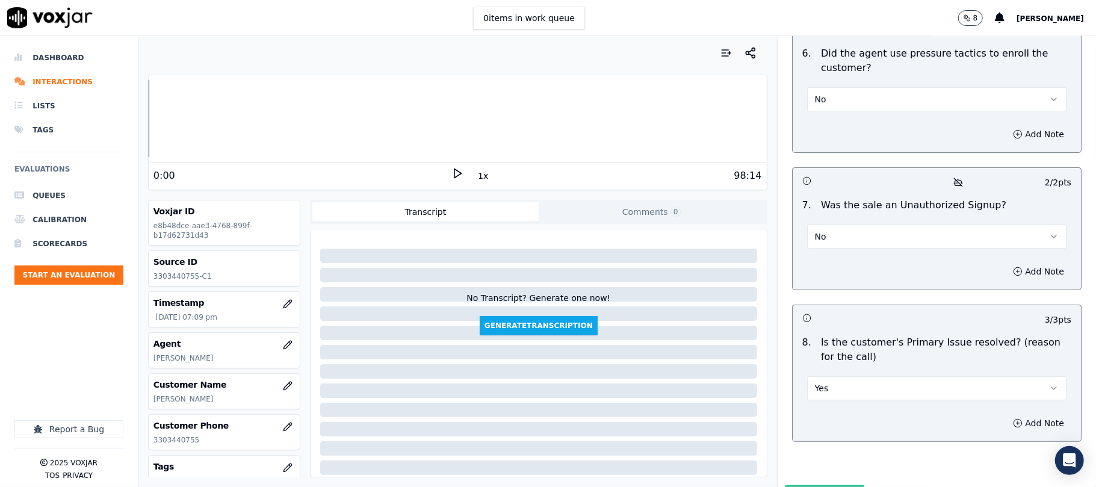
click at [825, 485] on button "Submit Scores" at bounding box center [825, 496] width 80 height 22
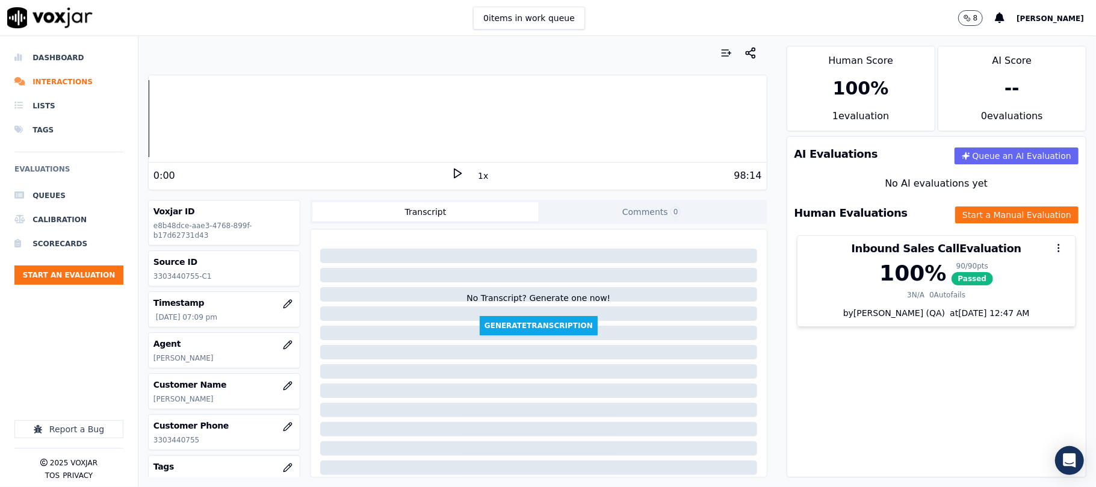
drag, startPoint x: 1065, startPoint y: 418, endPoint x: 1079, endPoint y: 218, distance: 200.3
click at [72, 54] on li "Dashboard" at bounding box center [68, 58] width 109 height 24
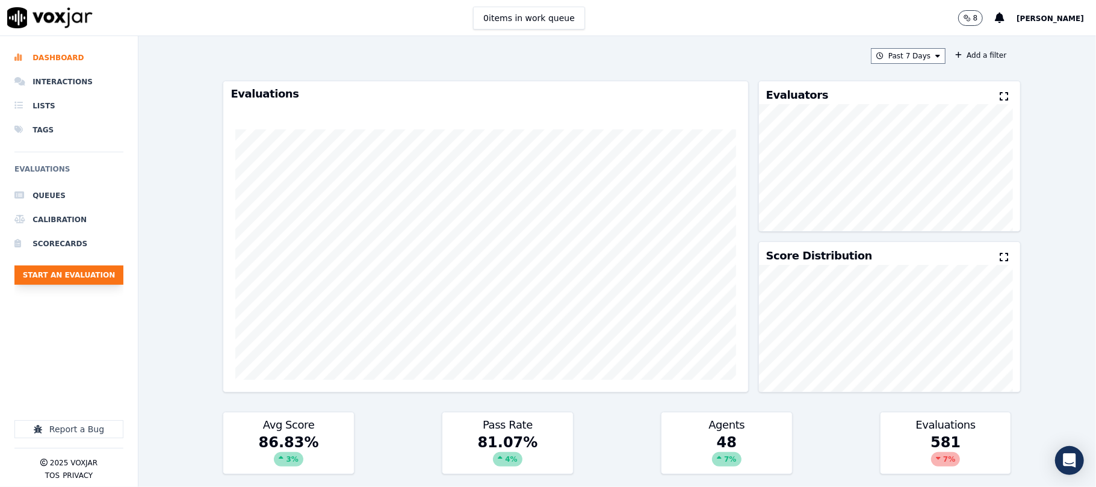
click at [97, 282] on button "Start an Evaluation" at bounding box center [68, 274] width 109 height 19
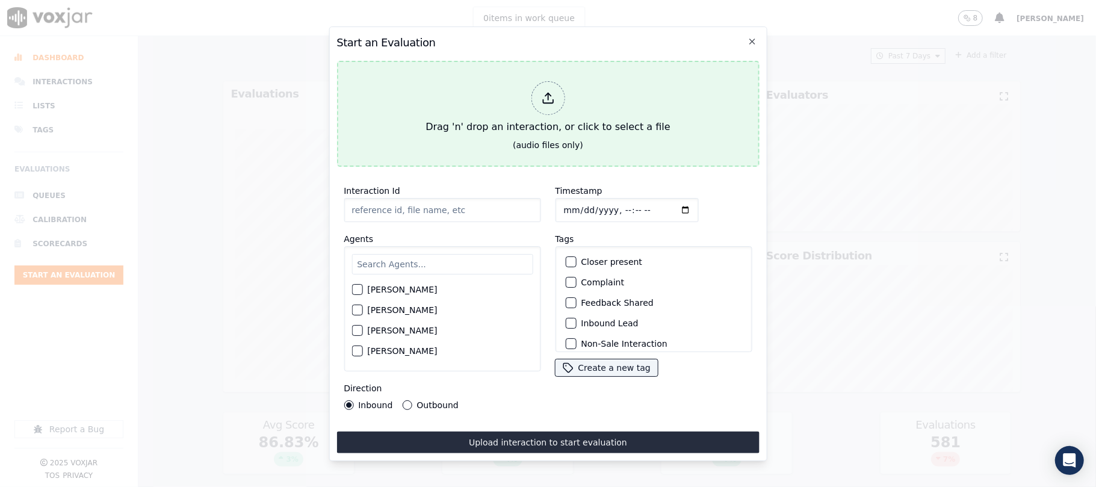
click at [551, 100] on div at bounding box center [548, 98] width 34 height 34
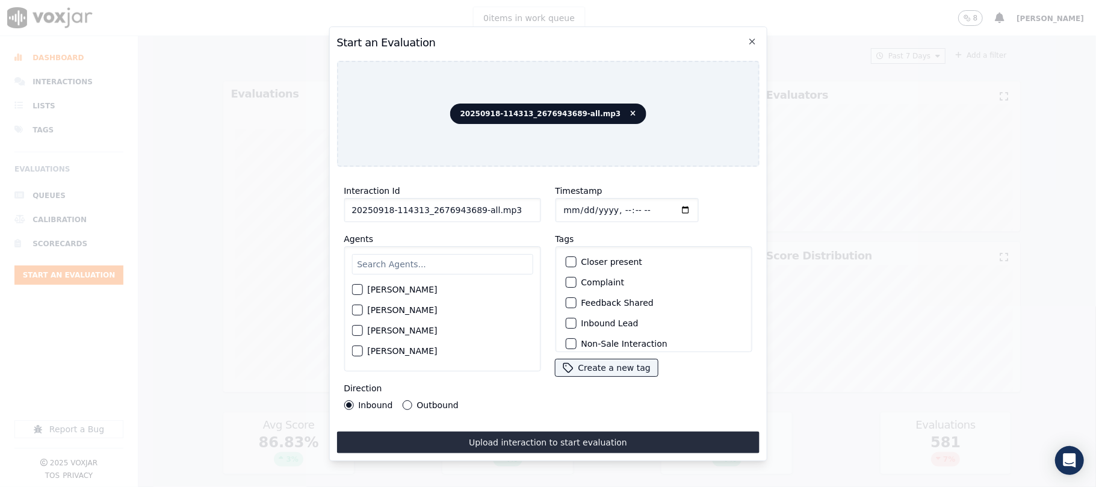
drag, startPoint x: 472, startPoint y: 203, endPoint x: 556, endPoint y: 205, distance: 83.7
click at [556, 205] on div "Interaction Id 20250918-114313_2676943689-all.mp3 Agents [PERSON_NAME] [PERSON_…" at bounding box center [547, 296] width 422 height 241
type input "20250918-114313_2676943689-C1"
click at [574, 201] on input "Timestamp" at bounding box center [626, 210] width 143 height 24
type input "[DATE]T19:33"
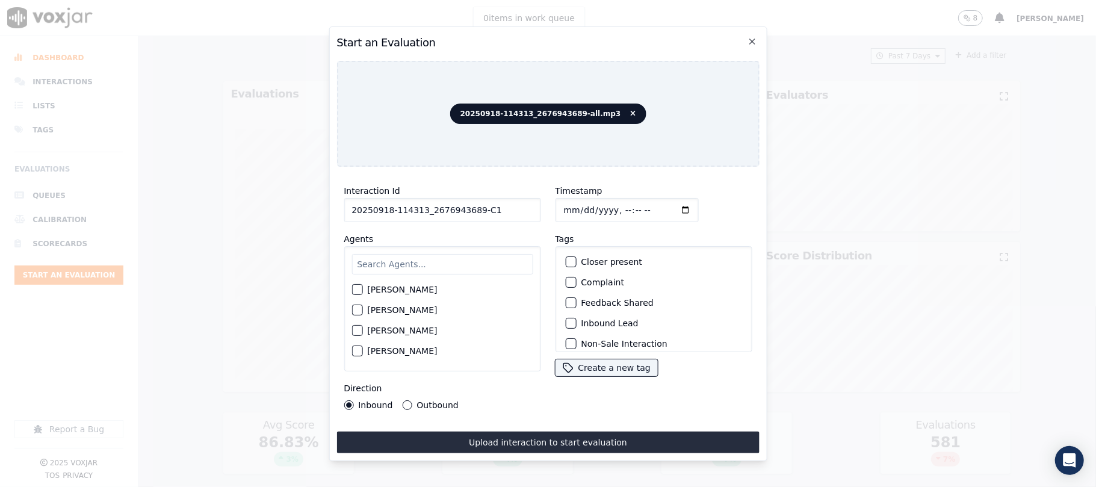
click at [374, 256] on input "text" at bounding box center [441, 264] width 181 height 20
type input "[PERSON_NAME]"
click at [360, 290] on div "button" at bounding box center [356, 293] width 8 height 8
click at [409, 400] on button "Outbound" at bounding box center [407, 405] width 10 height 10
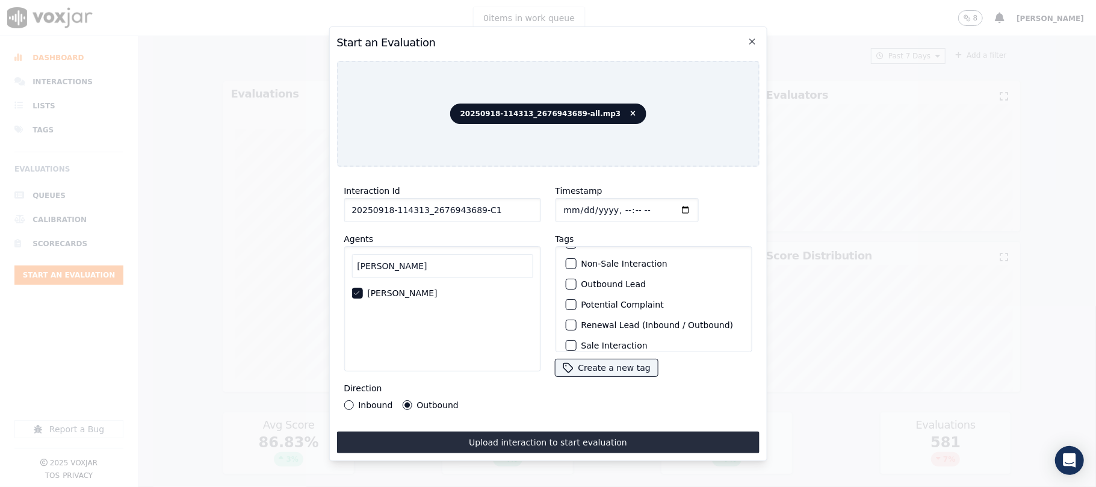
click at [566, 280] on div "button" at bounding box center [570, 284] width 8 height 8
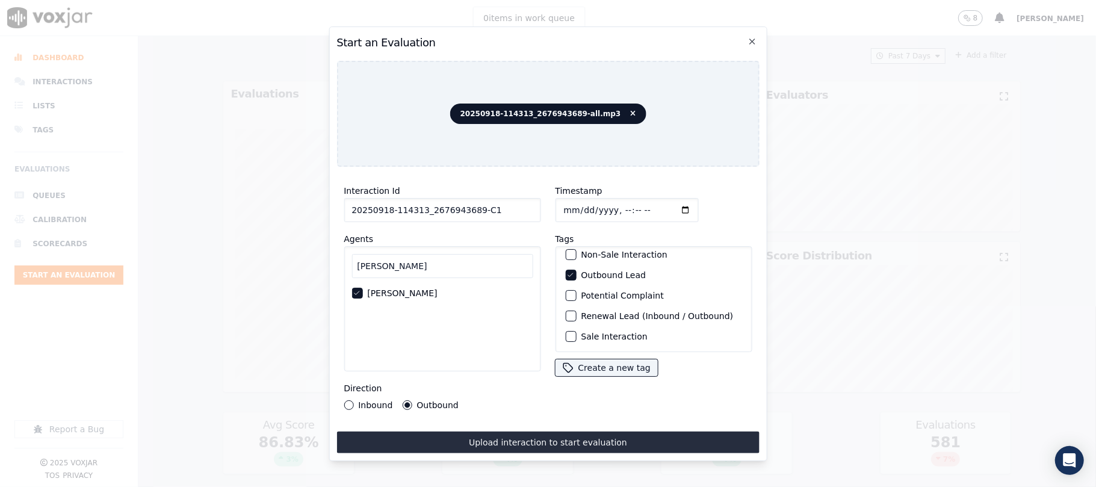
scroll to position [105, 0]
click at [566, 332] on div "button" at bounding box center [570, 336] width 8 height 8
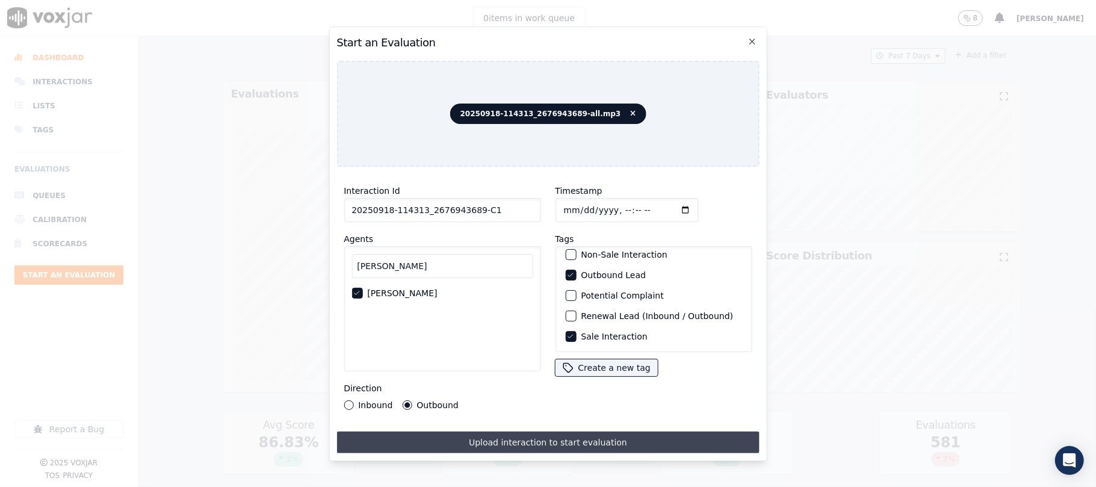
click at [520, 435] on button "Upload interaction to start evaluation" at bounding box center [547, 443] width 422 height 22
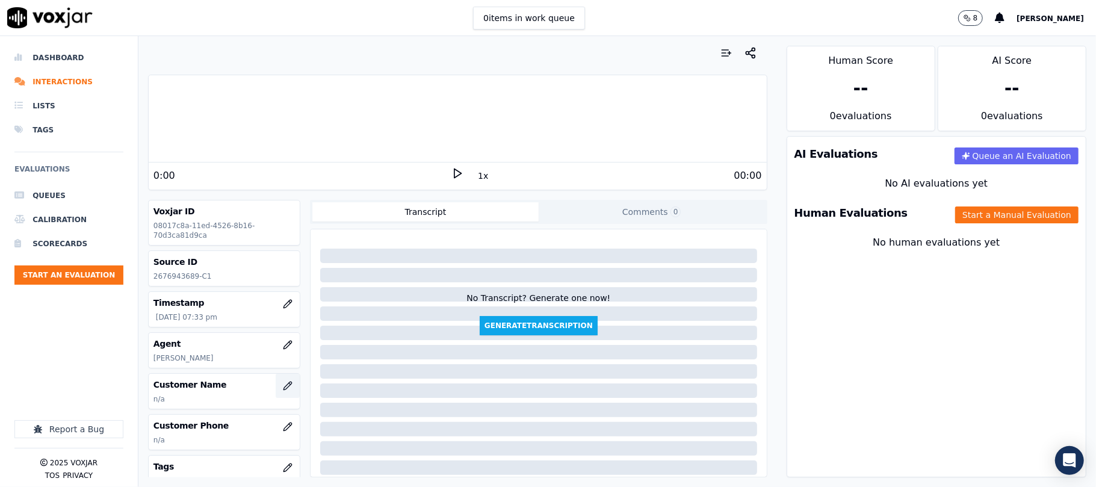
click at [283, 388] on icon "button" at bounding box center [287, 386] width 8 height 8
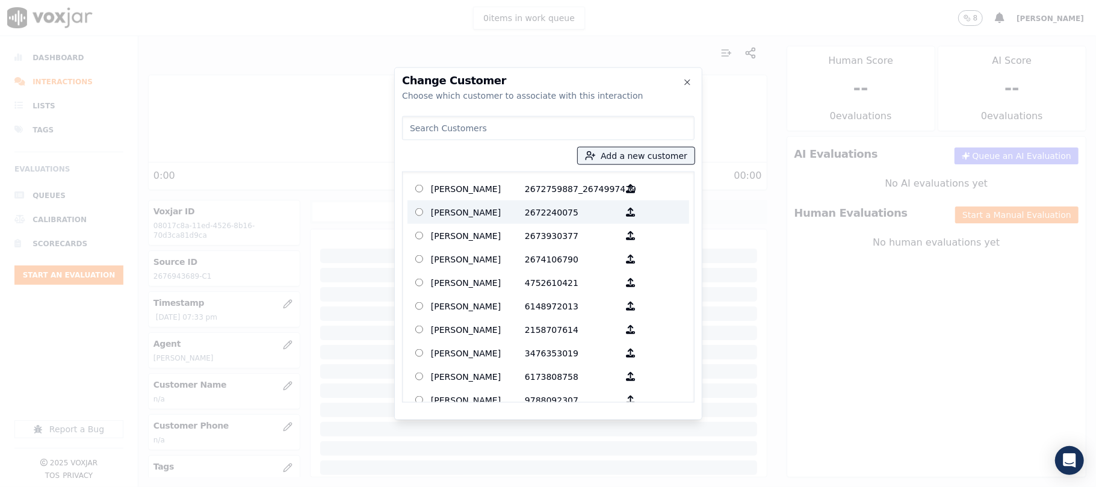
type input "[PERSON_NAME]"
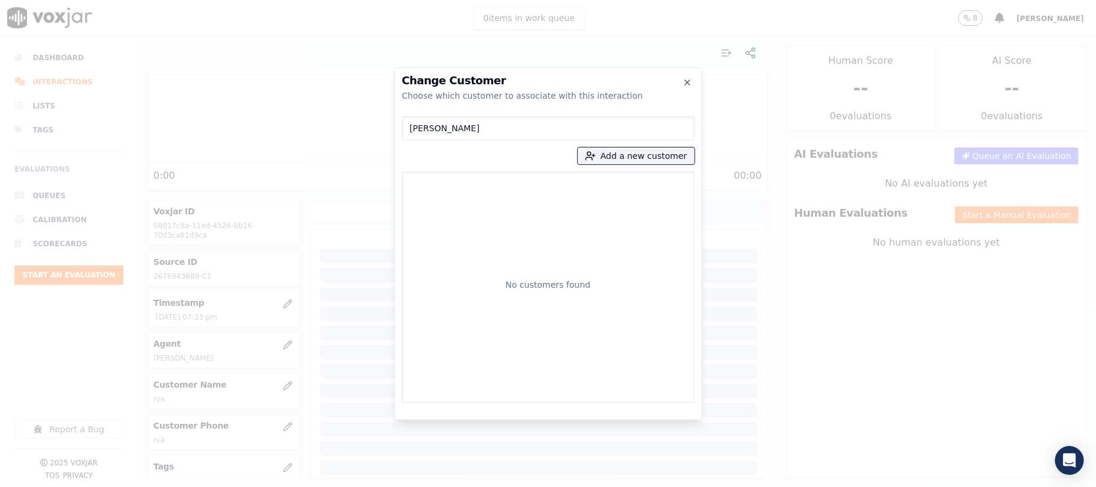
drag, startPoint x: 480, startPoint y: 133, endPoint x: 354, endPoint y: 133, distance: 125.8
click at [354, 486] on div "Change Customer Choose which customer to associate with this interaction [PERSO…" at bounding box center [548, 487] width 1096 height 0
click at [599, 147] on button "Add a new customer" at bounding box center [636, 155] width 117 height 17
click at [602, 152] on button "Add a new customer" at bounding box center [636, 155] width 117 height 17
click at [596, 155] on icon "button" at bounding box center [590, 155] width 11 height 11
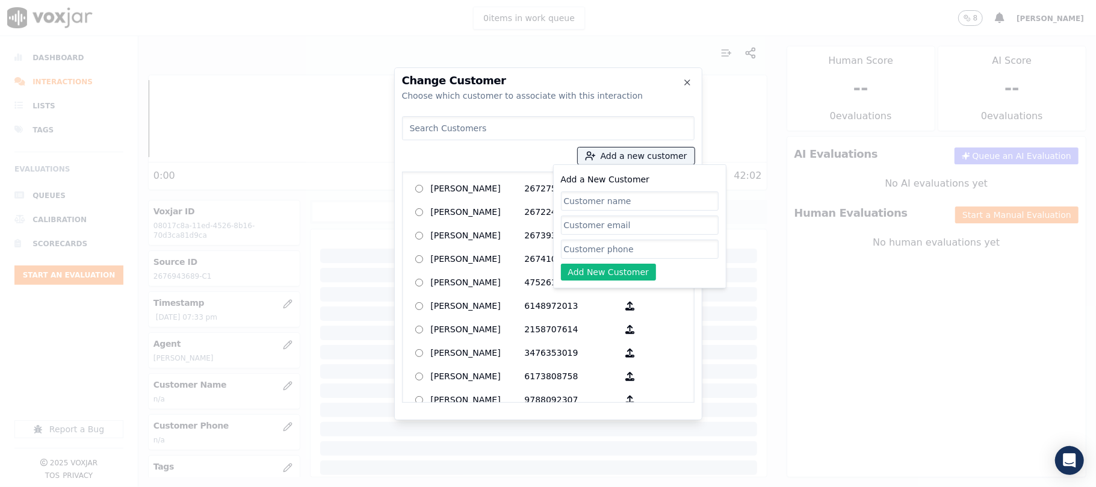
paste input "[PERSON_NAME]"
click at [568, 203] on input "[PERSON_NAME]" at bounding box center [640, 200] width 158 height 19
type input "[PERSON_NAME]"
click at [605, 251] on input "Add a New Customer" at bounding box center [640, 249] width 158 height 19
paste input "2676943689"
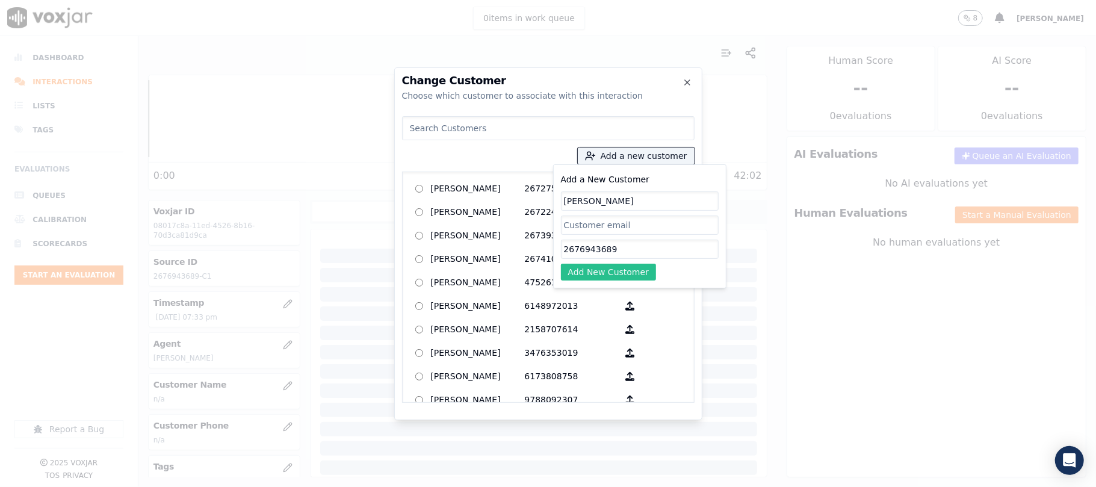
type input "2676943689"
click at [586, 270] on button "Add New Customer" at bounding box center [609, 272] width 96 height 17
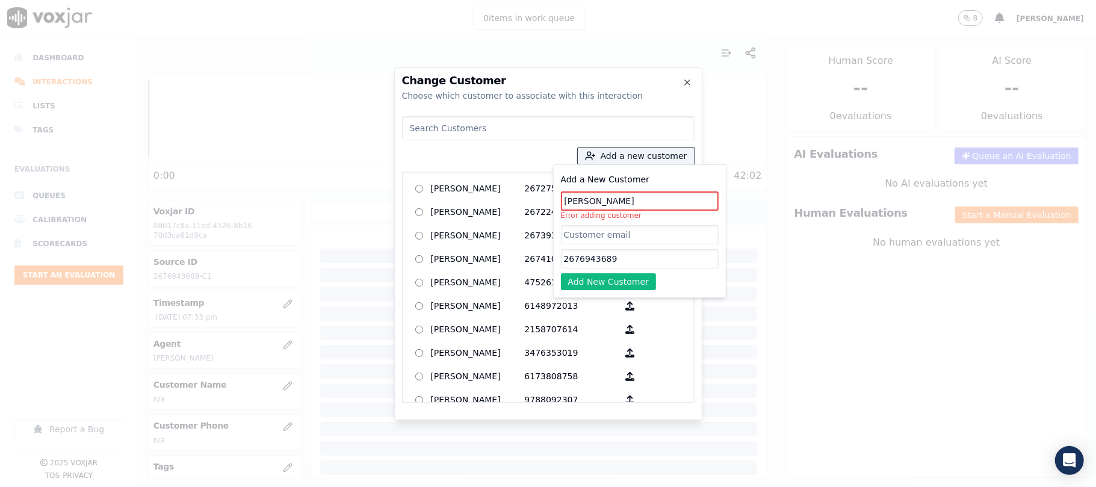
click at [581, 196] on input "[PERSON_NAME]" at bounding box center [640, 200] width 158 height 19
click at [651, 203] on input "[PERSON_NAME]" at bounding box center [640, 200] width 158 height 19
click at [586, 202] on input "[PERSON_NAME]" at bounding box center [640, 200] width 158 height 19
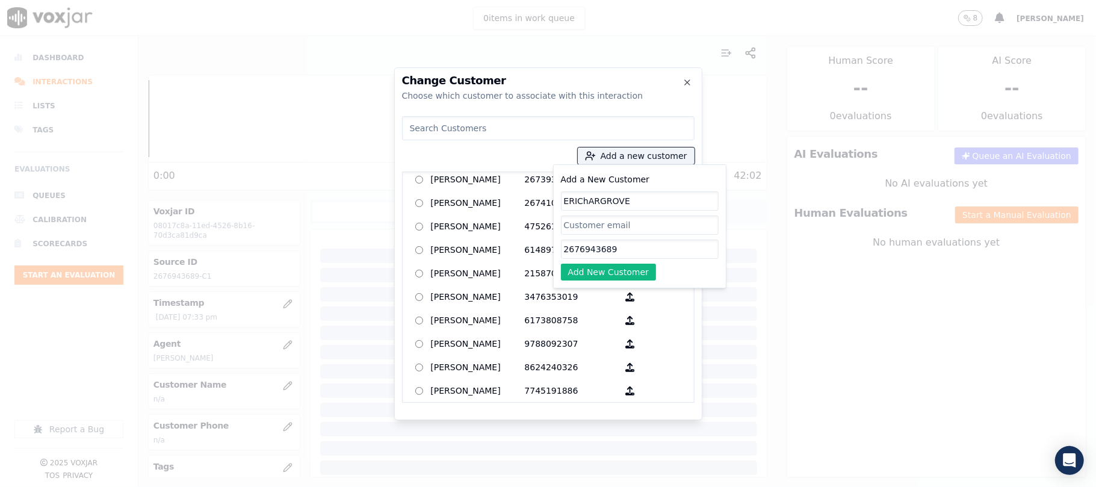
scroll to position [80, 0]
type input "ERIChARGROVE"
click at [605, 276] on button "Add New Customer" at bounding box center [609, 272] width 96 height 17
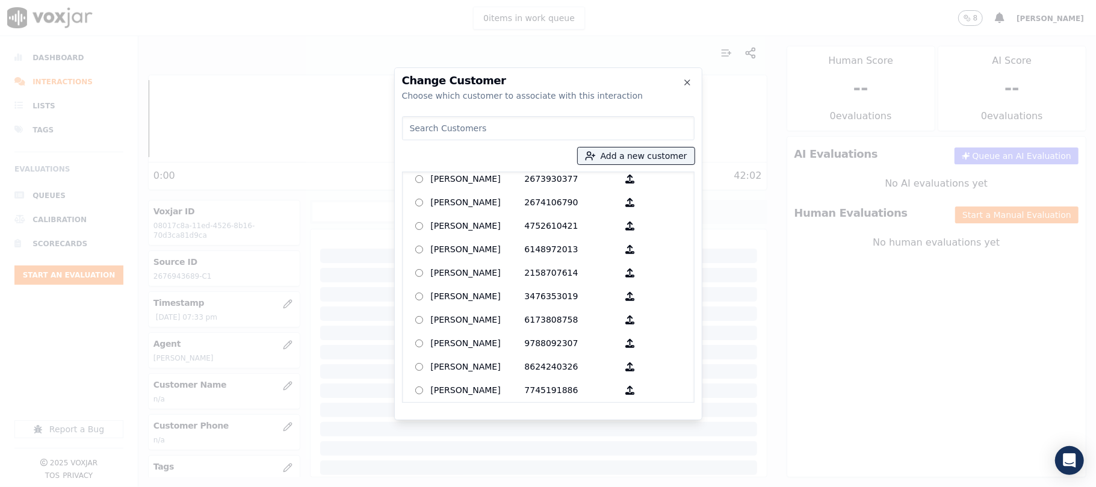
scroll to position [0, 0]
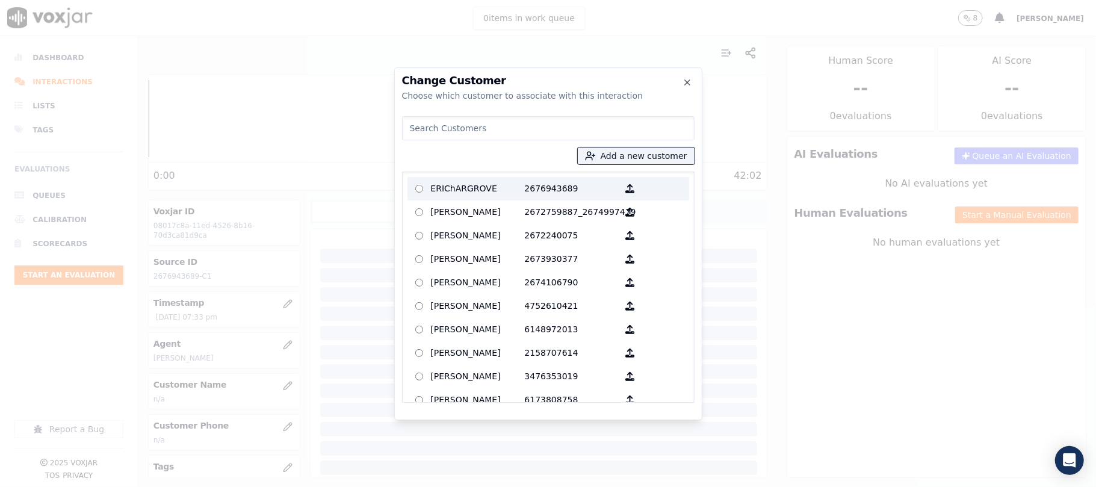
click at [469, 187] on p "ERIChARGROVE" at bounding box center [478, 188] width 94 height 19
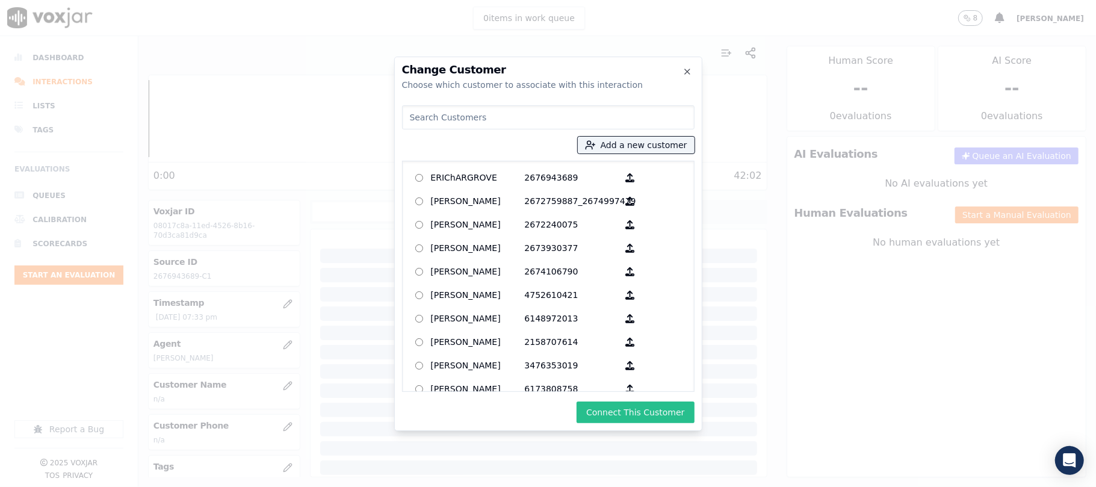
click at [613, 408] on button "Connect This Customer" at bounding box center [635, 412] width 117 height 22
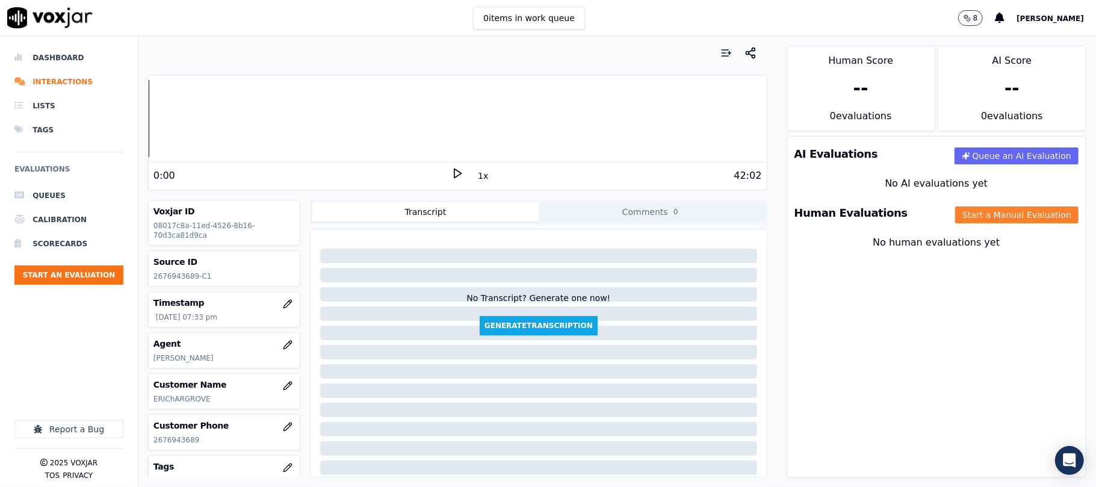
click at [955, 220] on button "Start a Manual Evaluation" at bounding box center [1016, 214] width 123 height 17
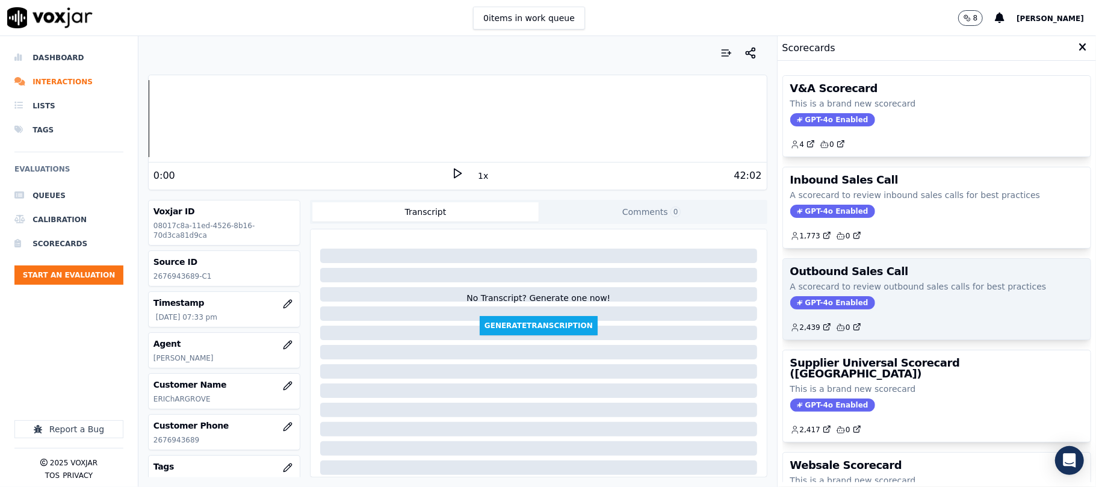
click at [811, 299] on span "GPT-4o Enabled" at bounding box center [832, 302] width 85 height 13
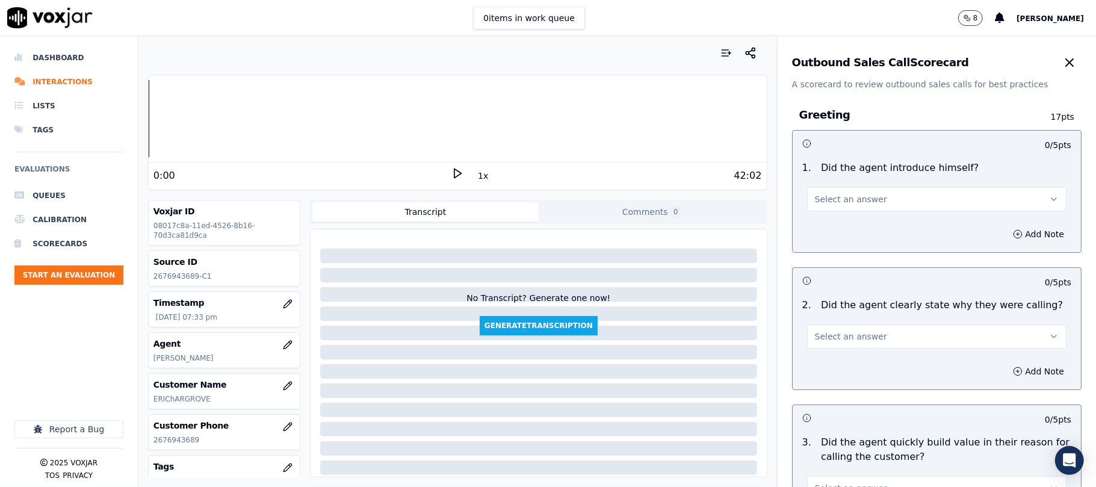
click at [838, 207] on button "Select an answer" at bounding box center [936, 199] width 259 height 24
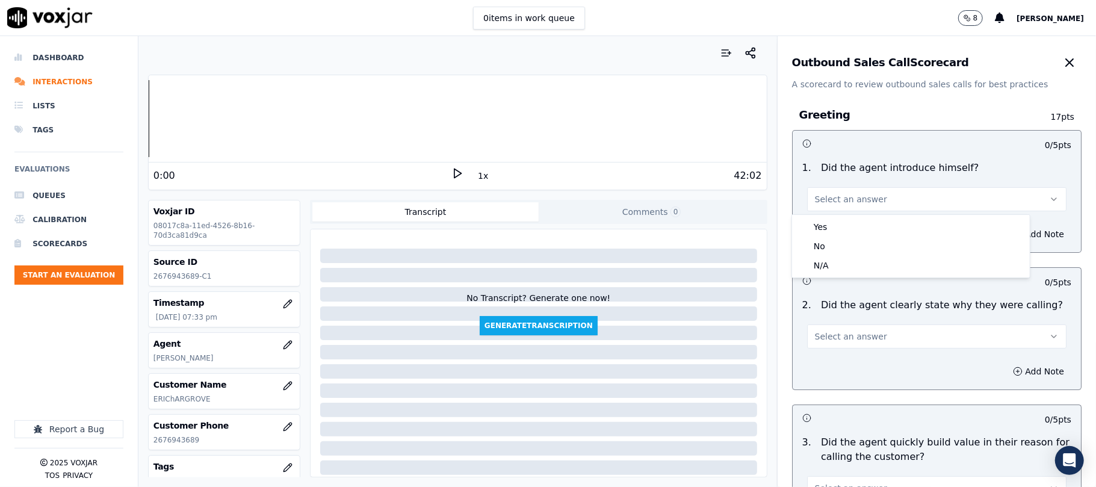
click at [826, 227] on div "Yes" at bounding box center [910, 226] width 233 height 19
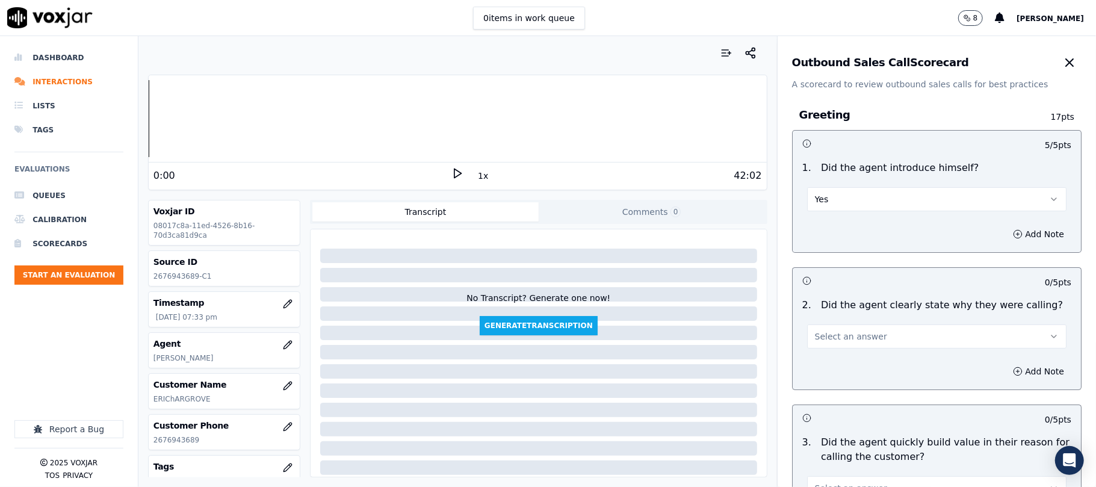
click at [829, 336] on span "Select an answer" at bounding box center [851, 336] width 72 height 12
click at [826, 360] on div "Yes" at bounding box center [910, 363] width 233 height 19
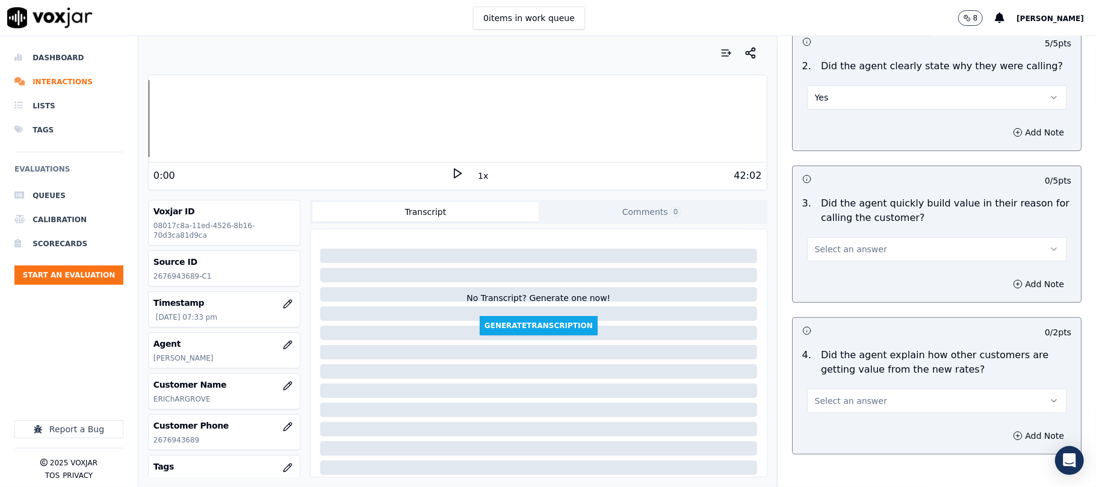
scroll to position [241, 0]
click at [841, 251] on span "Select an answer" at bounding box center [851, 247] width 72 height 12
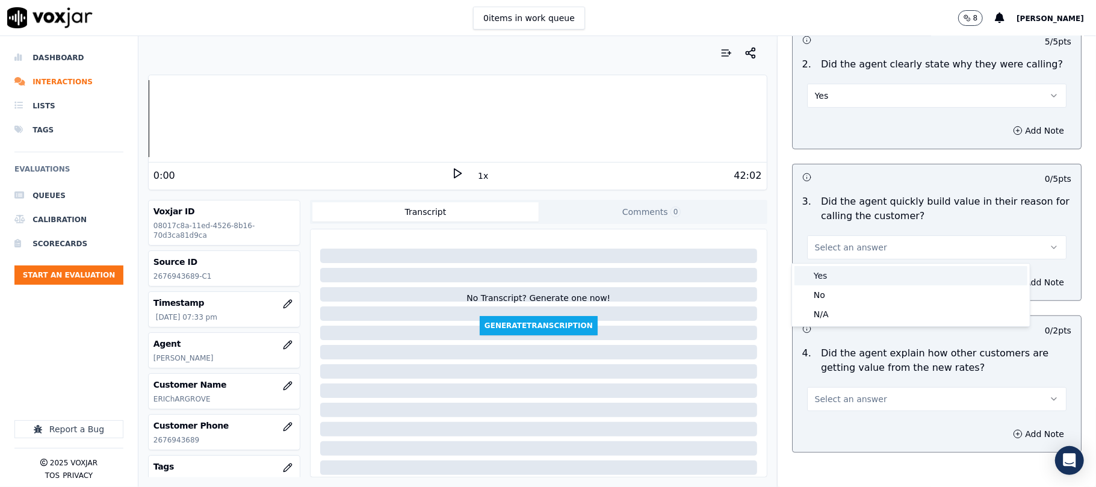
click at [836, 270] on div "Yes" at bounding box center [910, 275] width 233 height 19
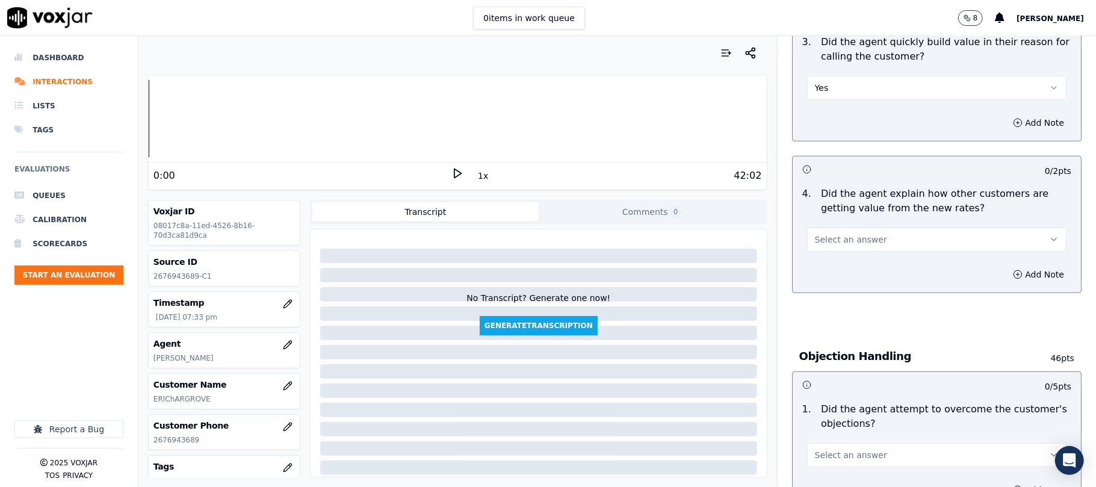
scroll to position [401, 0]
click at [846, 249] on button "Select an answer" at bounding box center [936, 239] width 259 height 24
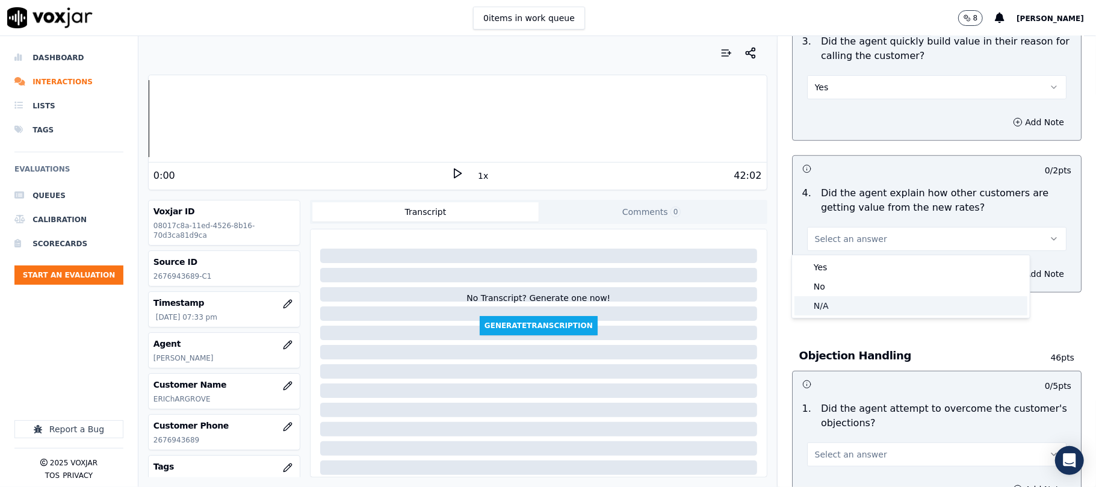
click at [828, 305] on div "N/A" at bounding box center [910, 305] width 233 height 19
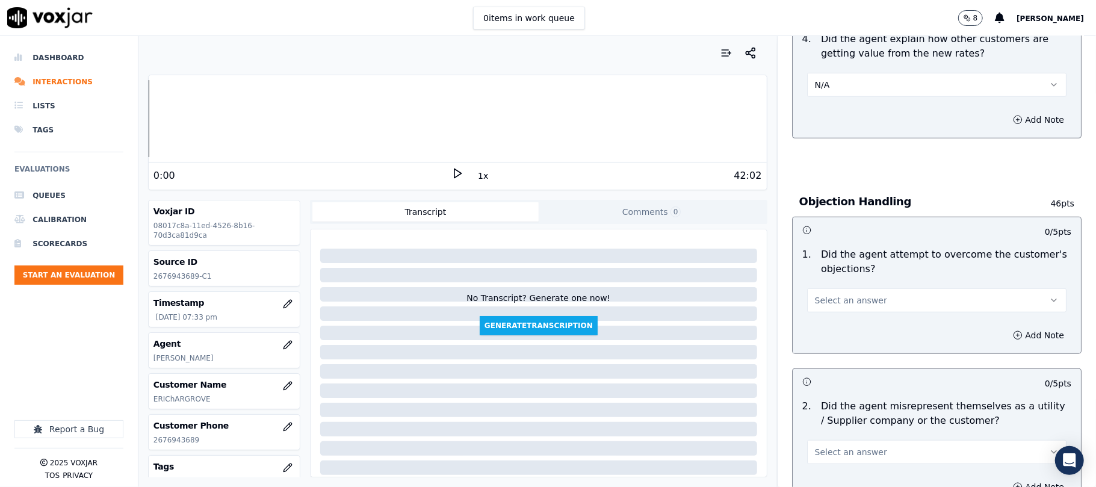
scroll to position [562, 0]
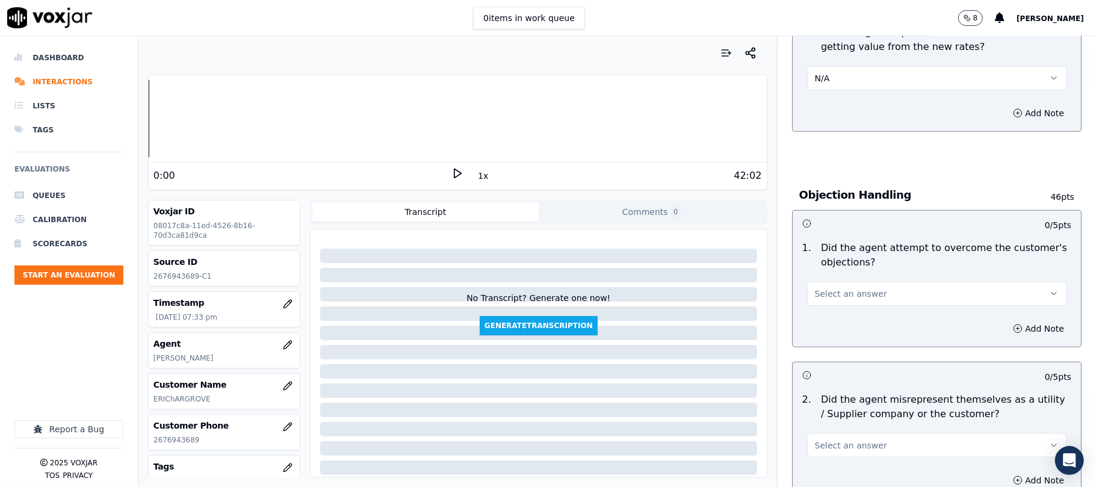
click at [826, 295] on span "Select an answer" at bounding box center [851, 294] width 72 height 12
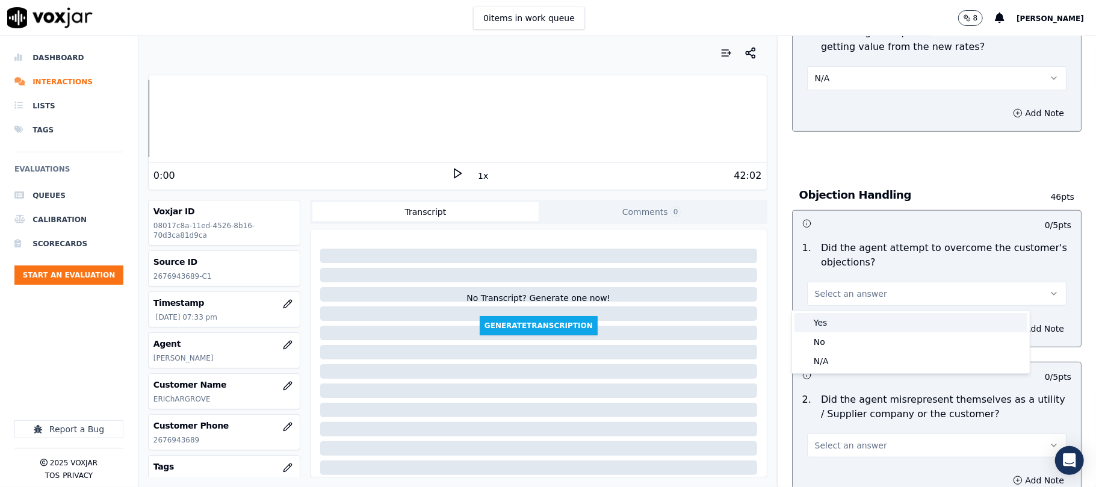
click at [826, 323] on div "Yes" at bounding box center [910, 322] width 233 height 19
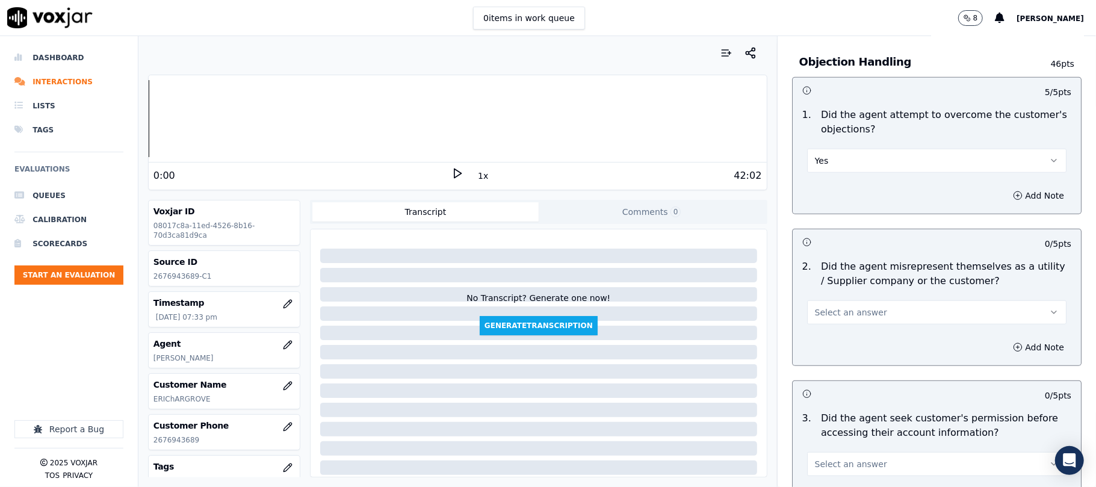
scroll to position [722, 0]
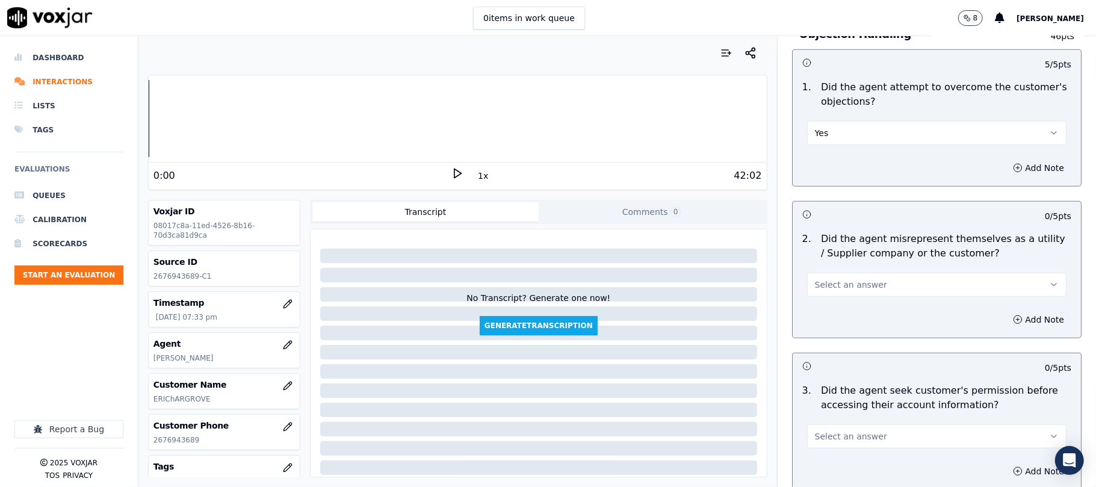
click at [828, 282] on span "Select an answer" at bounding box center [851, 285] width 72 height 12
click at [822, 330] on div "No" at bounding box center [910, 333] width 233 height 19
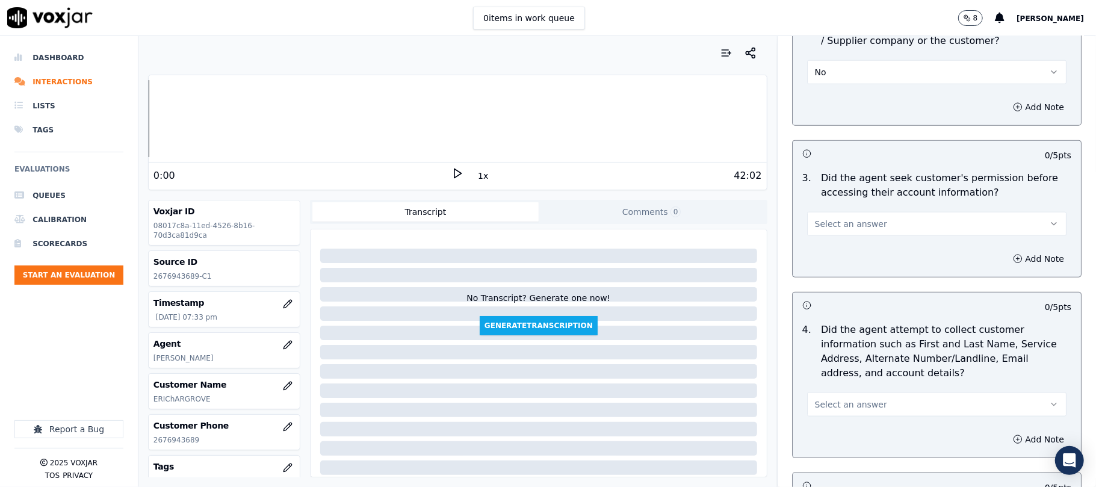
scroll to position [963, 0]
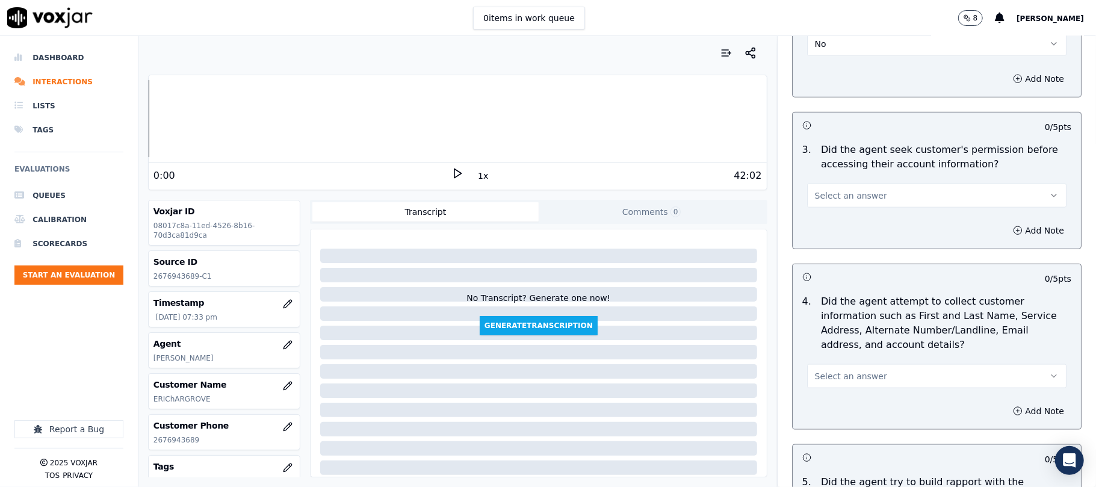
click at [885, 199] on button "Select an answer" at bounding box center [936, 196] width 259 height 24
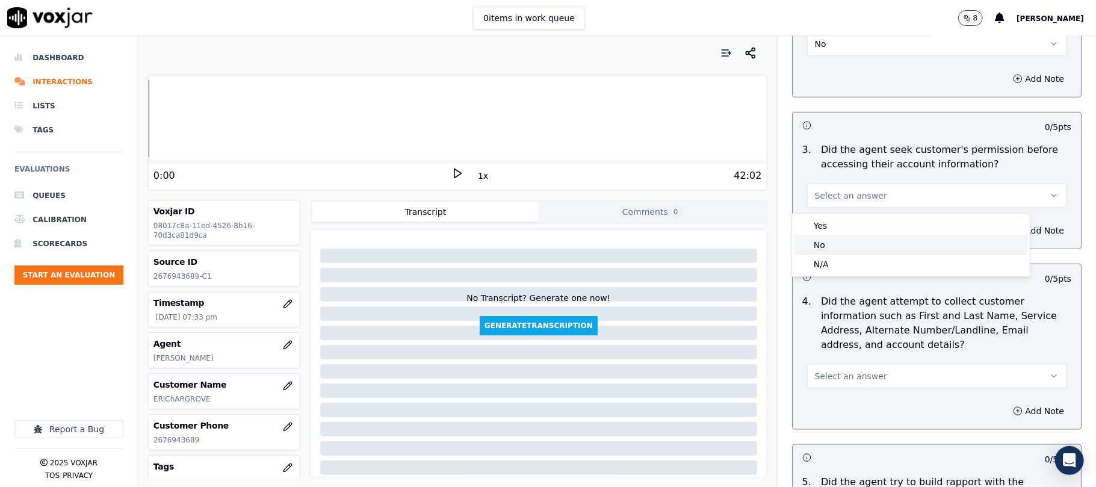
click at [850, 247] on div "No" at bounding box center [910, 244] width 233 height 19
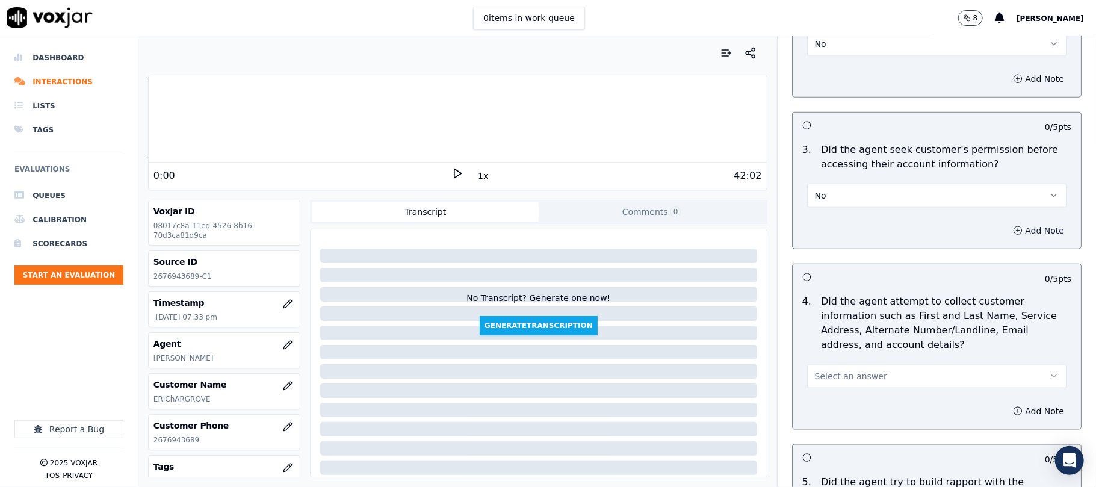
click at [1006, 229] on button "Add Note" at bounding box center [1039, 230] width 66 height 17
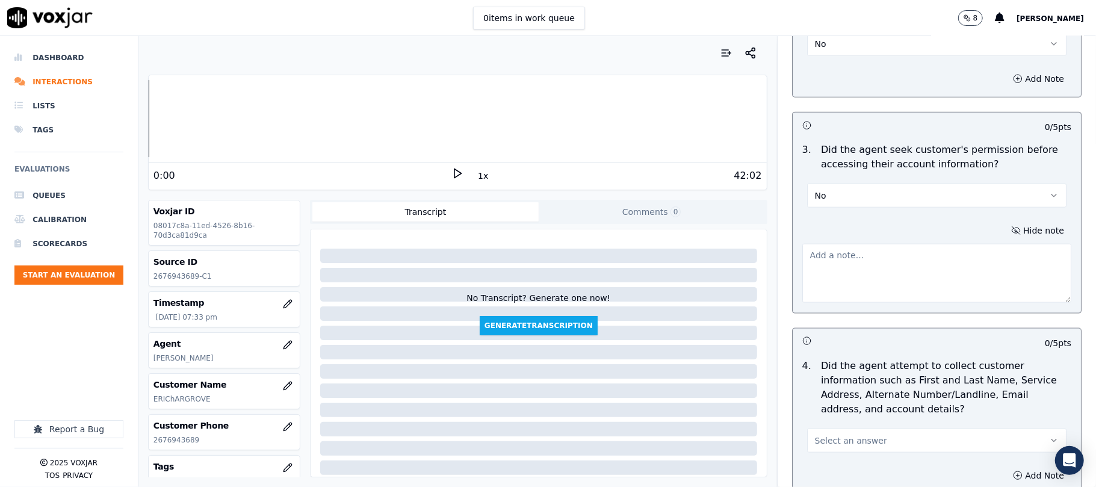
click at [898, 280] on textarea at bounding box center [936, 273] width 269 height 59
paste textarea "Call id - 20250917-192435_2025-09-17_Fronter: [PERSON_NAME] call the customer a…"
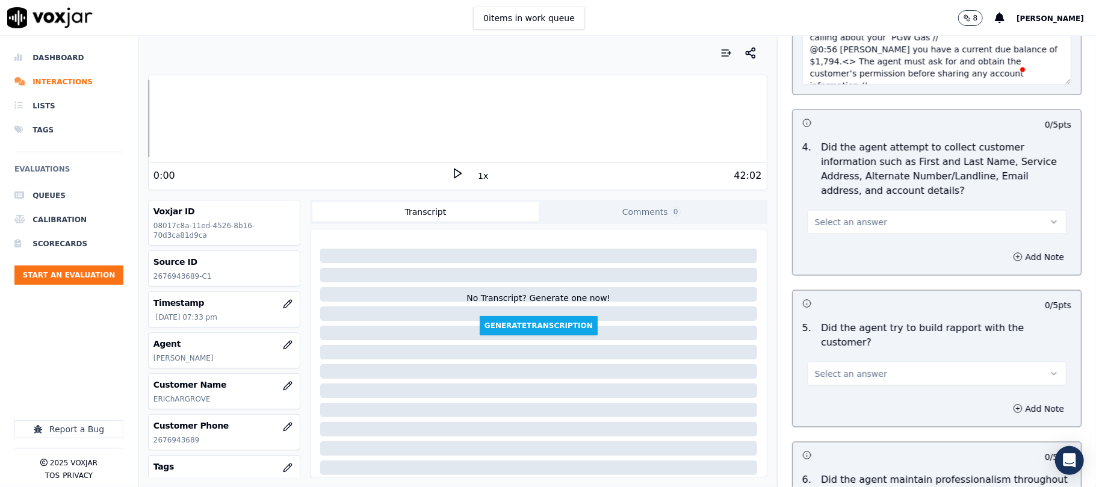
scroll to position [1204, 0]
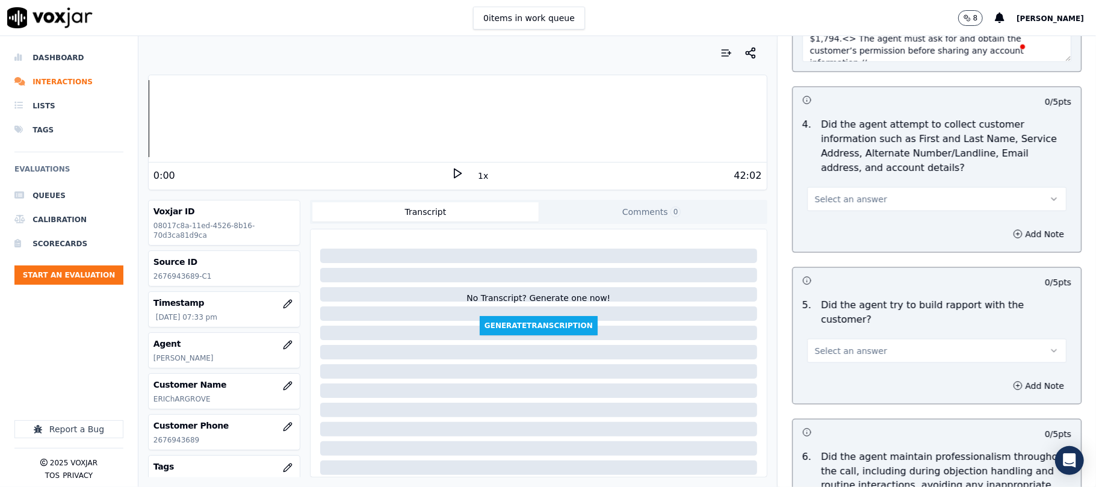
type textarea "Call id - 20250917-192435_2025-09-17_Fronter: [PERSON_NAME] call the customer a…"
click at [861, 200] on span "Select an answer" at bounding box center [851, 199] width 72 height 12
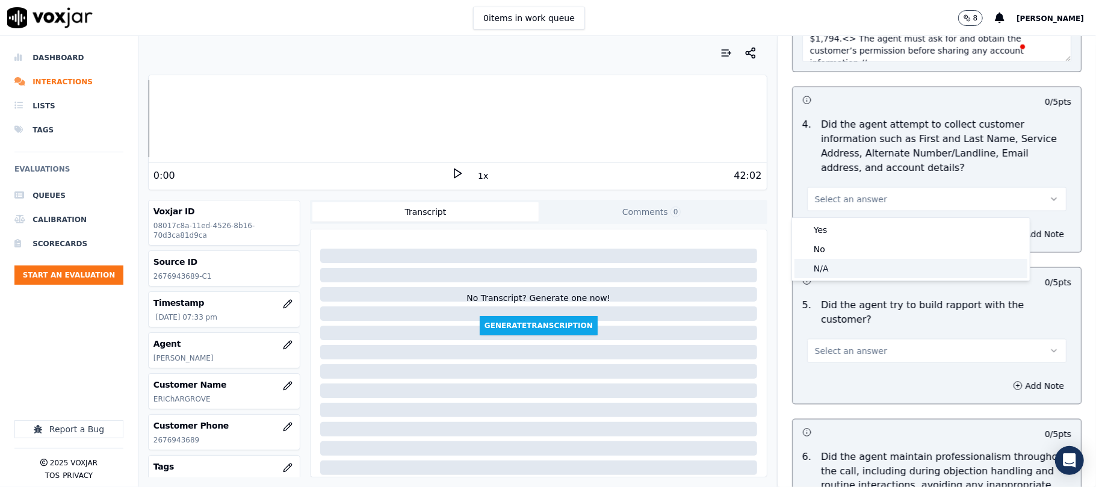
click at [829, 271] on div "N/A" at bounding box center [910, 268] width 233 height 19
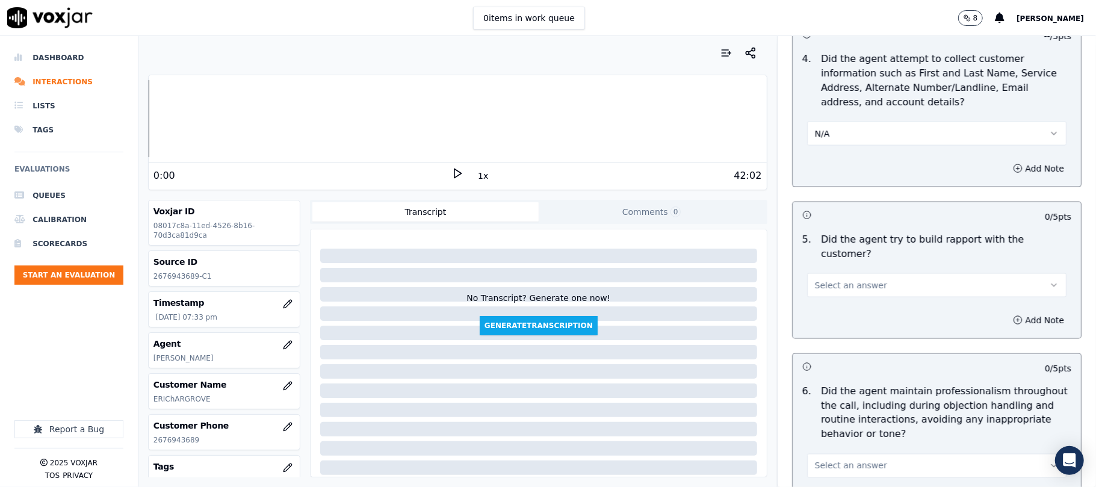
scroll to position [1364, 0]
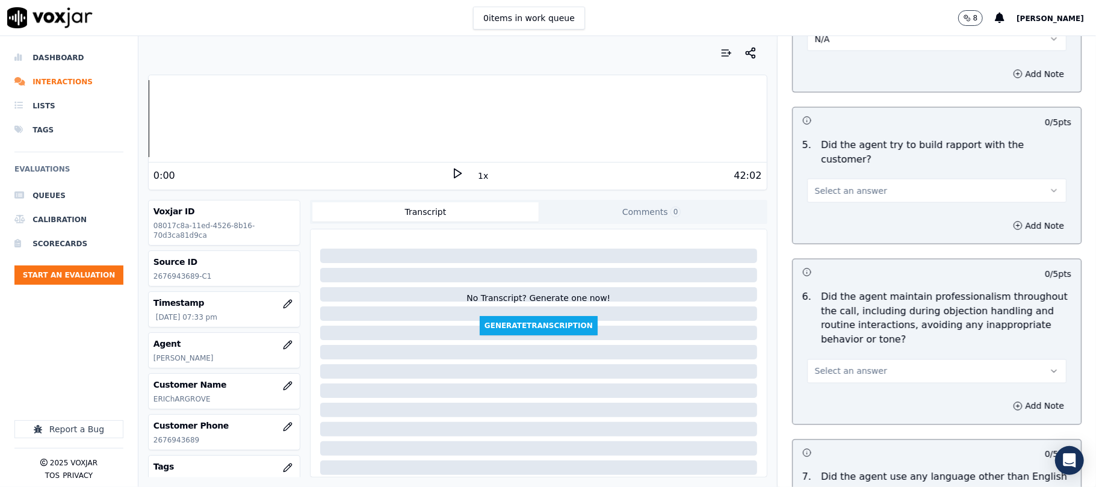
drag, startPoint x: 872, startPoint y: 175, endPoint x: 873, endPoint y: 188, distance: 13.9
click at [873, 179] on button "Select an answer" at bounding box center [936, 191] width 259 height 24
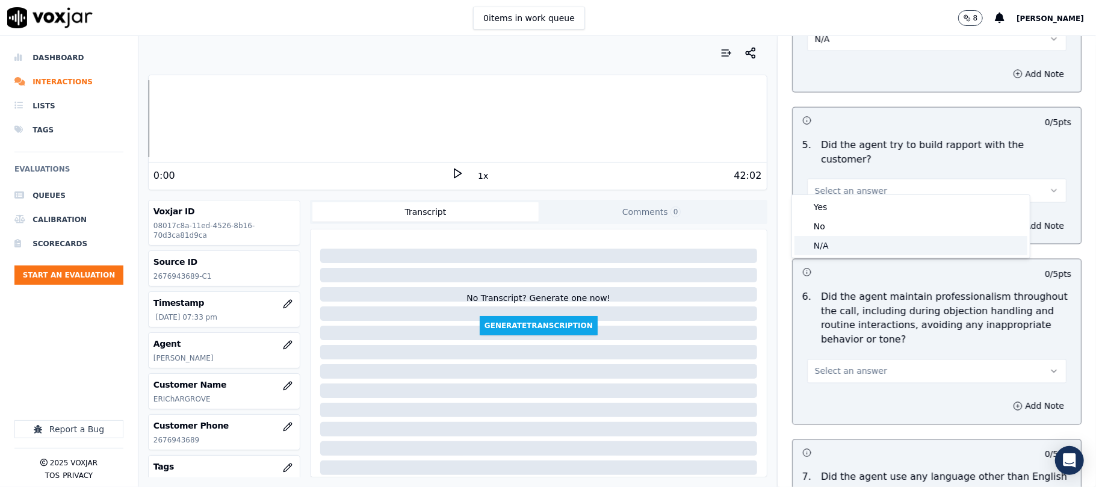
drag, startPoint x: 841, startPoint y: 244, endPoint x: 862, endPoint y: 175, distance: 72.2
click at [841, 244] on div "N/A" at bounding box center [910, 245] width 233 height 19
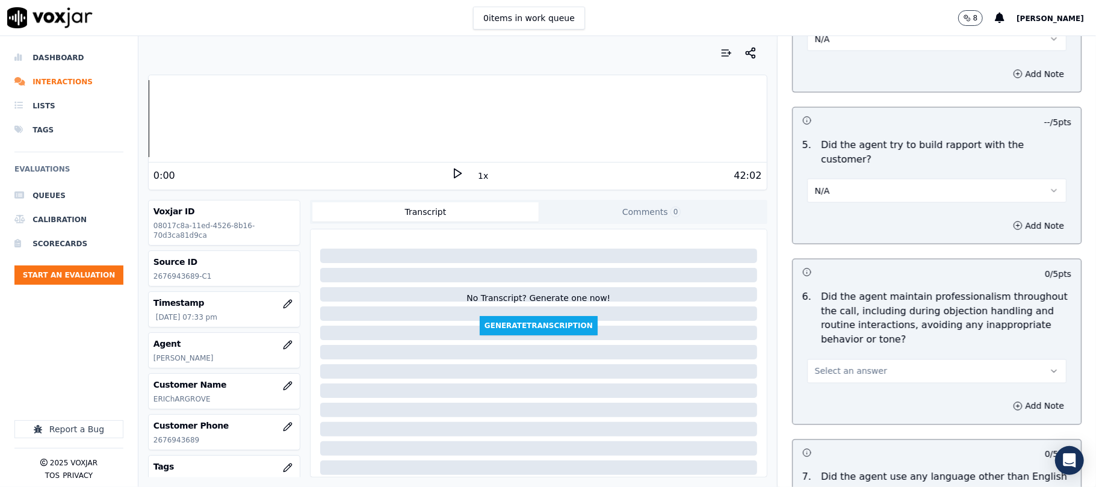
scroll to position [1524, 0]
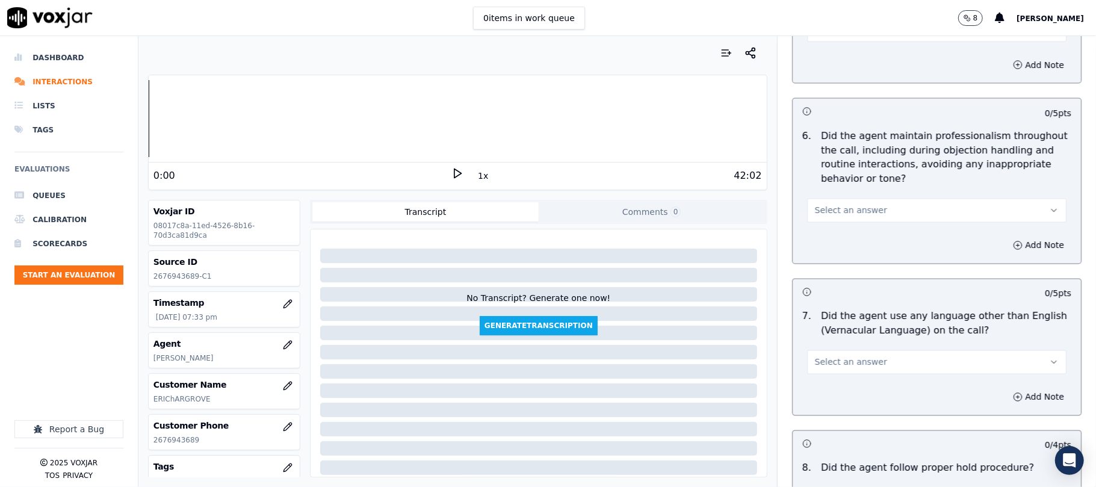
click at [841, 205] on span "Select an answer" at bounding box center [851, 211] width 72 height 12
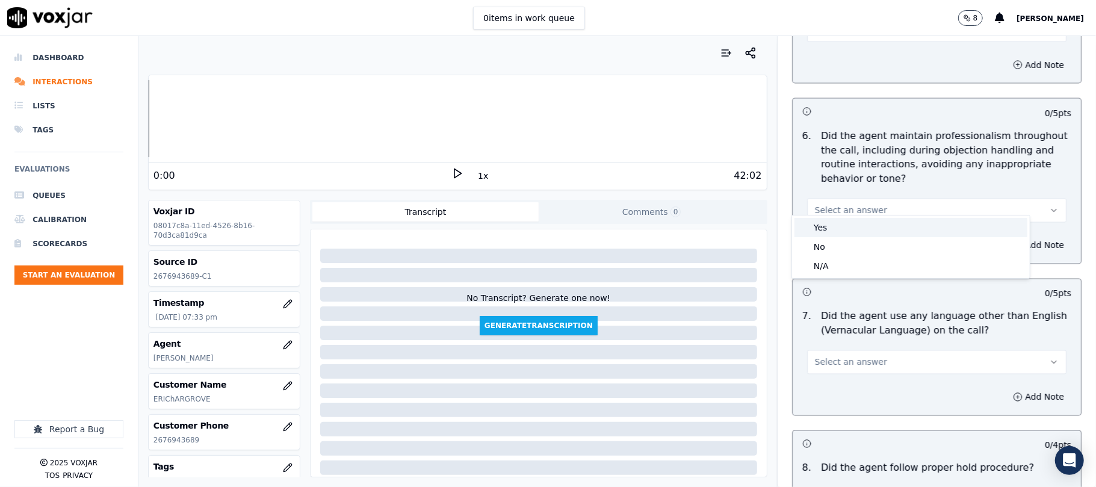
click at [843, 225] on div "Yes" at bounding box center [910, 227] width 233 height 19
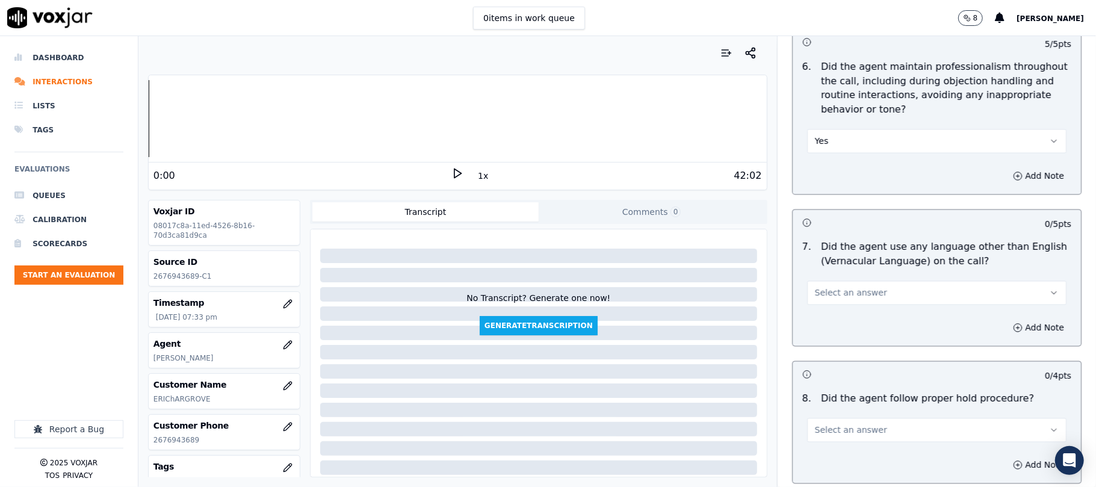
scroll to position [1685, 0]
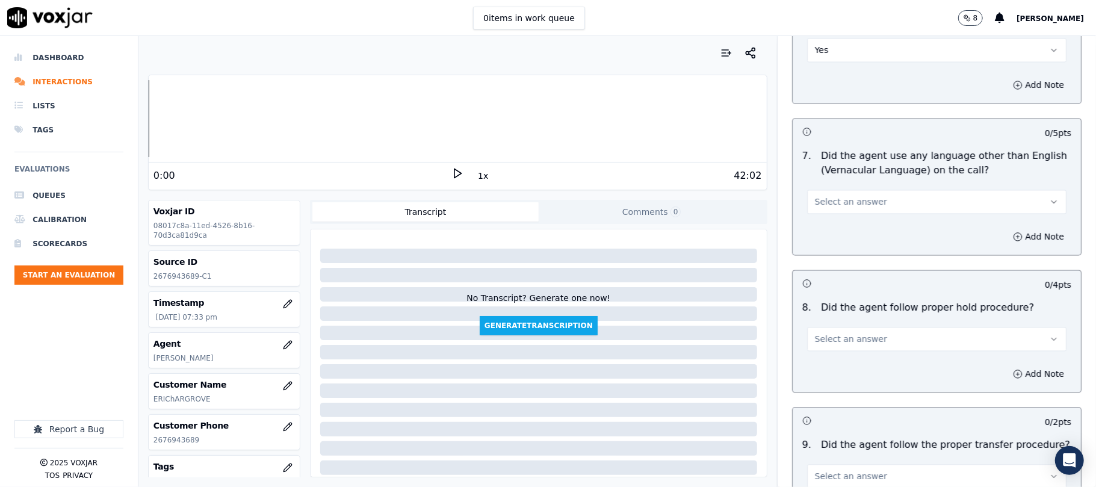
click at [862, 191] on button "Select an answer" at bounding box center [936, 202] width 259 height 24
click at [837, 234] on div "No" at bounding box center [910, 238] width 233 height 19
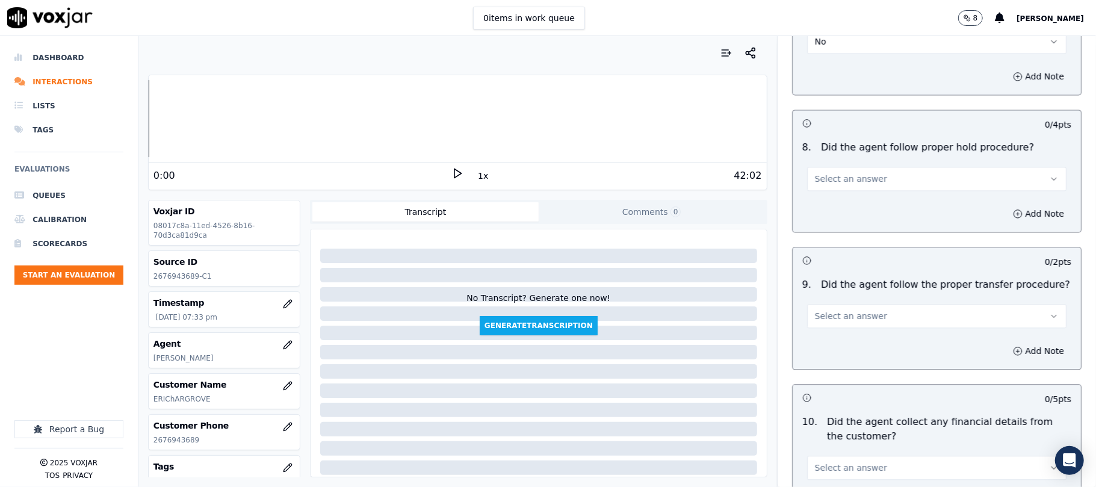
click at [862, 172] on button "Select an answer" at bounding box center [936, 179] width 259 height 24
click at [848, 217] on div "No" at bounding box center [910, 215] width 233 height 19
drag, startPoint x: 869, startPoint y: 159, endPoint x: 867, endPoint y: 176, distance: 17.6
click at [869, 167] on button "No" at bounding box center [936, 179] width 259 height 24
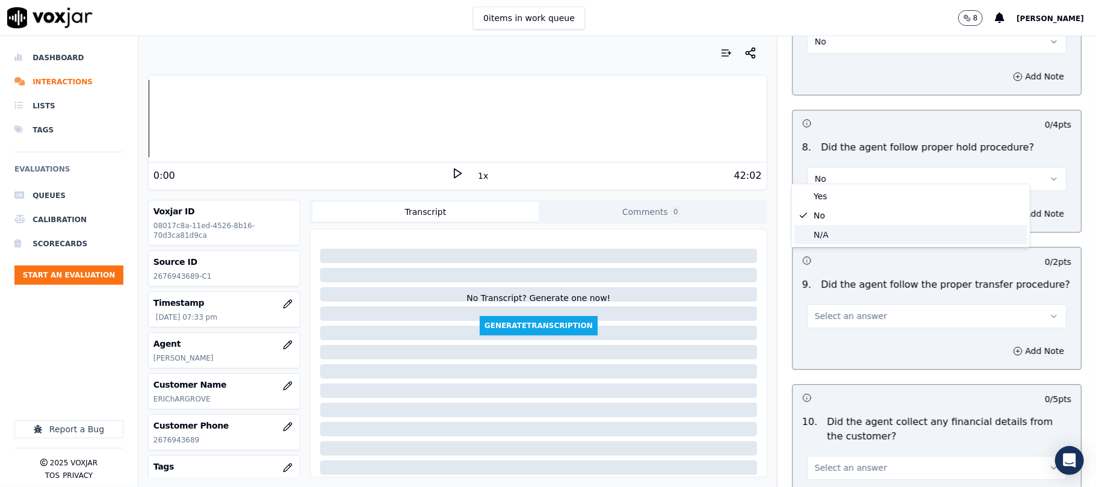
click at [838, 232] on div "N/A" at bounding box center [910, 234] width 233 height 19
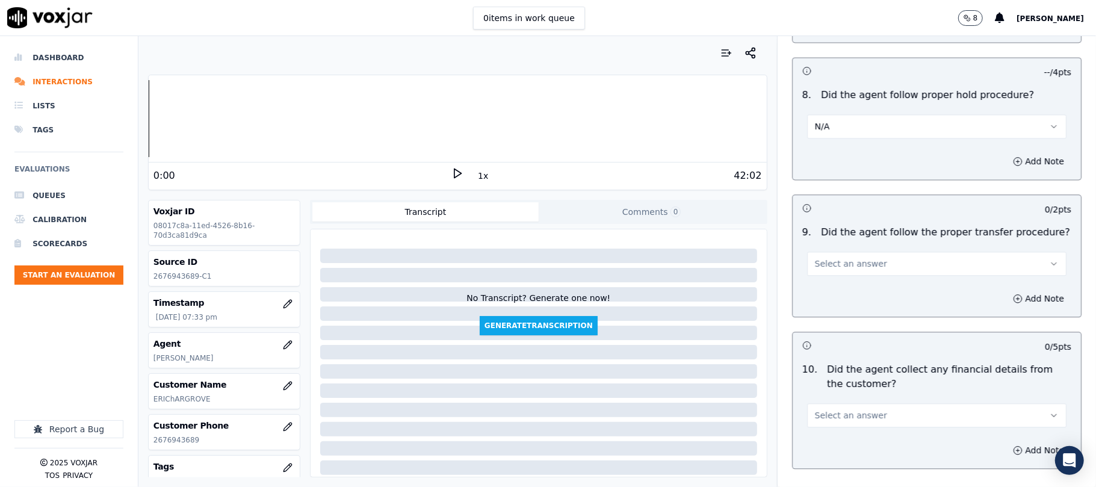
scroll to position [1926, 0]
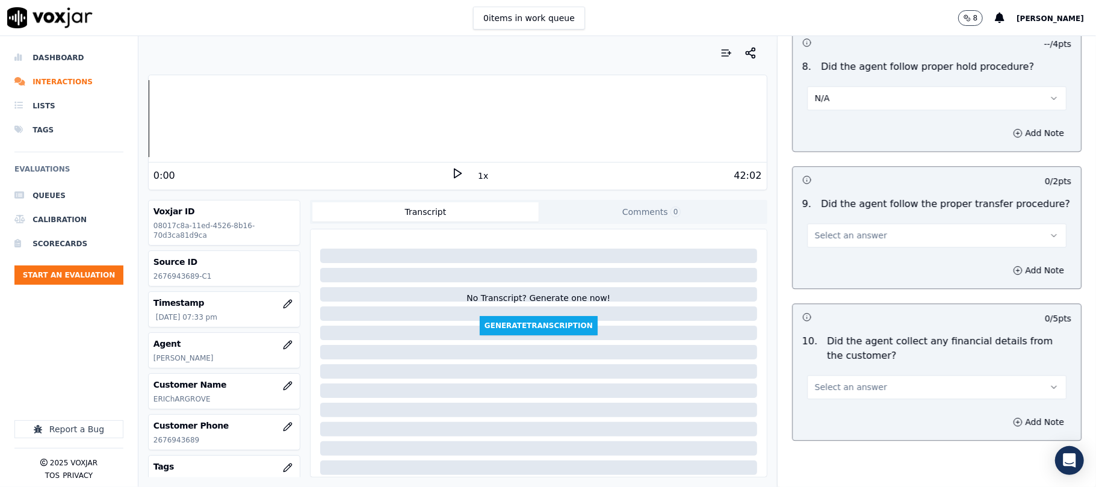
click at [835, 229] on span "Select an answer" at bounding box center [851, 235] width 72 height 12
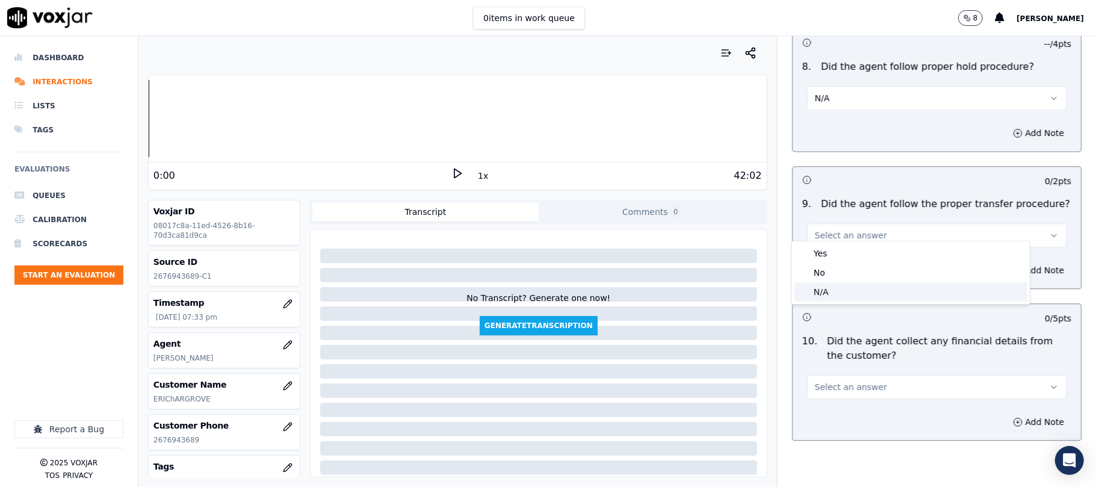
drag, startPoint x: 828, startPoint y: 282, endPoint x: 864, endPoint y: 234, distance: 60.7
click at [828, 283] on div "N/A" at bounding box center [910, 291] width 233 height 19
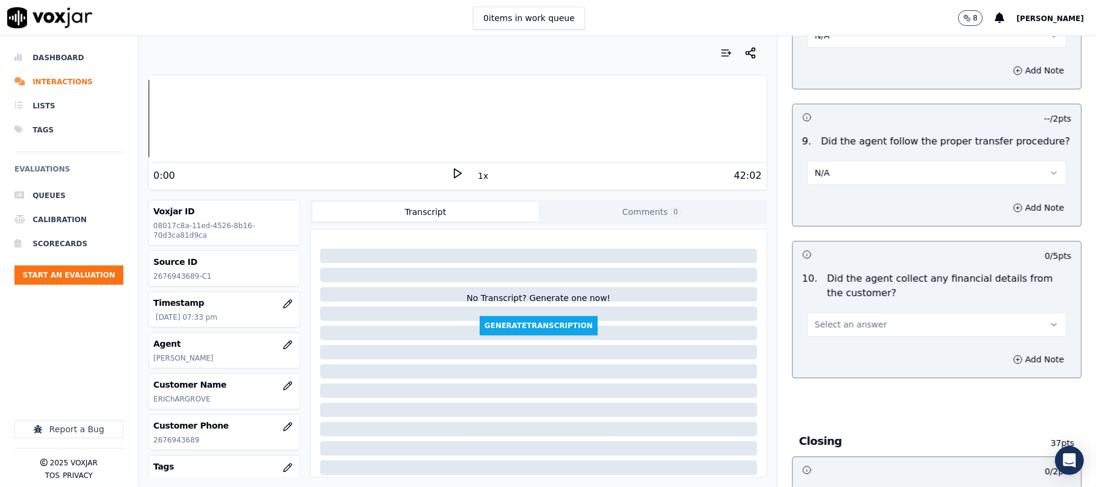
scroll to position [2006, 0]
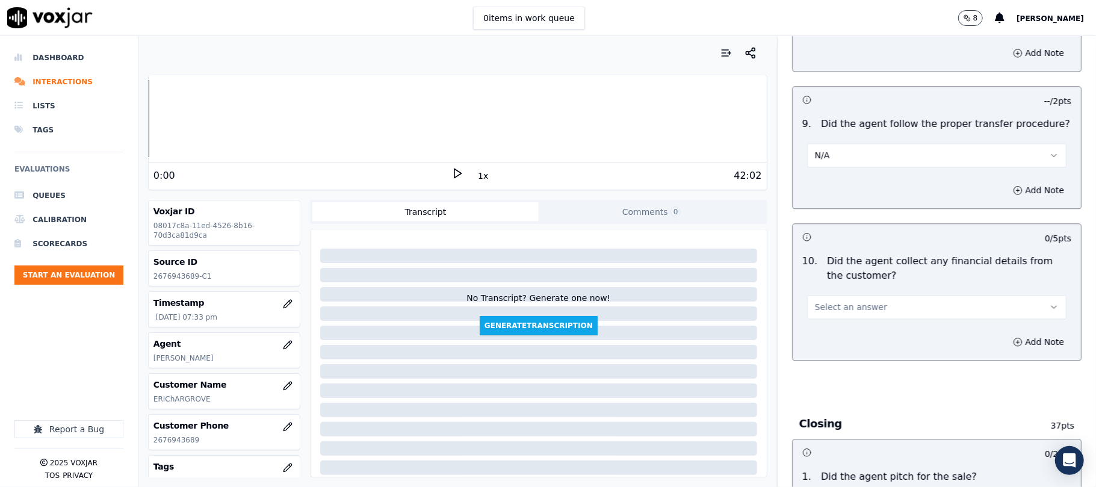
click at [864, 302] on button "Select an answer" at bounding box center [936, 307] width 259 height 24
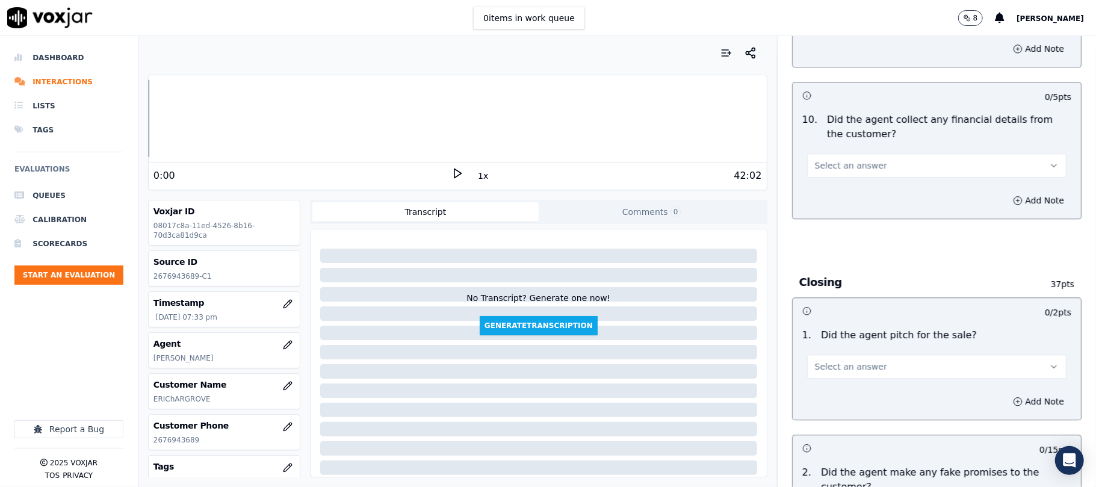
scroll to position [2167, 0]
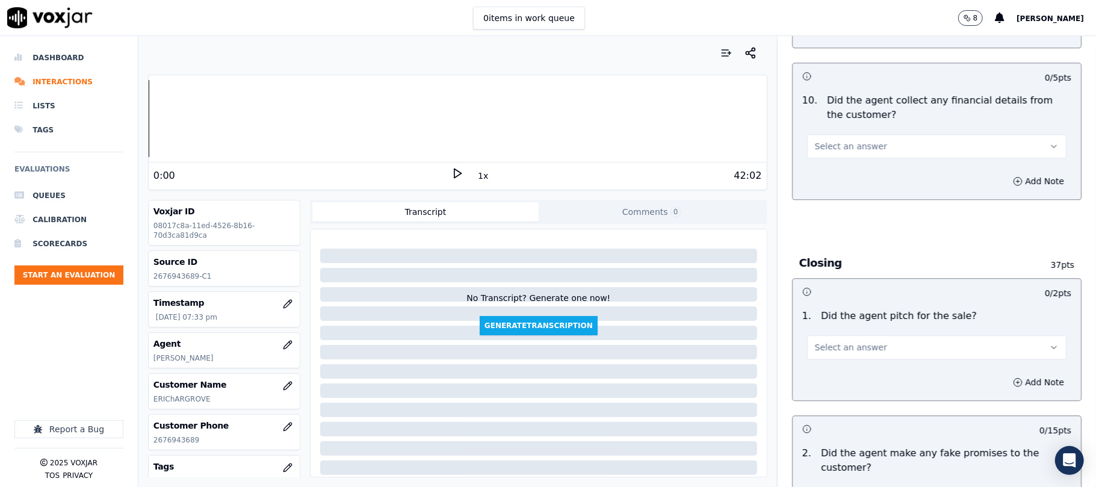
click at [857, 140] on span "Select an answer" at bounding box center [851, 146] width 72 height 12
click at [843, 184] on div "No" at bounding box center [910, 184] width 233 height 19
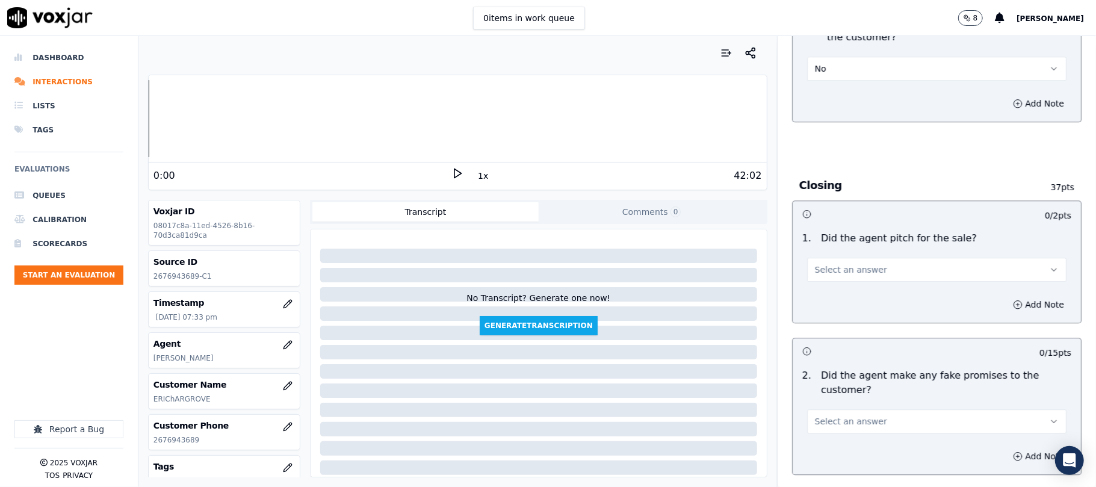
scroll to position [2247, 0]
click at [845, 261] on span "Select an answer" at bounding box center [851, 267] width 72 height 12
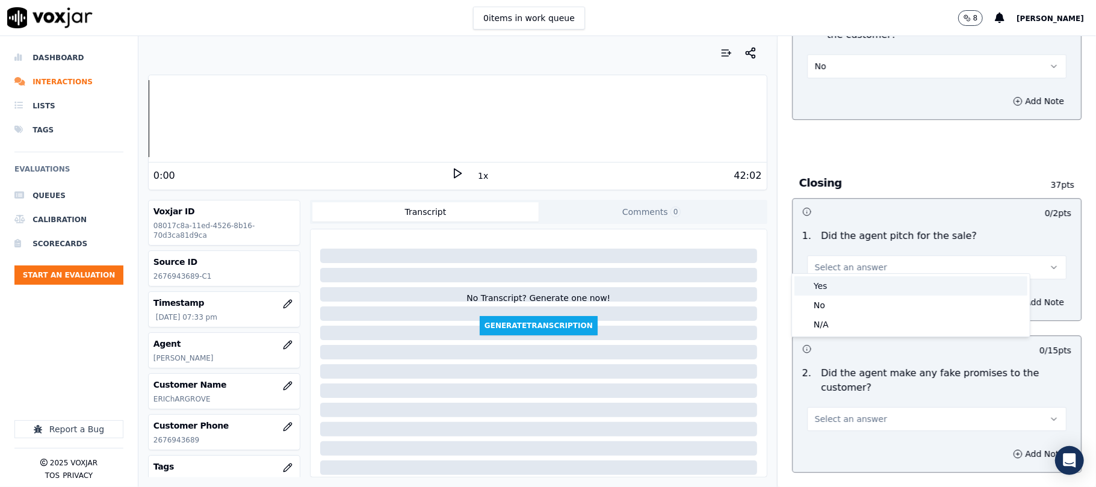
click at [832, 285] on div "Yes" at bounding box center [910, 285] width 233 height 19
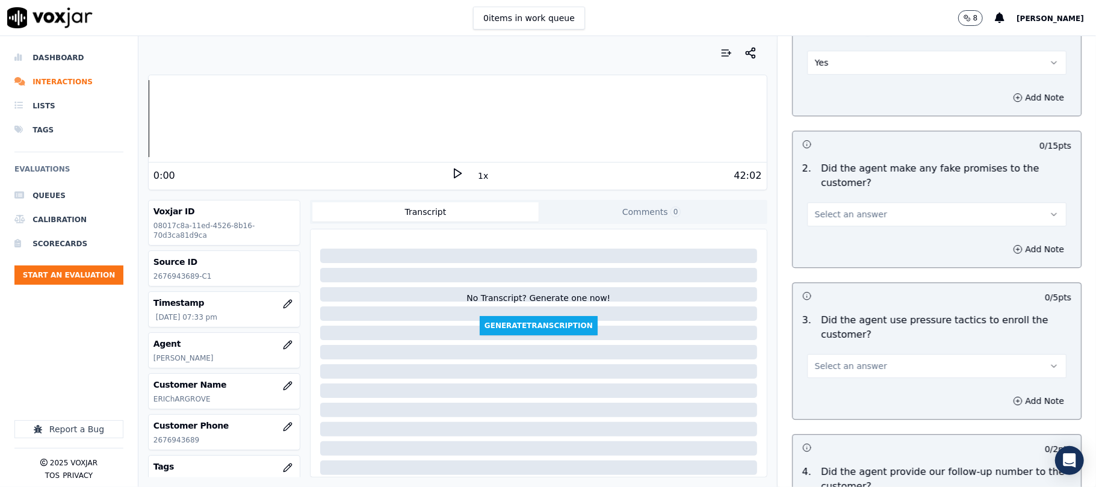
scroll to position [2487, 0]
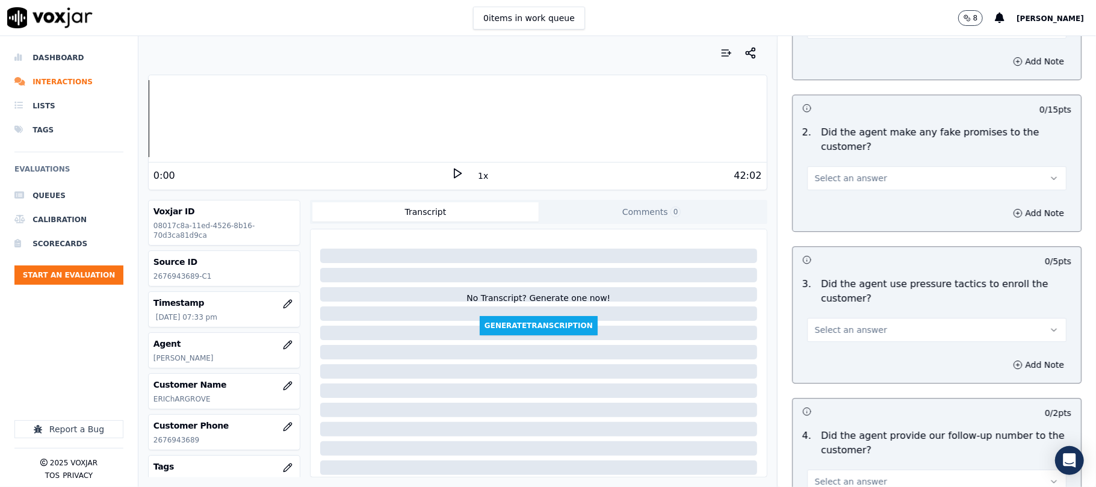
click at [862, 167] on button "Select an answer" at bounding box center [936, 178] width 259 height 24
click at [852, 206] on div "Yes" at bounding box center [910, 197] width 233 height 19
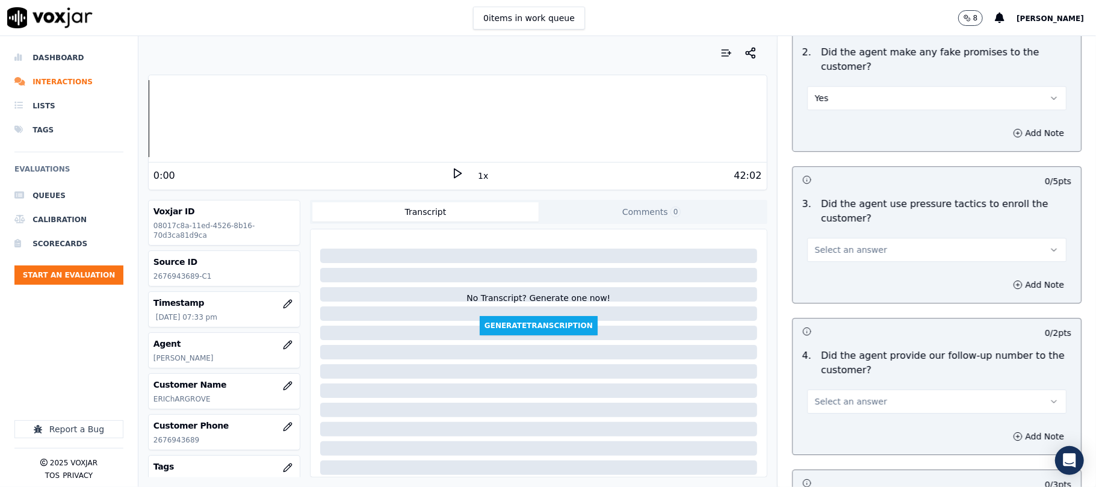
click at [834, 249] on button "Select an answer" at bounding box center [936, 250] width 259 height 24
click at [826, 288] on div "No" at bounding box center [910, 288] width 233 height 19
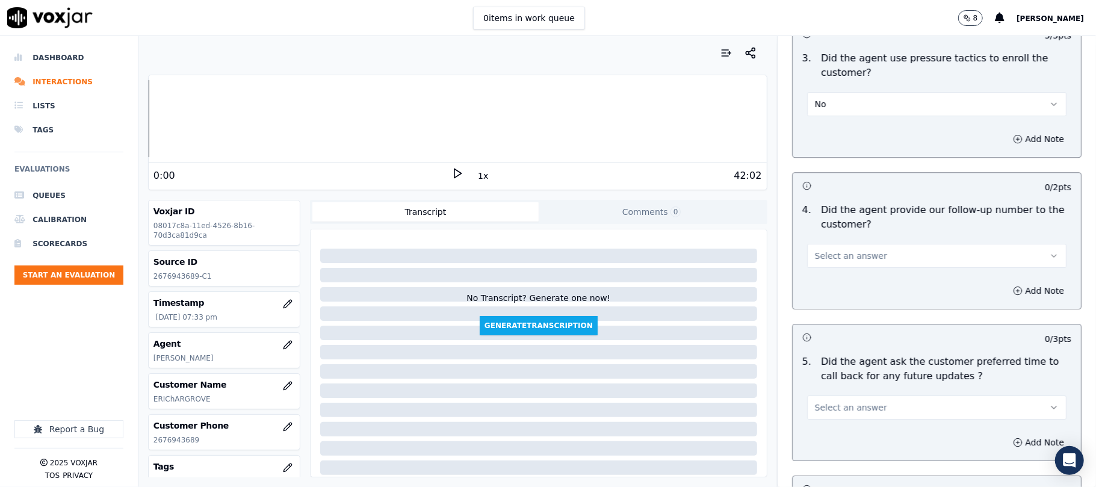
scroll to position [2728, 0]
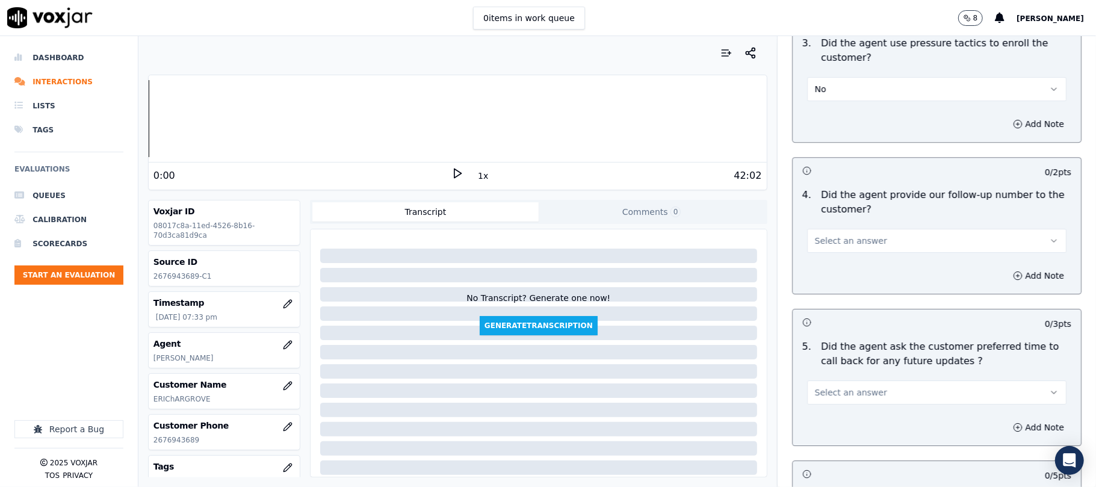
click at [877, 229] on button "Select an answer" at bounding box center [936, 241] width 259 height 24
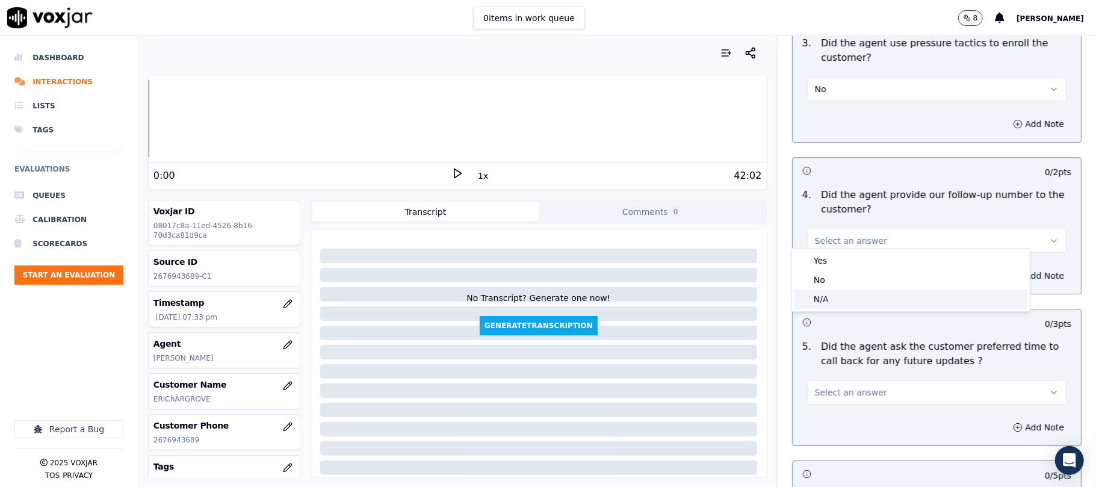
drag, startPoint x: 823, startPoint y: 302, endPoint x: 825, endPoint y: 276, distance: 26.5
click at [822, 303] on div "N/A" at bounding box center [910, 298] width 233 height 19
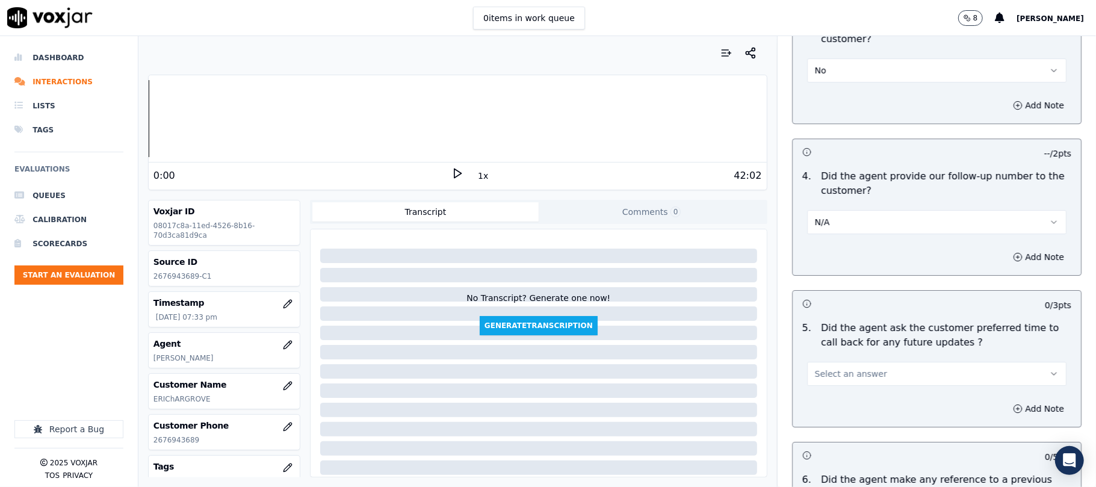
scroll to position [2889, 0]
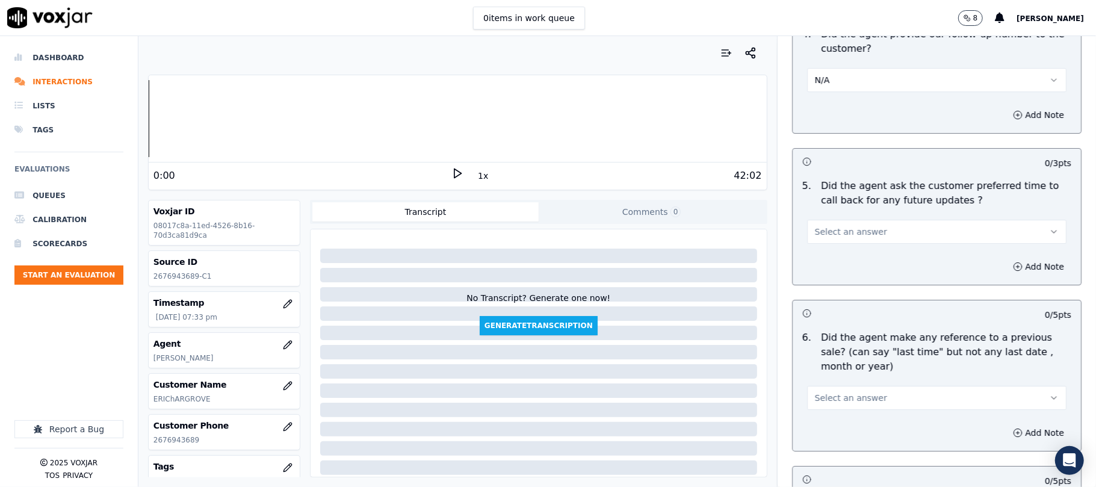
click at [869, 224] on button "Select an answer" at bounding box center [936, 232] width 259 height 24
click at [860, 262] on div "No" at bounding box center [910, 271] width 233 height 19
click at [858, 209] on div "No" at bounding box center [936, 226] width 279 height 36
click at [857, 220] on button "No" at bounding box center [936, 232] width 259 height 24
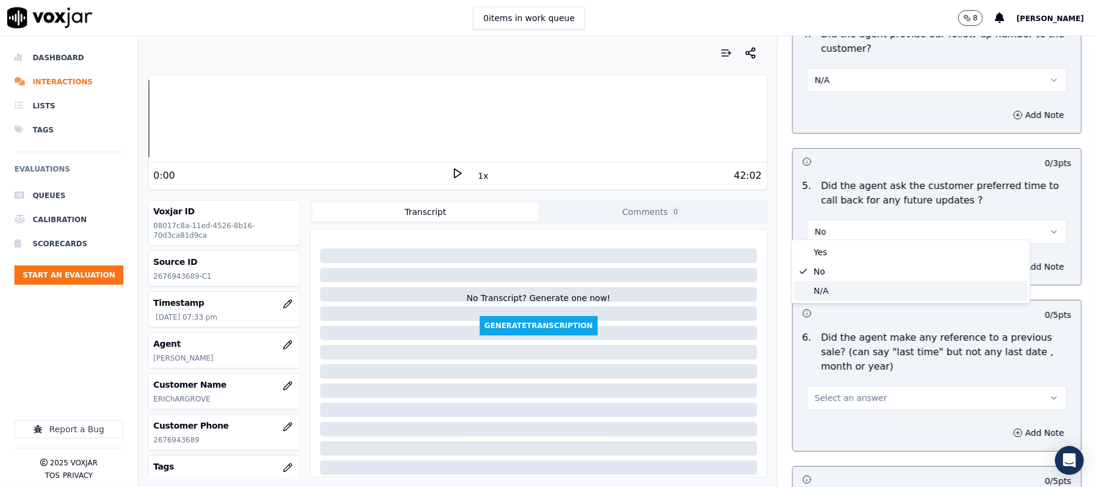
click at [829, 292] on div "N/A" at bounding box center [910, 290] width 233 height 19
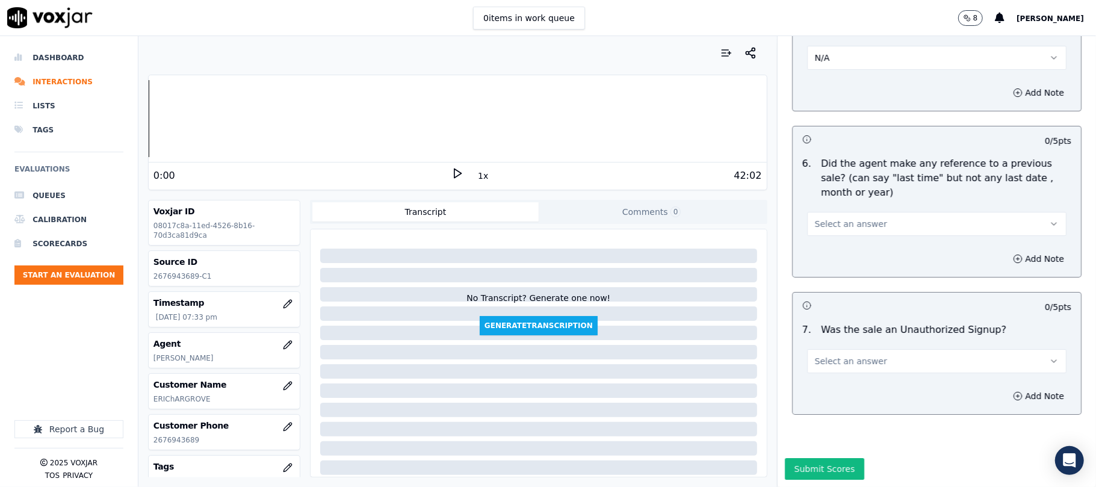
scroll to position [3093, 0]
click at [858, 200] on div "Select an answer" at bounding box center [936, 218] width 279 height 36
click at [852, 218] on span "Select an answer" at bounding box center [851, 224] width 72 height 12
click at [840, 231] on div "No" at bounding box center [910, 233] width 233 height 19
click at [853, 349] on button "Select an answer" at bounding box center [936, 361] width 259 height 24
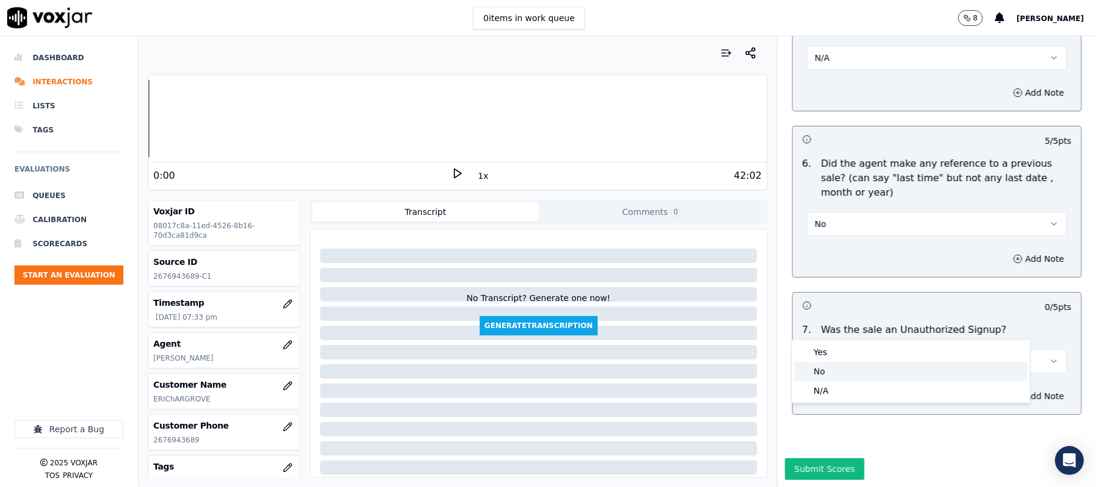
drag, startPoint x: 829, startPoint y: 367, endPoint x: 826, endPoint y: 401, distance: 34.4
click at [829, 367] on div "No" at bounding box center [910, 371] width 233 height 19
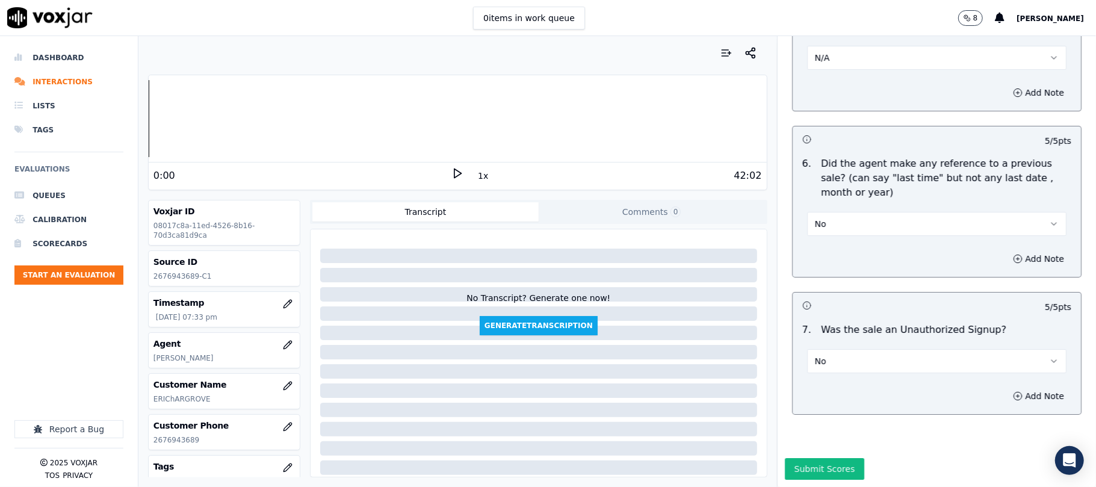
click at [812, 458] on button "Submit Scores" at bounding box center [825, 469] width 80 height 22
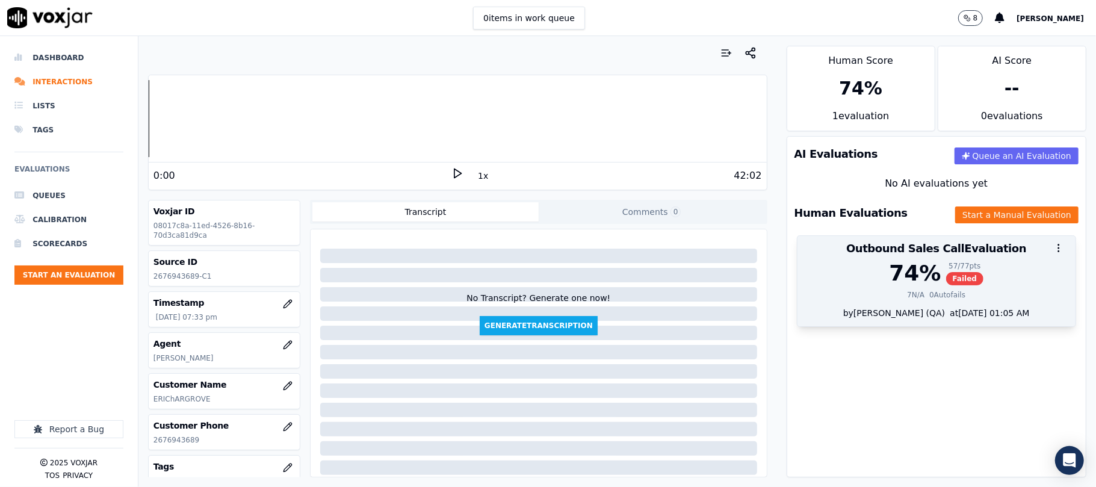
click at [946, 268] on div "57 / 77 pts" at bounding box center [965, 266] width 38 height 10
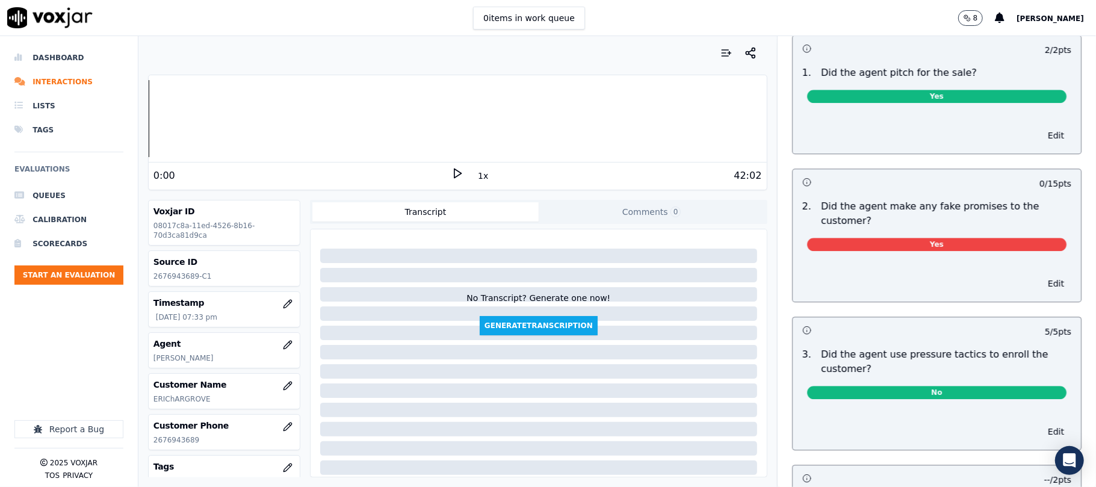
scroll to position [2303, 0]
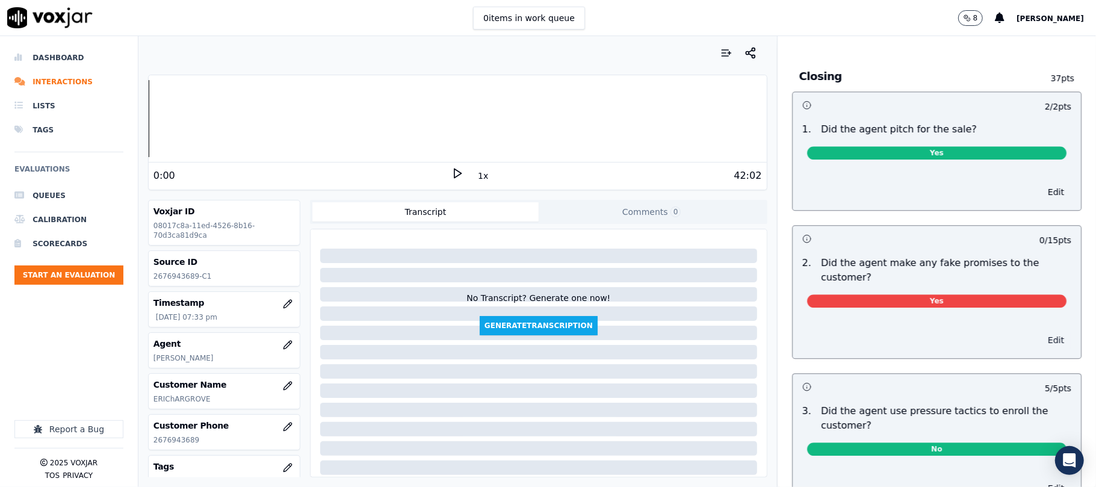
click at [1041, 337] on button "Edit" at bounding box center [1056, 340] width 31 height 17
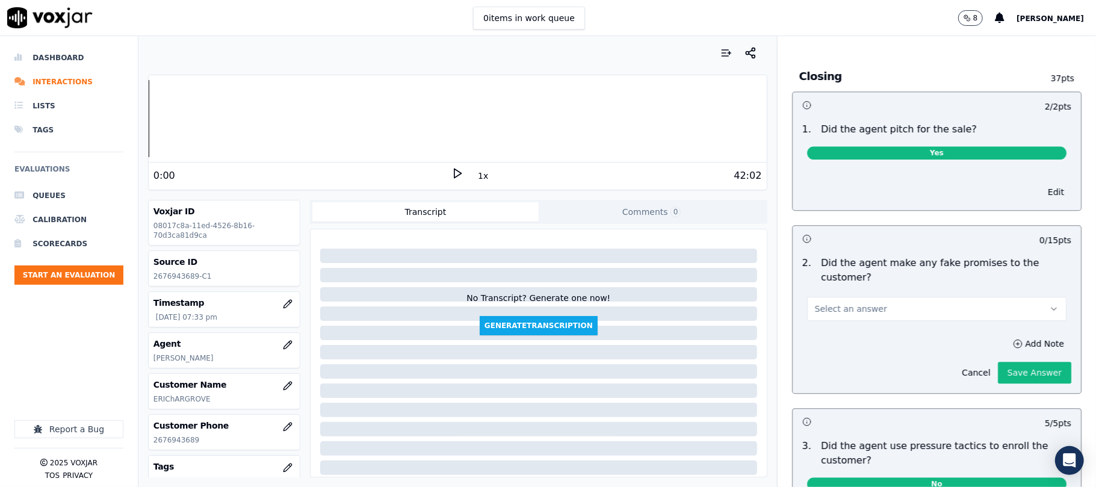
click at [894, 294] on div "Select an answer" at bounding box center [936, 307] width 259 height 26
click at [896, 304] on button "Select an answer" at bounding box center [936, 309] width 259 height 24
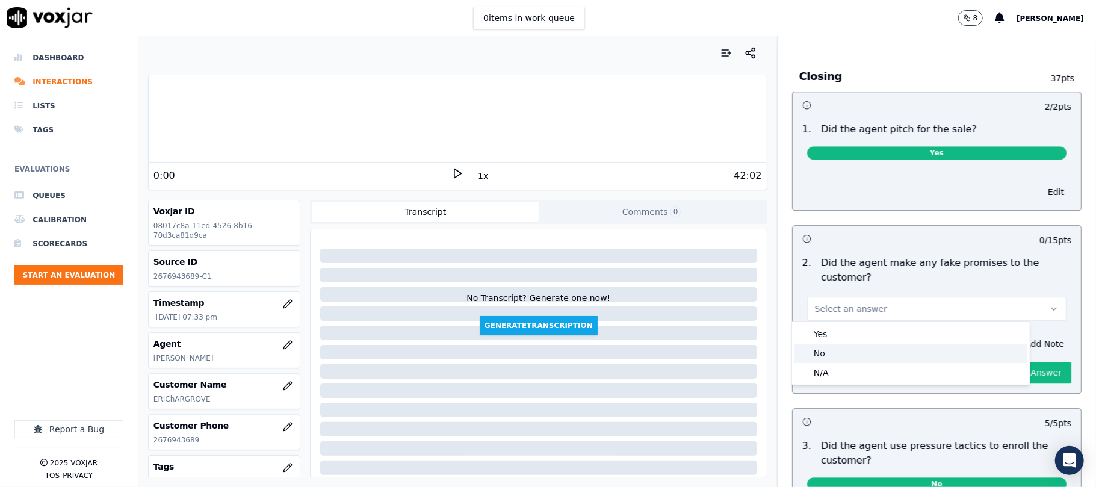
click at [864, 353] on div "No" at bounding box center [910, 353] width 233 height 19
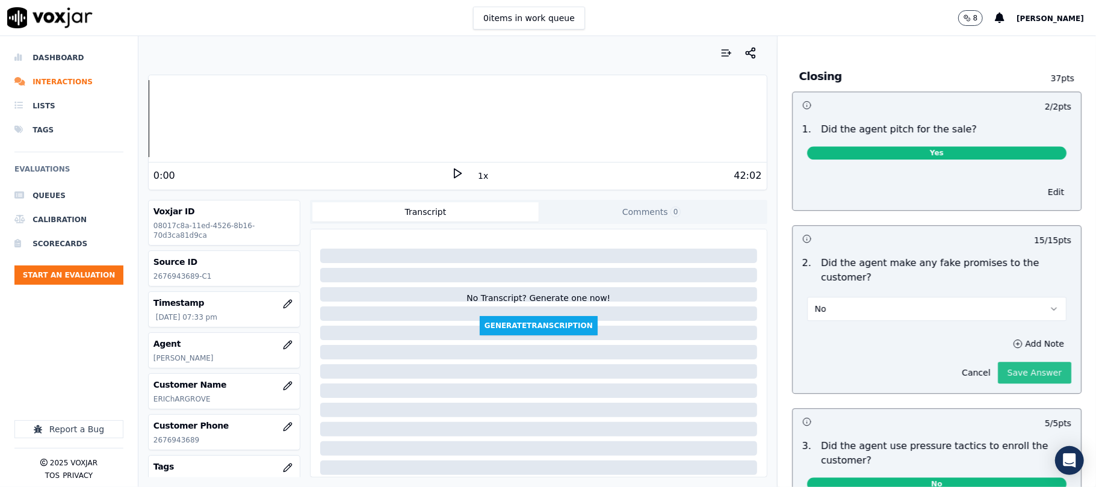
click at [1016, 367] on button "Save Answer" at bounding box center [1034, 373] width 73 height 22
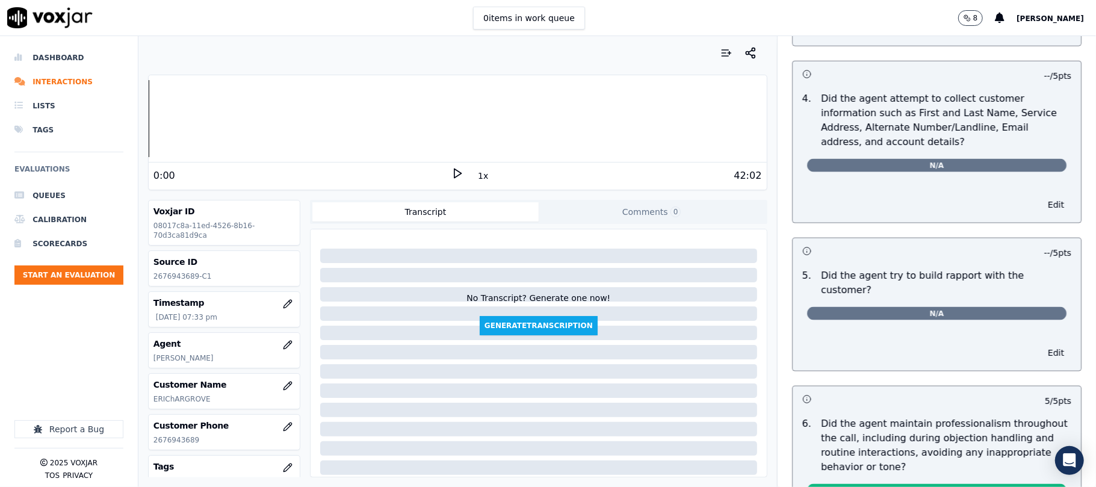
scroll to position [0, 0]
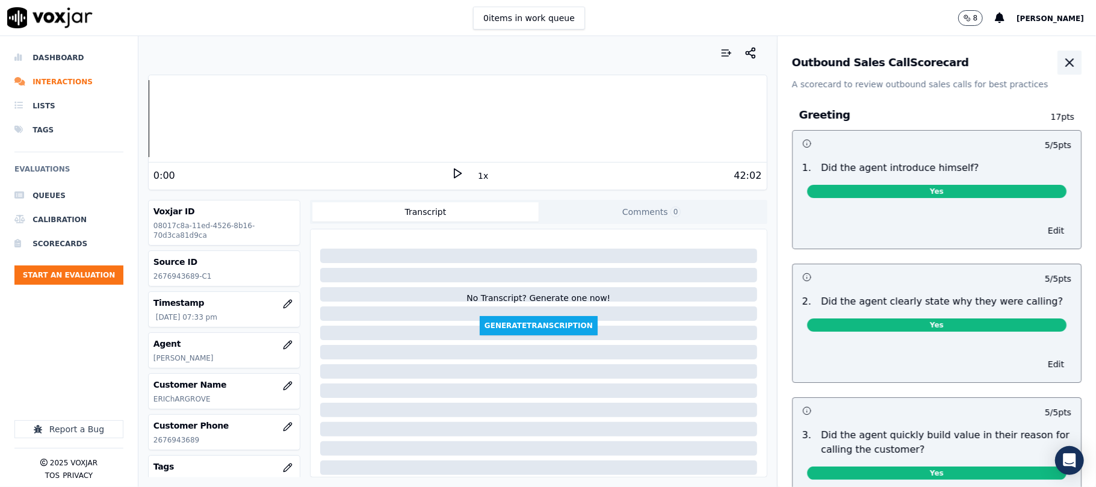
click at [1057, 61] on button "button" at bounding box center [1069, 63] width 24 height 24
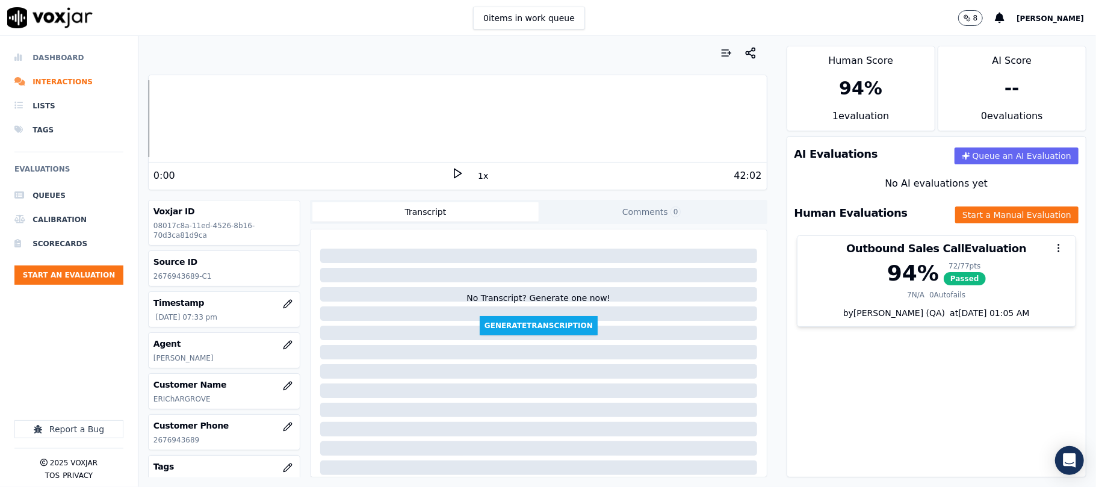
click at [59, 52] on li "Dashboard" at bounding box center [68, 58] width 109 height 24
